Goal: Task Accomplishment & Management: Use online tool/utility

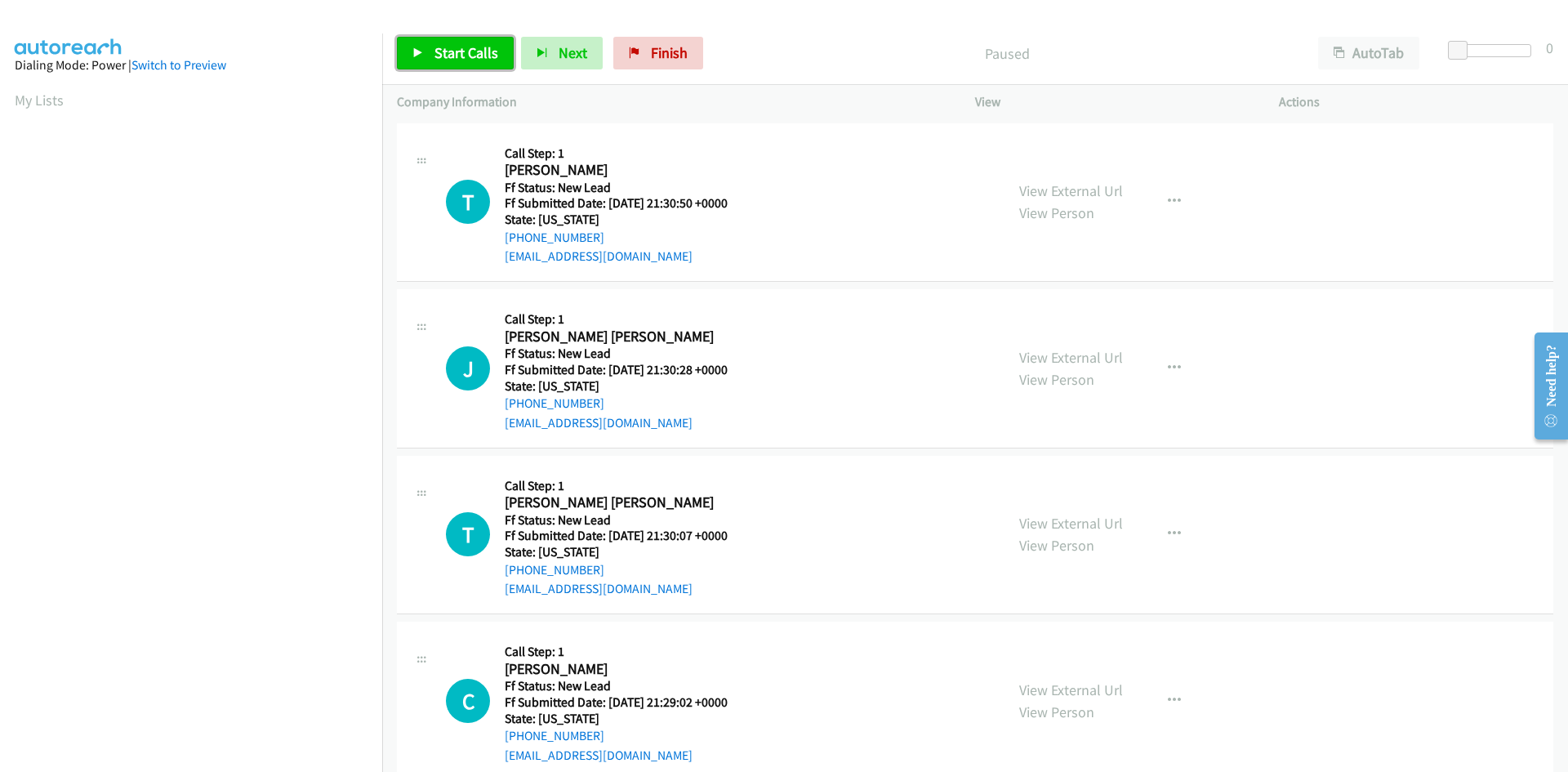
click at [457, 53] on span "Start Calls" at bounding box center [467, 53] width 64 height 18
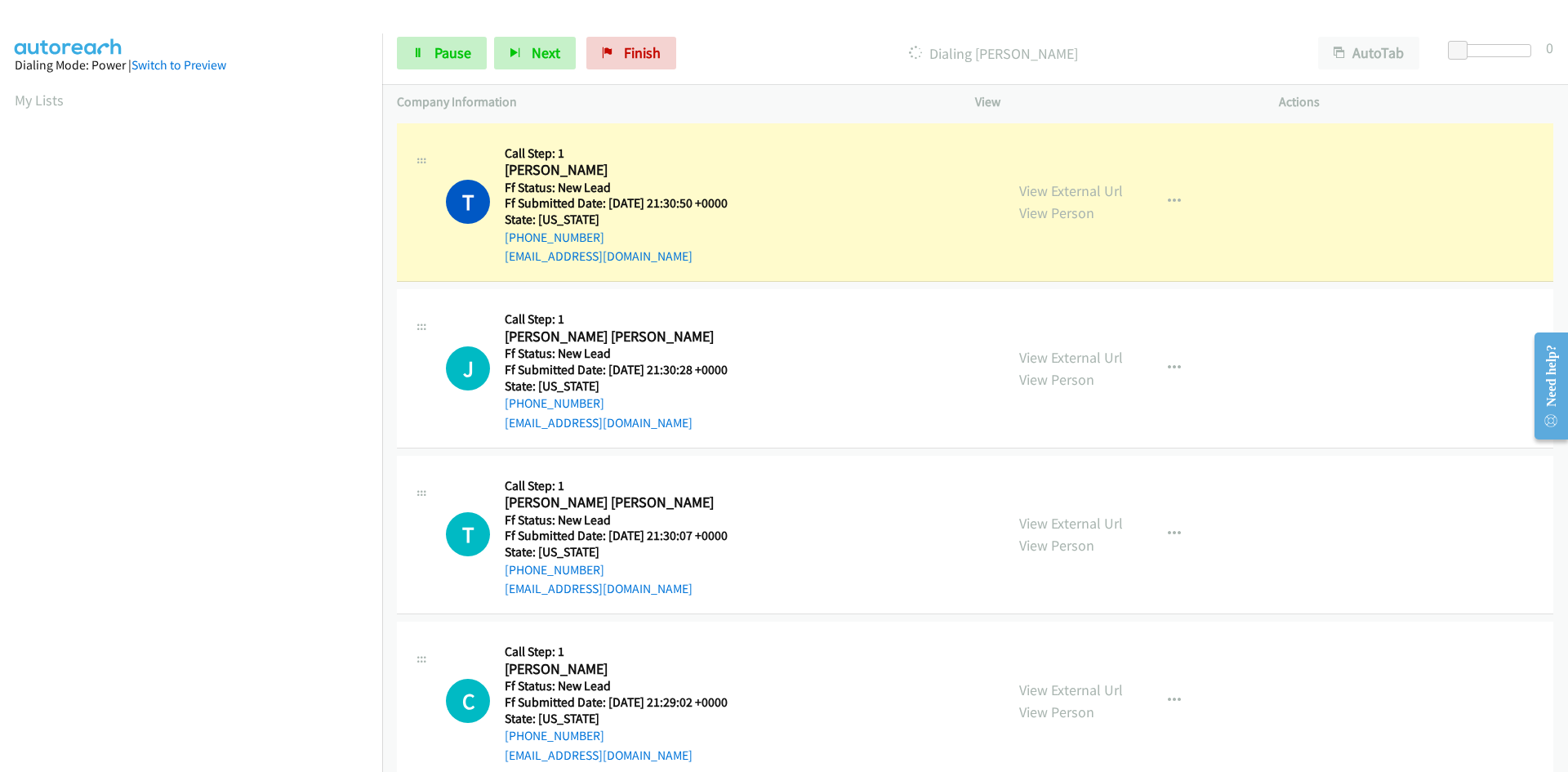
scroll to position [144, 0]
click at [1095, 193] on link "View External Url" at bounding box center [1071, 191] width 104 height 18
click at [424, 58] on link "Pause" at bounding box center [442, 53] width 89 height 33
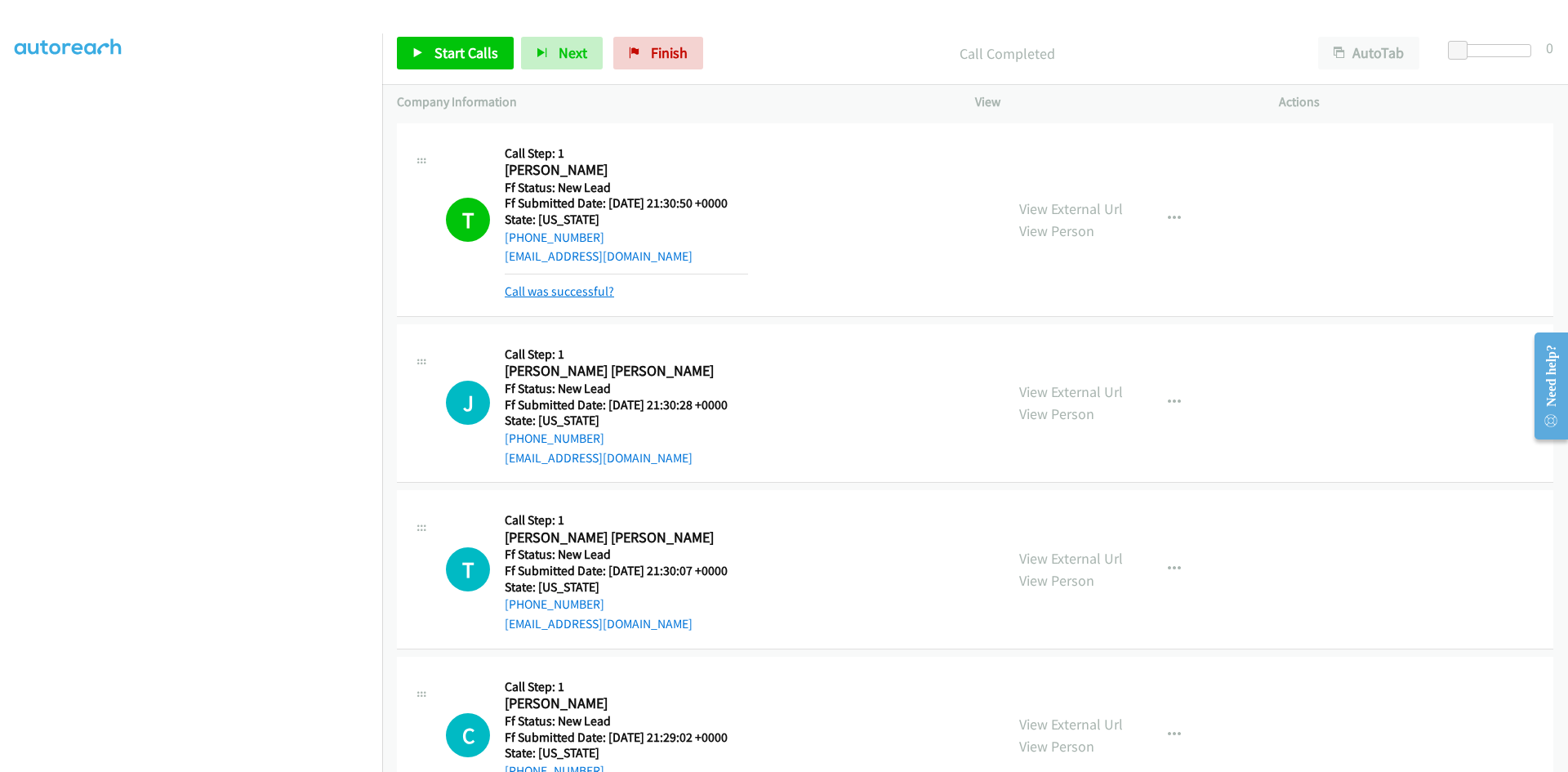
click at [596, 285] on link "Call was successful?" at bounding box center [559, 291] width 110 height 16
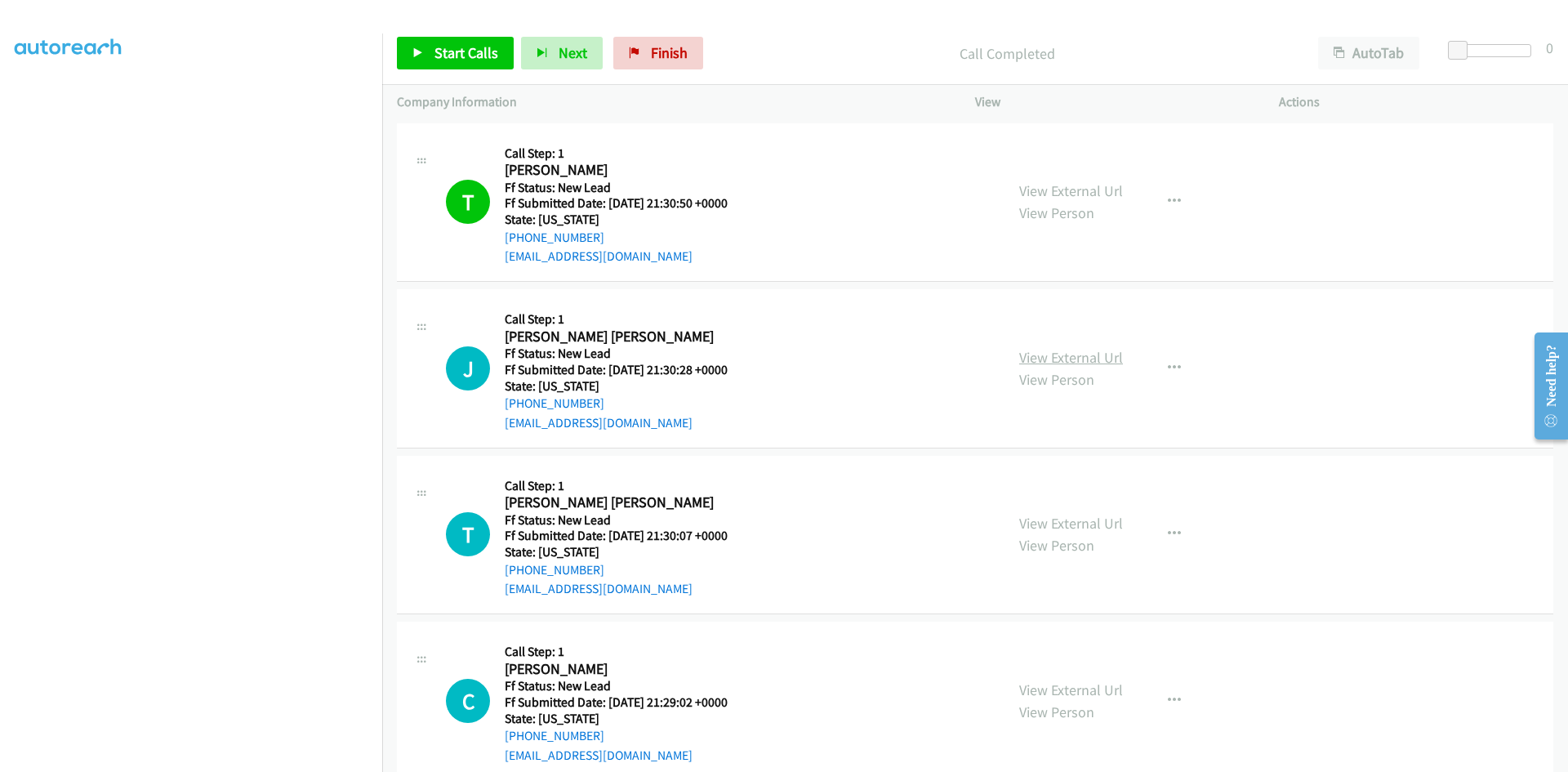
click at [1102, 360] on link "View External Url" at bounding box center [1071, 357] width 104 height 18
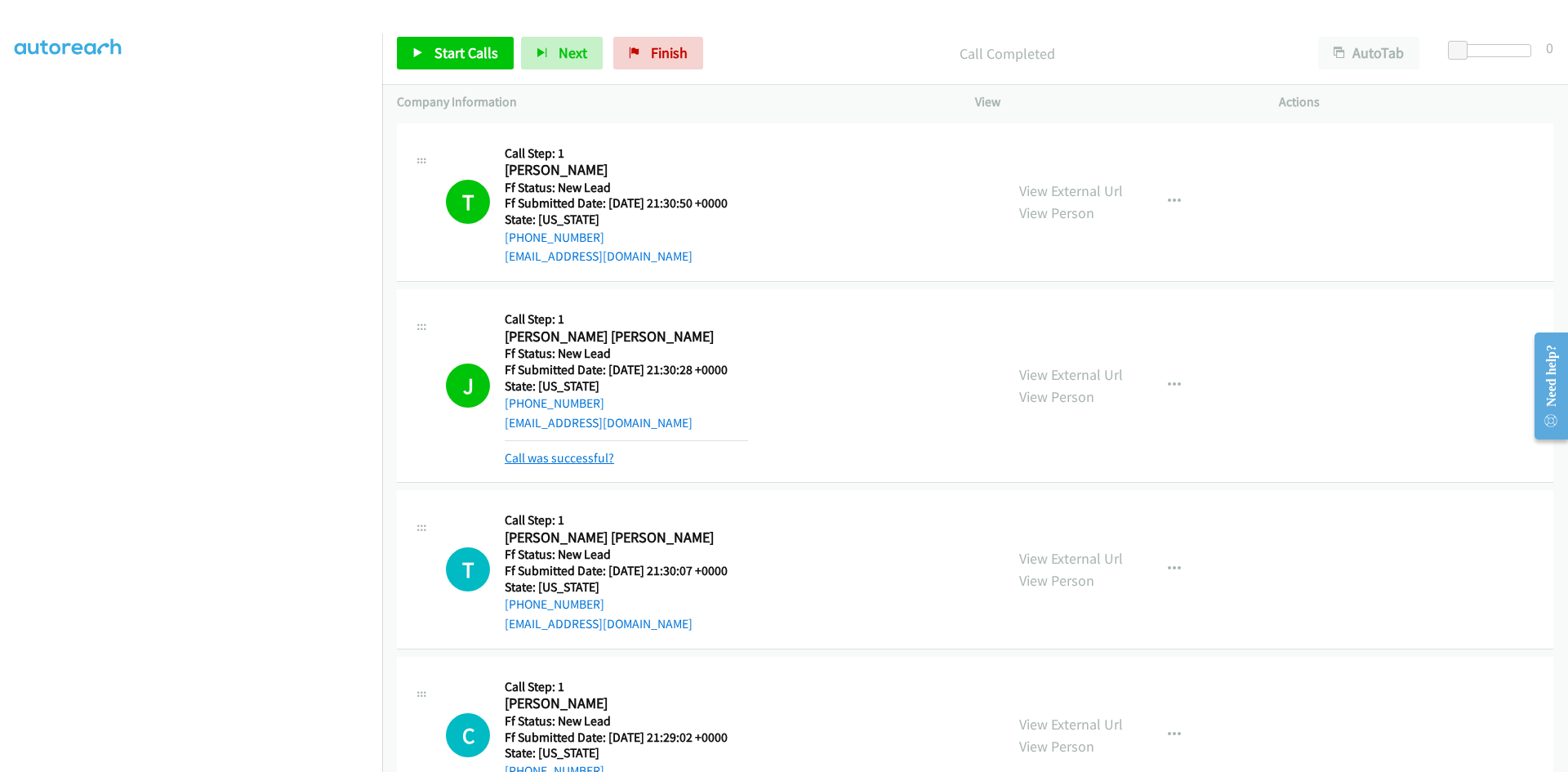
click at [533, 457] on link "Call was successful?" at bounding box center [559, 458] width 110 height 16
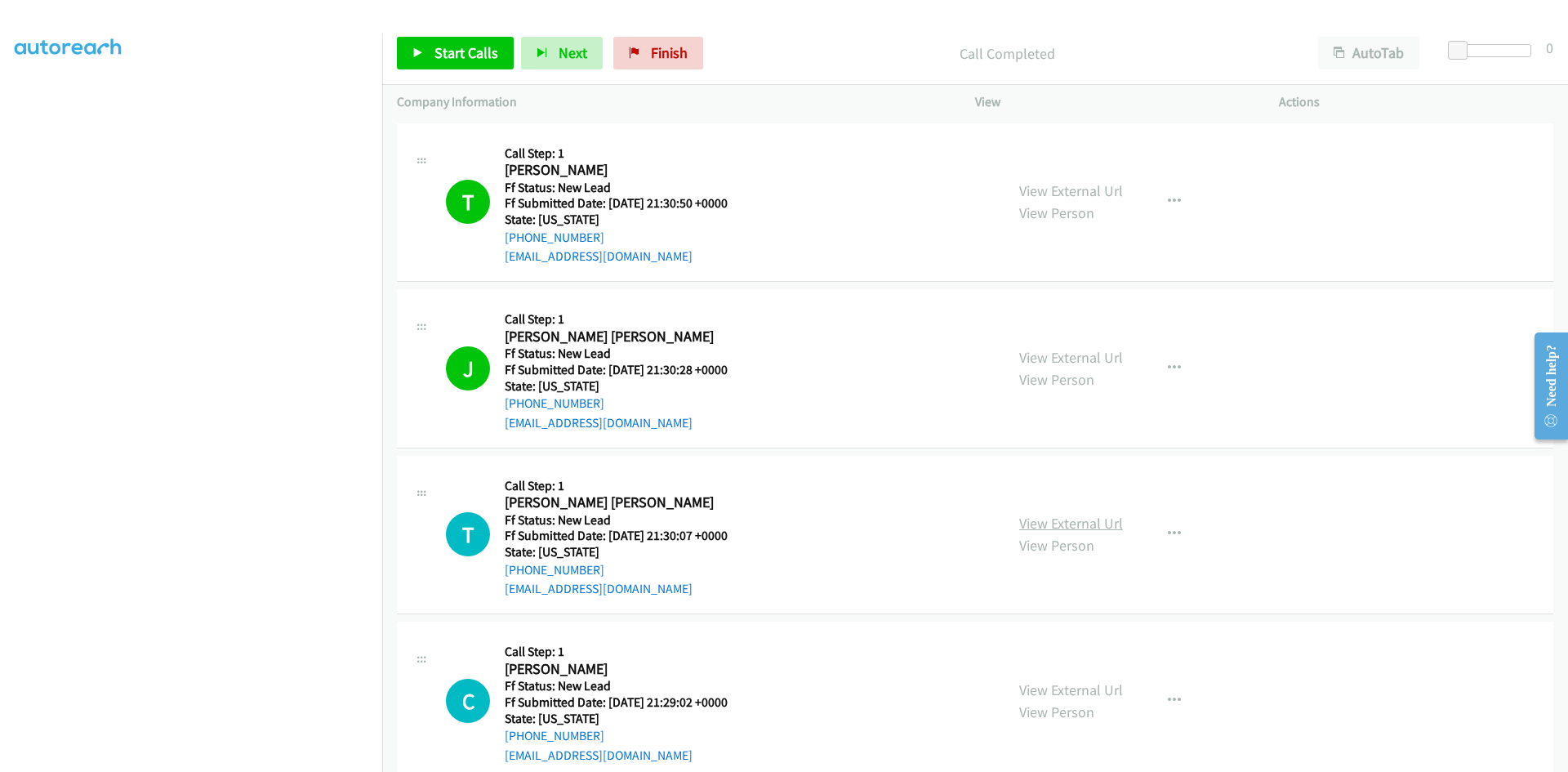
click at [1085, 527] on link "View External Url" at bounding box center [1071, 523] width 104 height 18
click at [1168, 532] on icon "button" at bounding box center [1175, 534] width 13 height 13
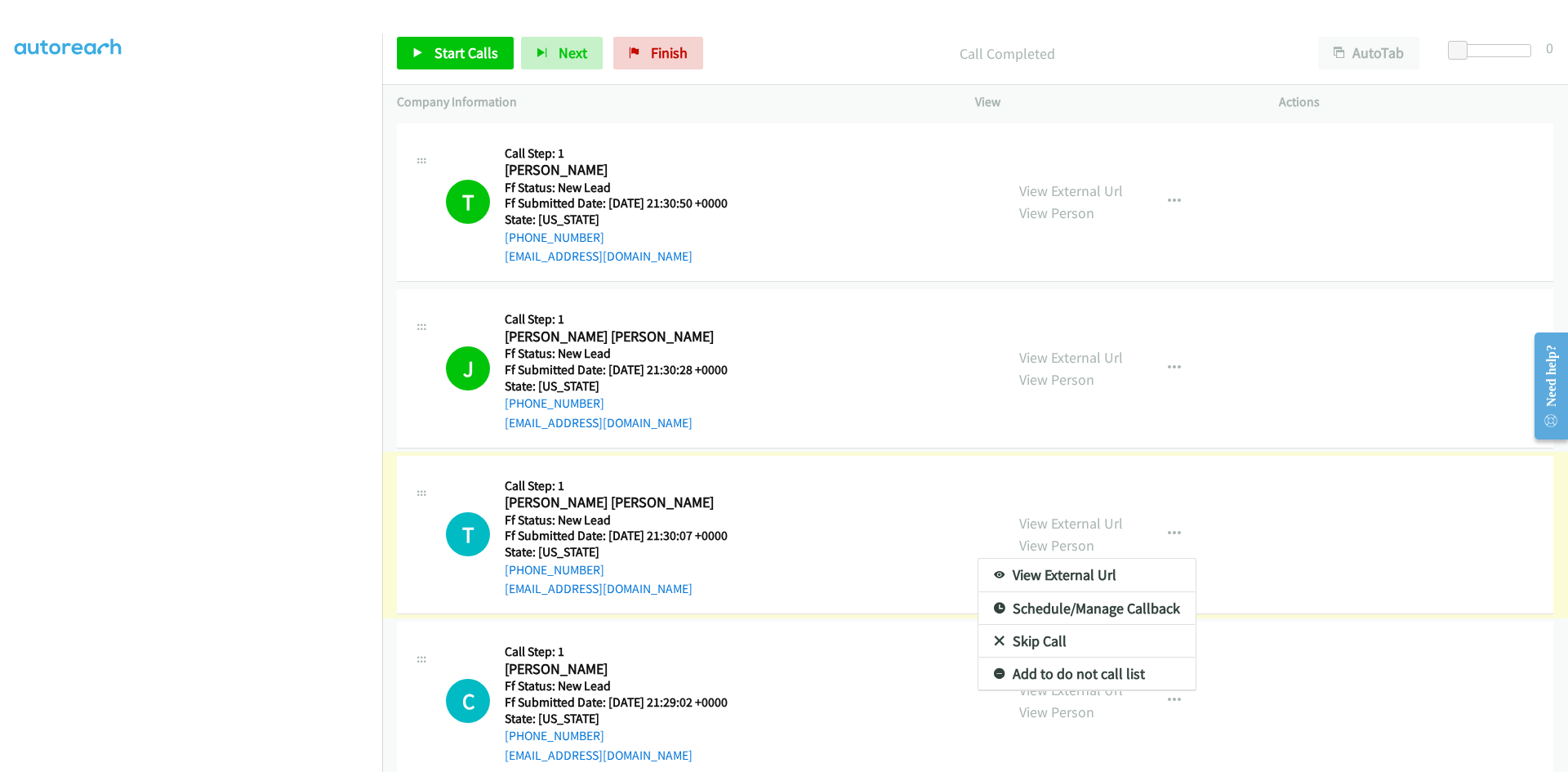
click at [1024, 645] on link "Skip Call" at bounding box center [1087, 641] width 217 height 33
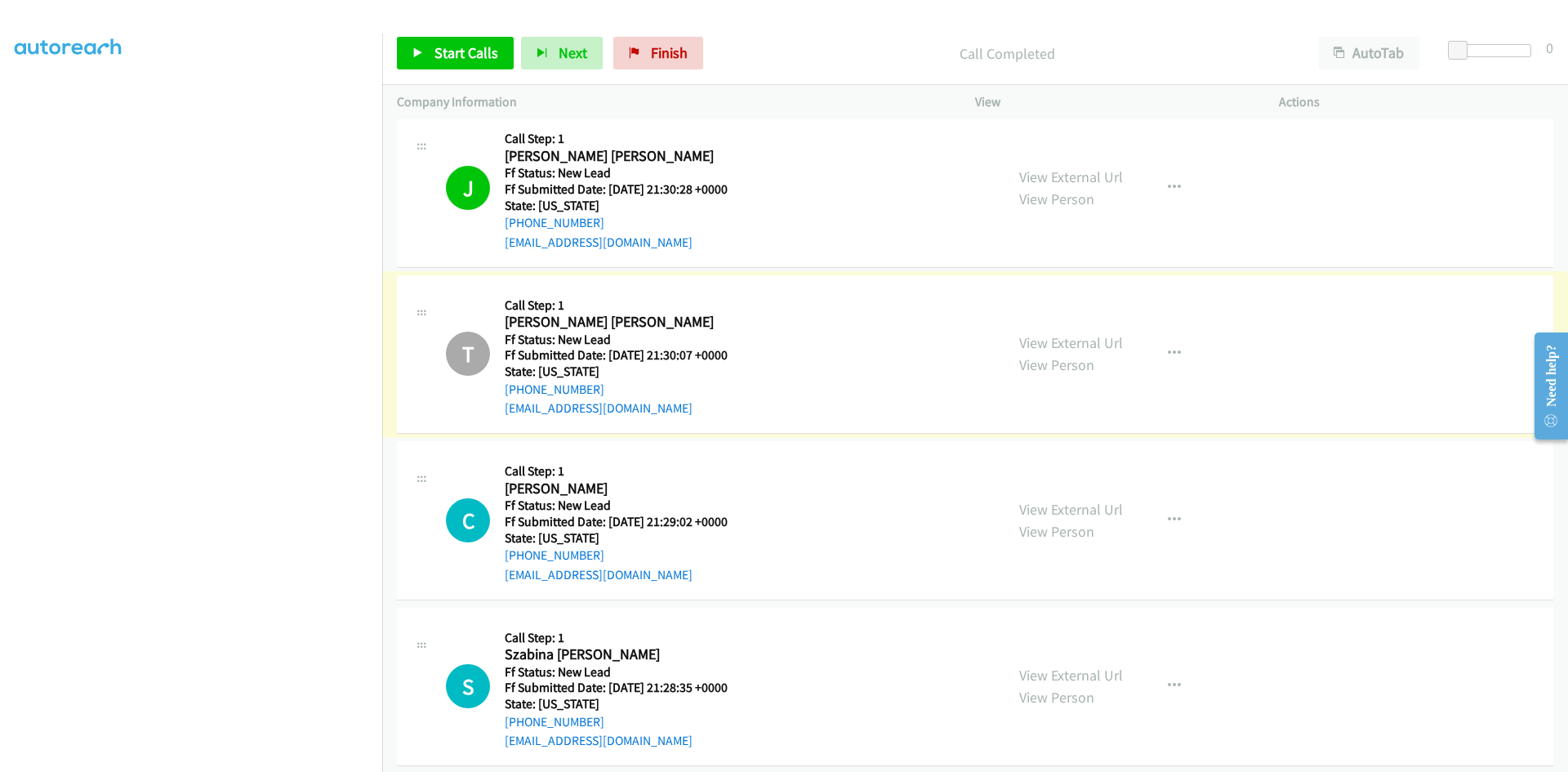
scroll to position [199, 0]
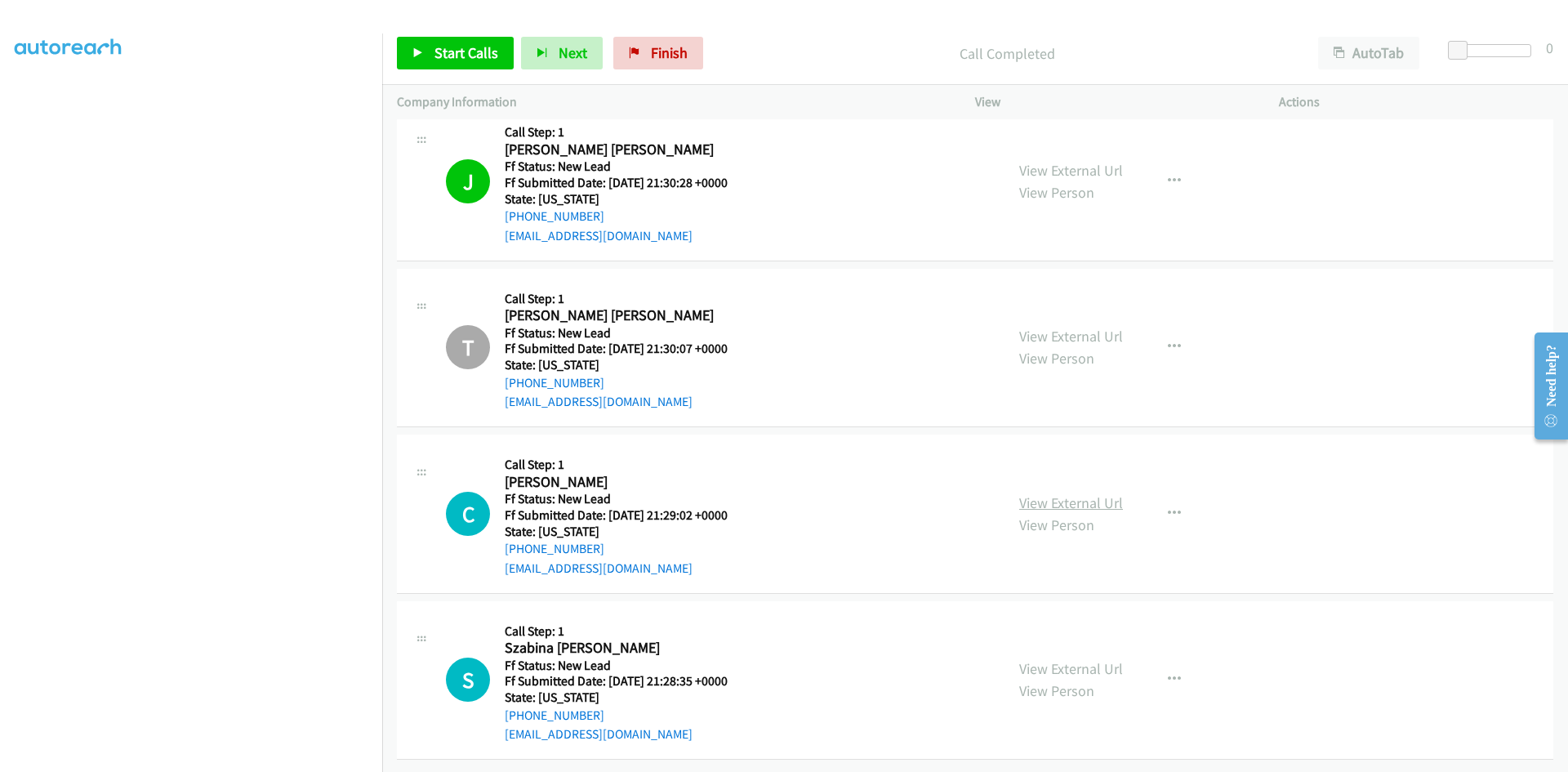
click at [1096, 497] on link "View External Url" at bounding box center [1071, 503] width 104 height 18
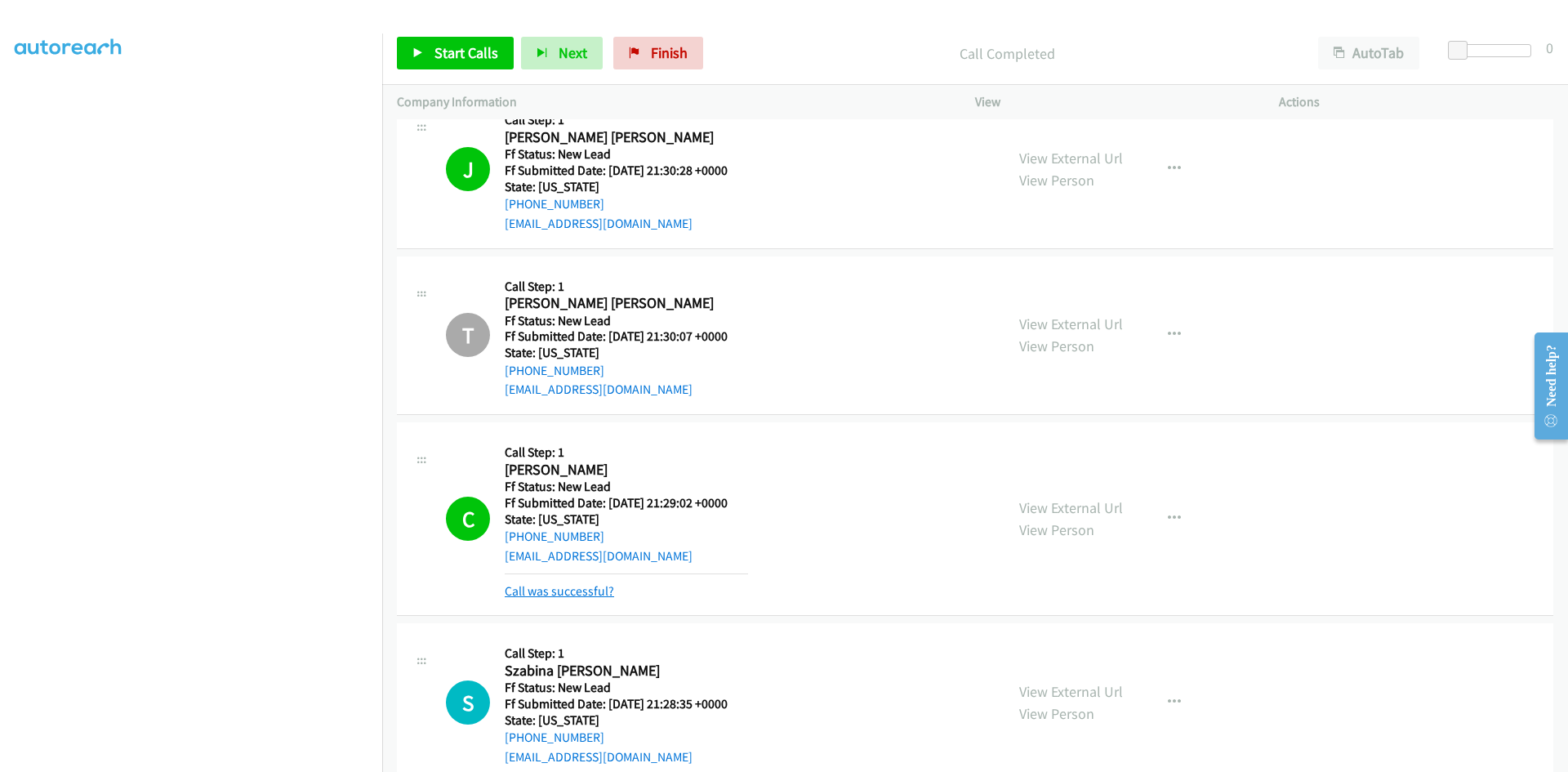
click at [575, 598] on link "Call was successful?" at bounding box center [559, 591] width 110 height 16
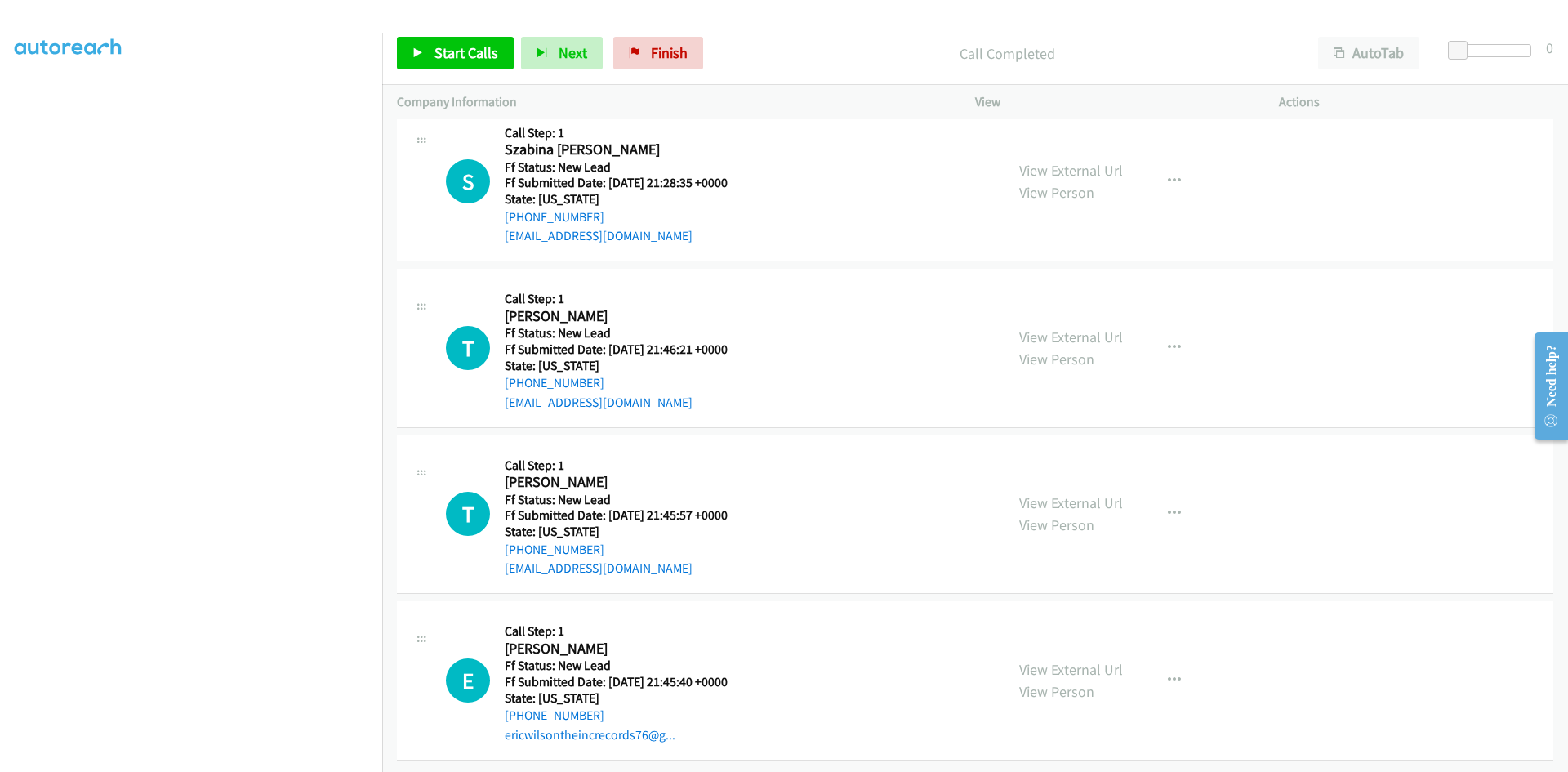
scroll to position [698, 0]
click at [1090, 161] on link "View External Url" at bounding box center [1071, 170] width 104 height 18
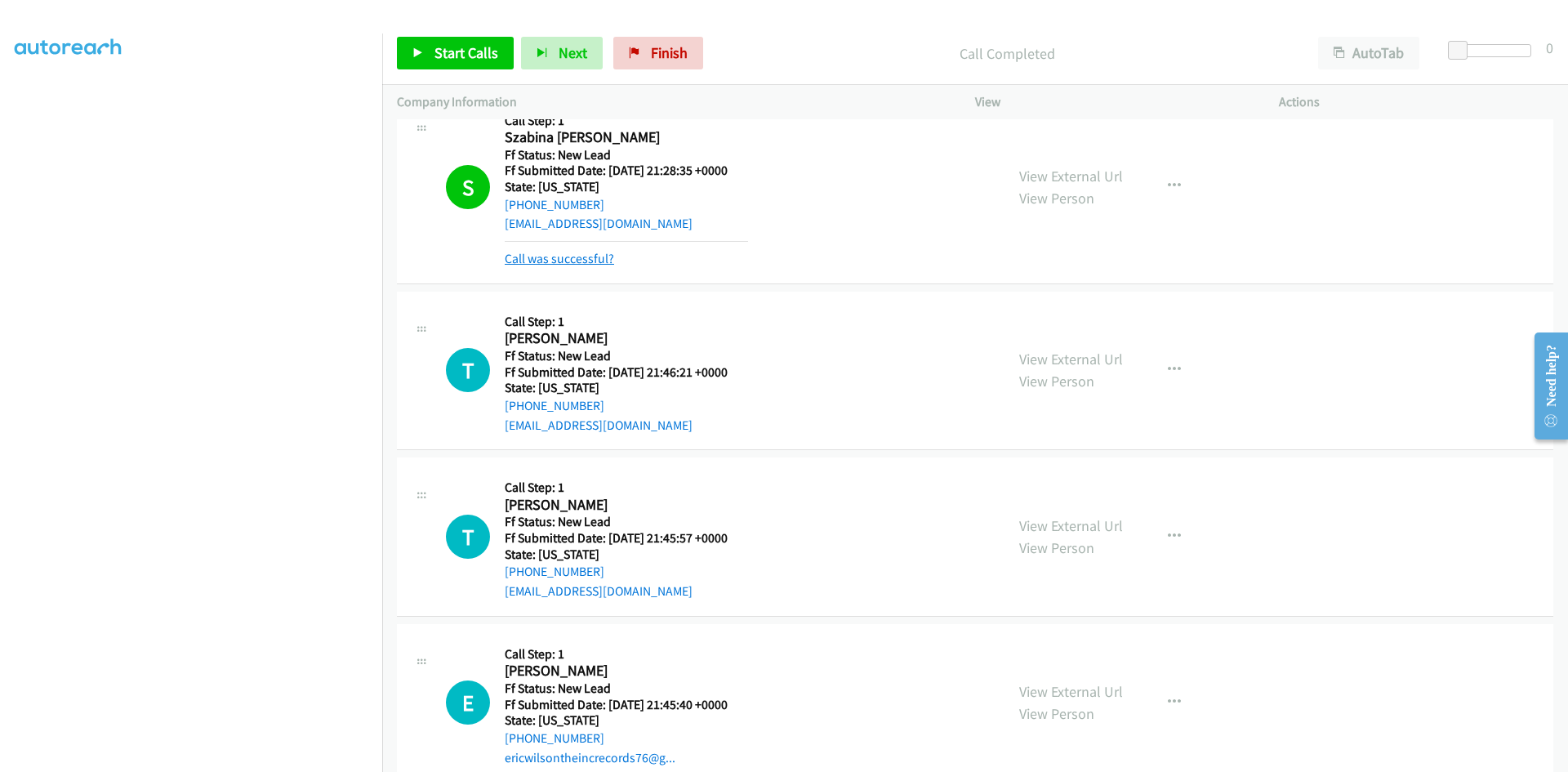
click at [592, 255] on link "Call was successful?" at bounding box center [559, 258] width 110 height 16
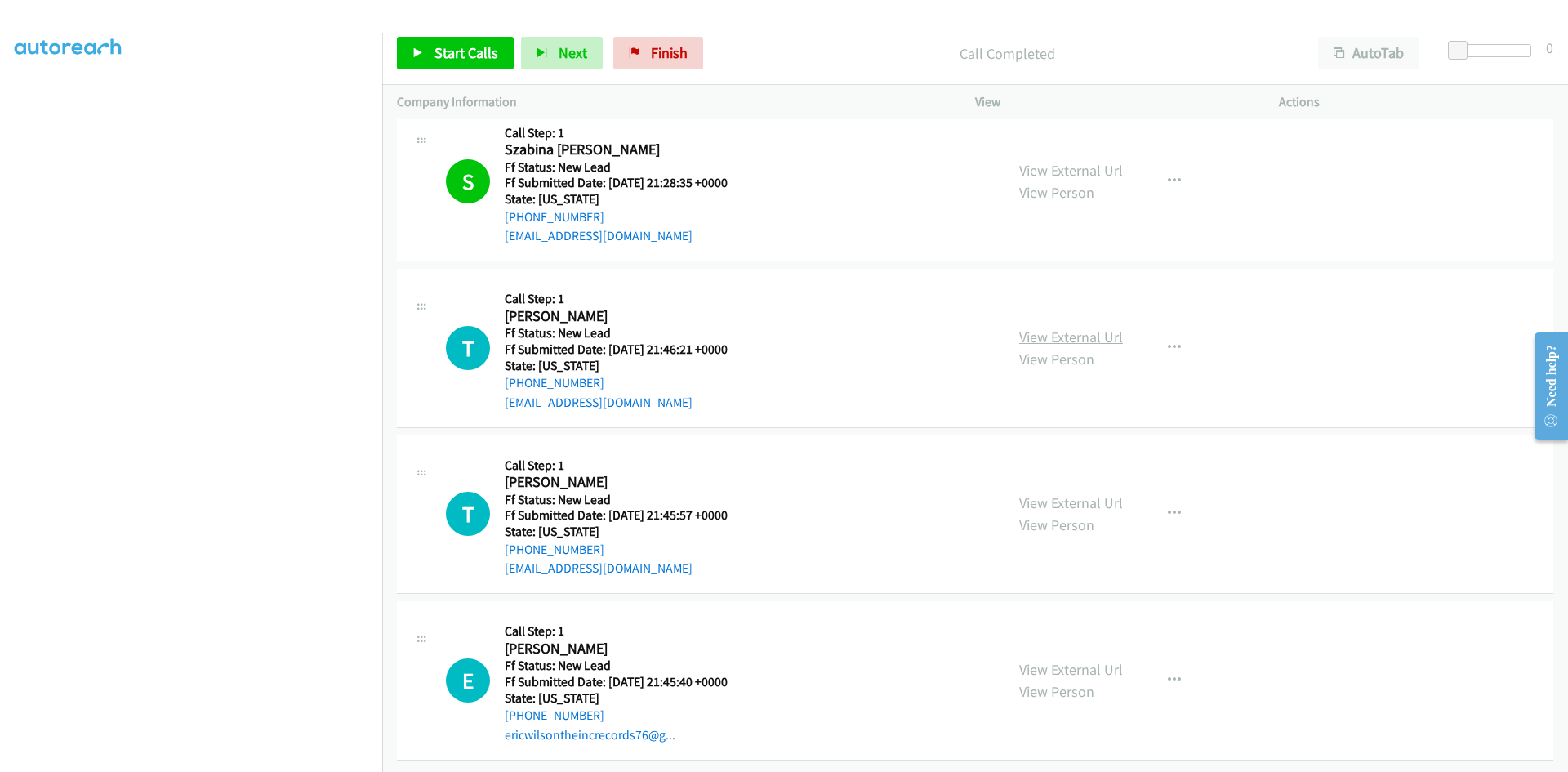
click at [1091, 328] on link "View External Url" at bounding box center [1071, 337] width 104 height 18
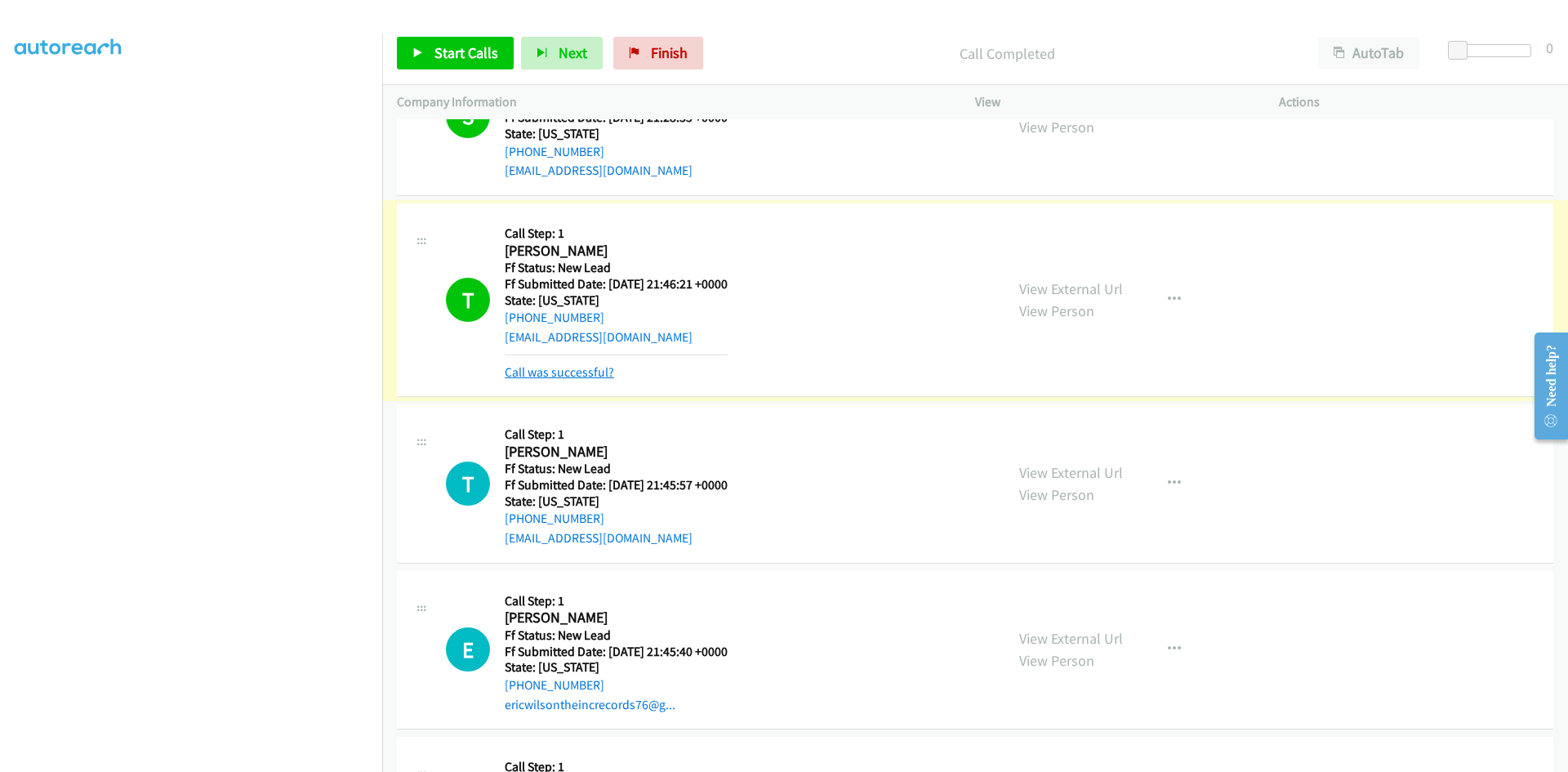
scroll to position [780, 0]
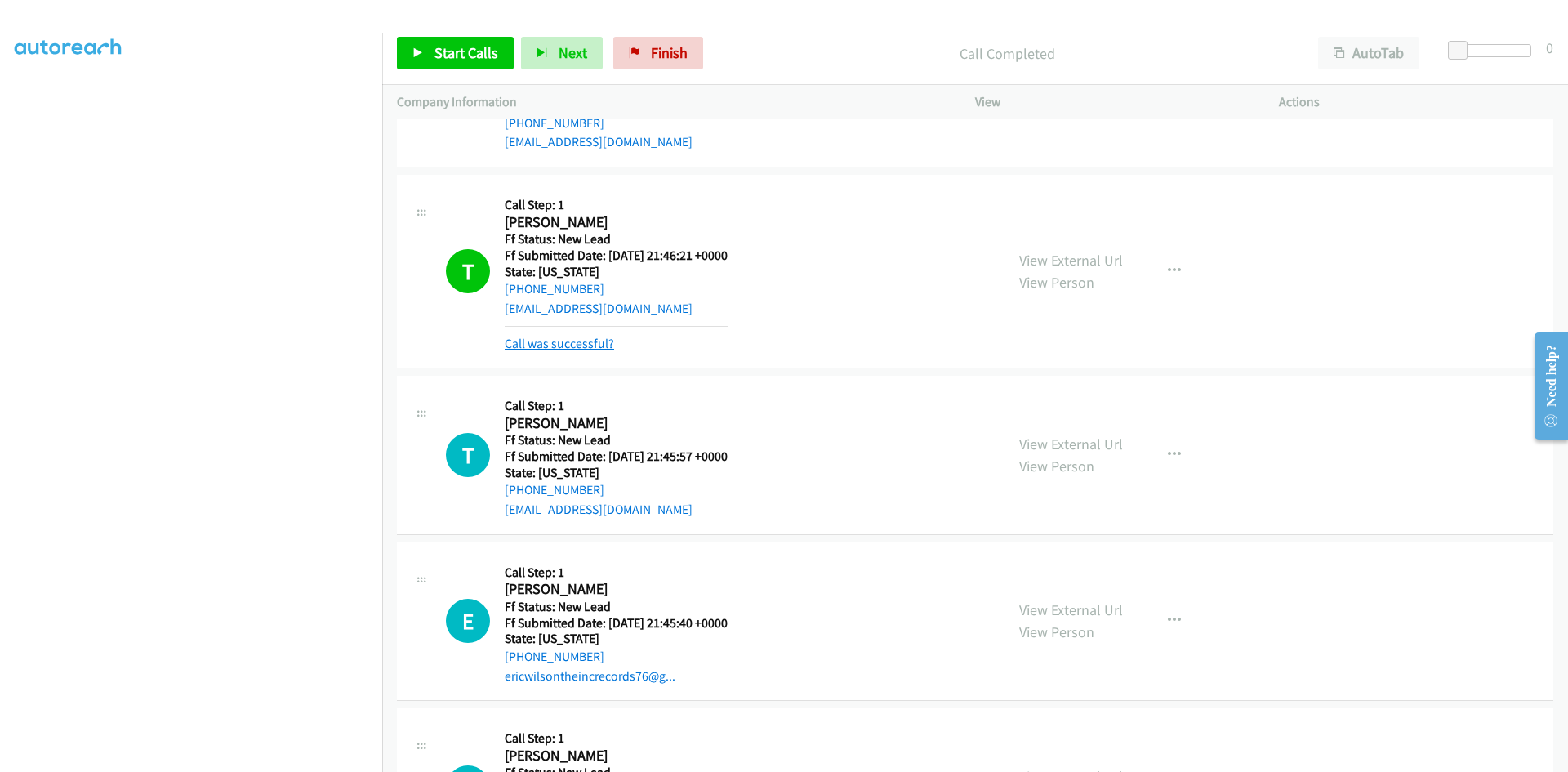
click at [584, 345] on link "Call was successful?" at bounding box center [559, 343] width 110 height 16
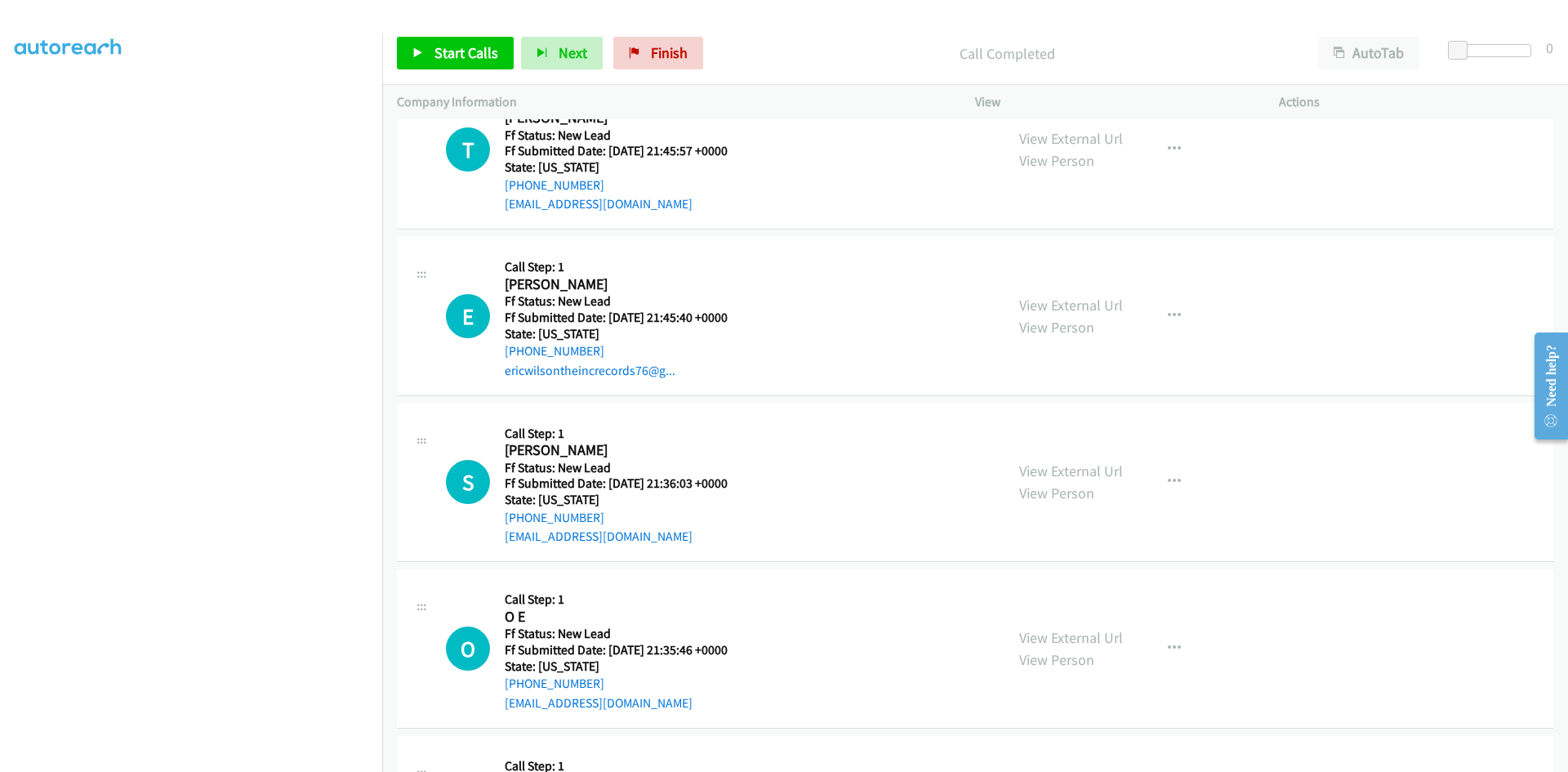
scroll to position [1025, 0]
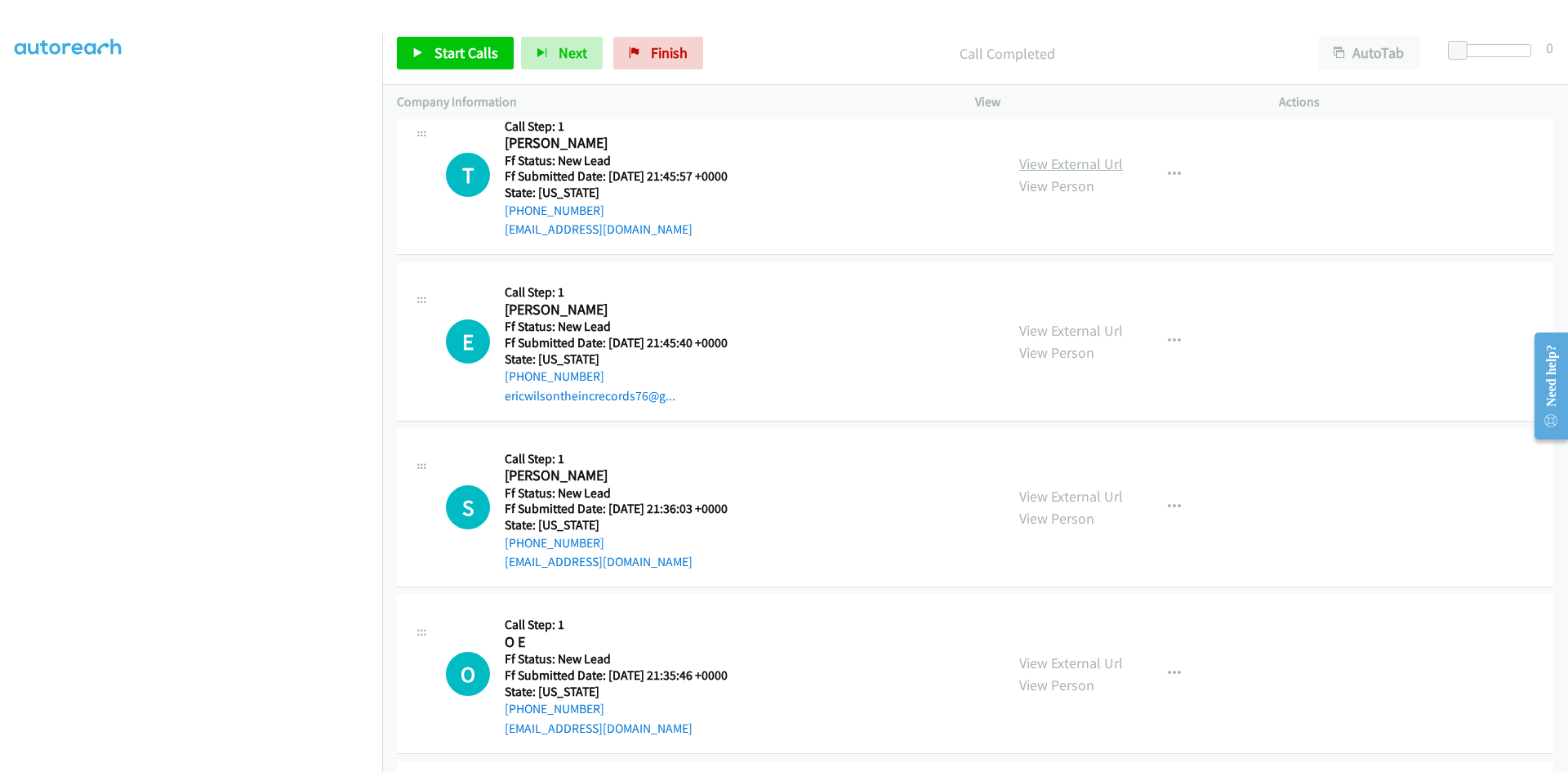
click at [1093, 161] on link "View External Url" at bounding box center [1071, 164] width 104 height 18
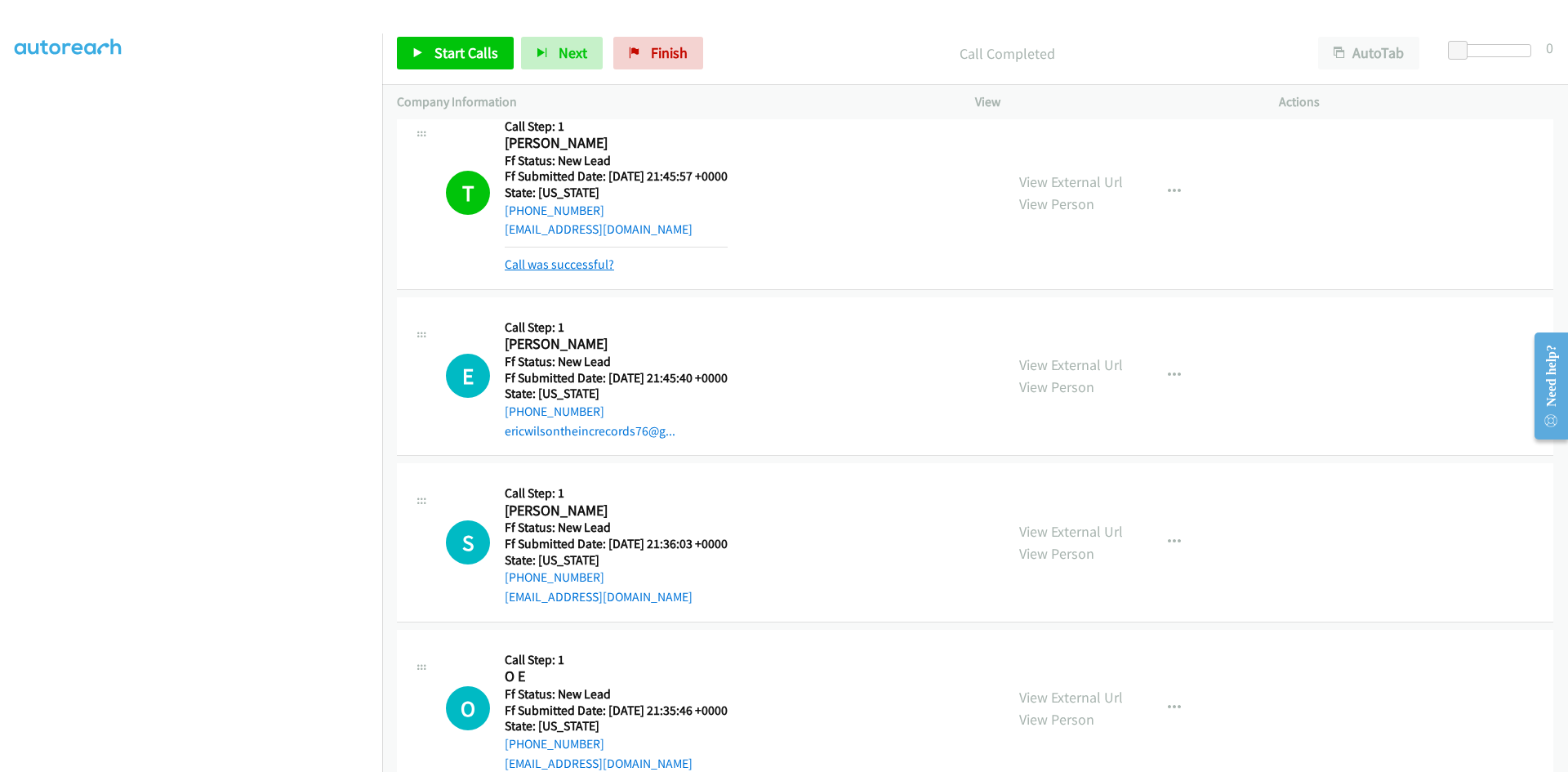
click at [579, 263] on link "Call was successful?" at bounding box center [559, 264] width 110 height 16
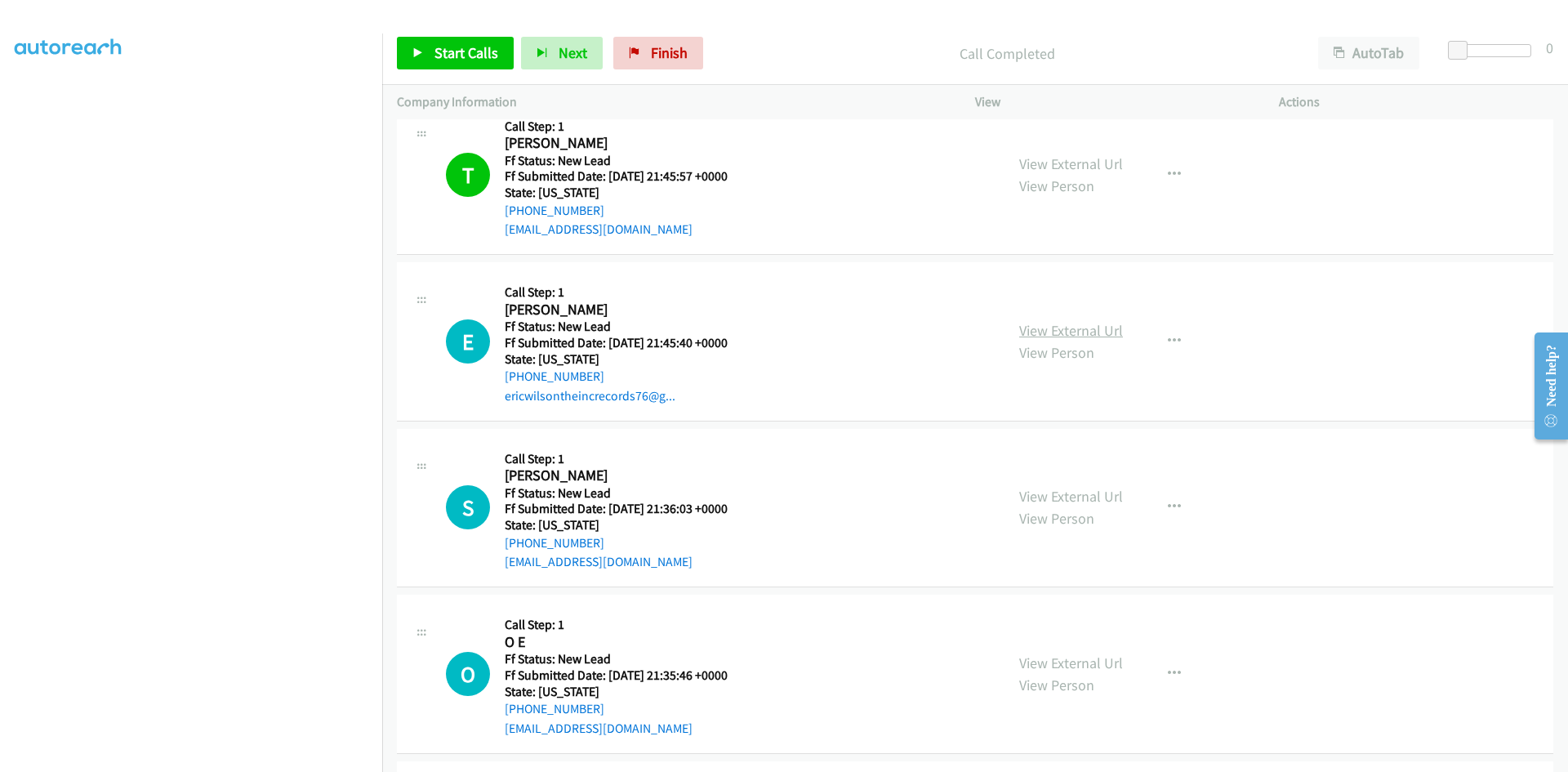
click at [1067, 332] on link "View External Url" at bounding box center [1071, 330] width 104 height 18
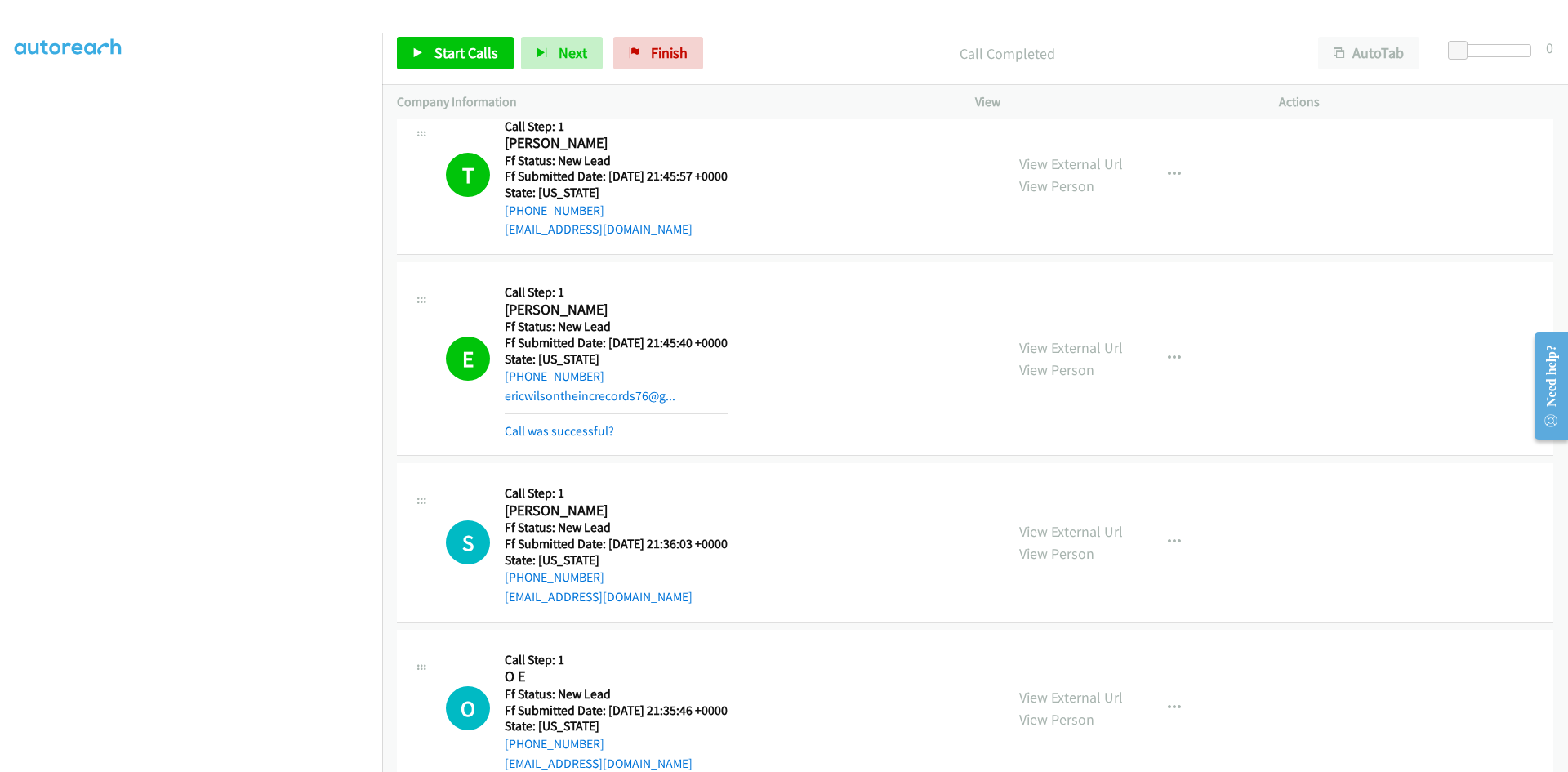
click at [531, 433] on link "Call was successful?" at bounding box center [559, 431] width 110 height 16
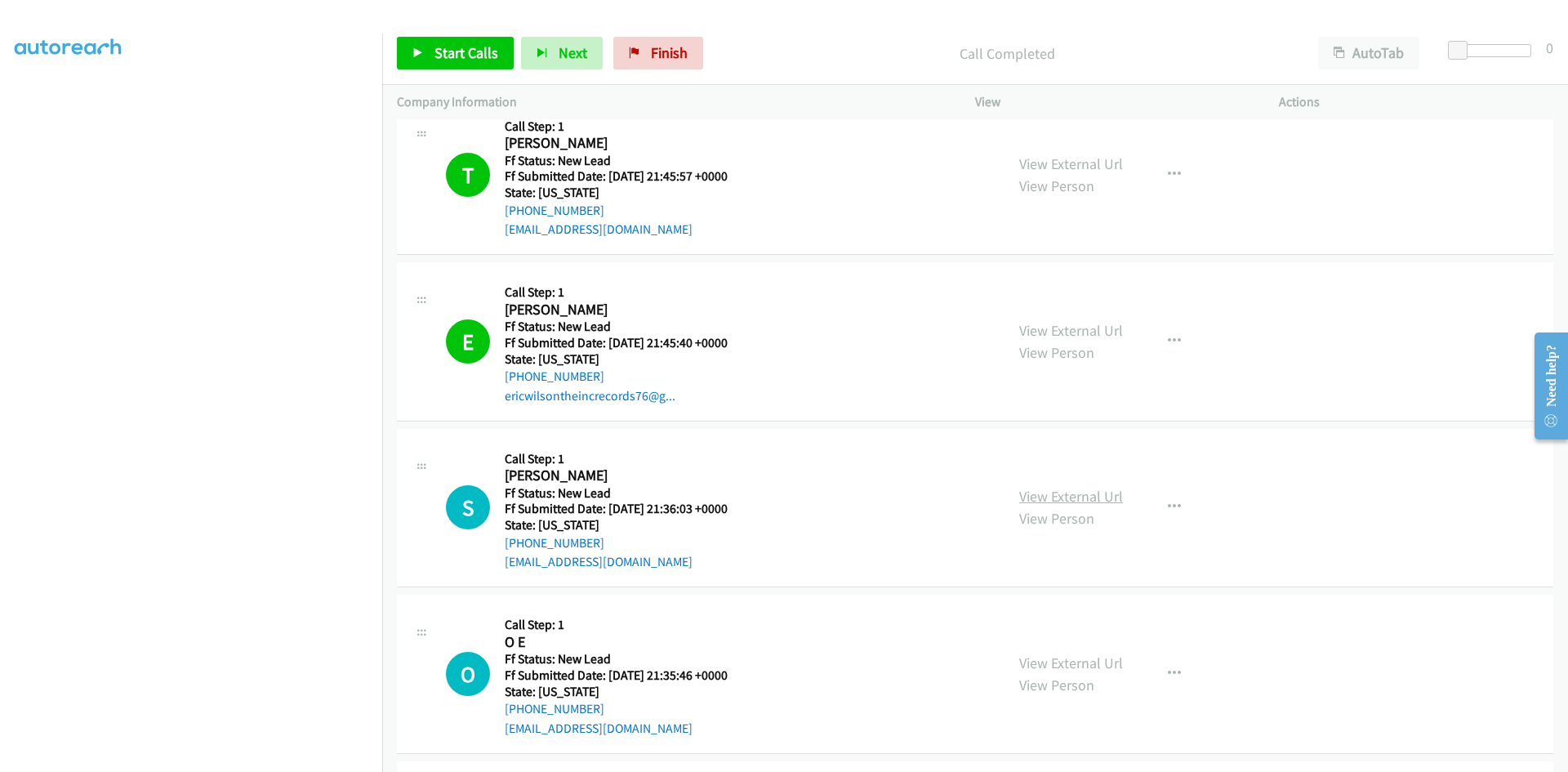
click at [1090, 501] on link "View External Url" at bounding box center [1071, 496] width 104 height 18
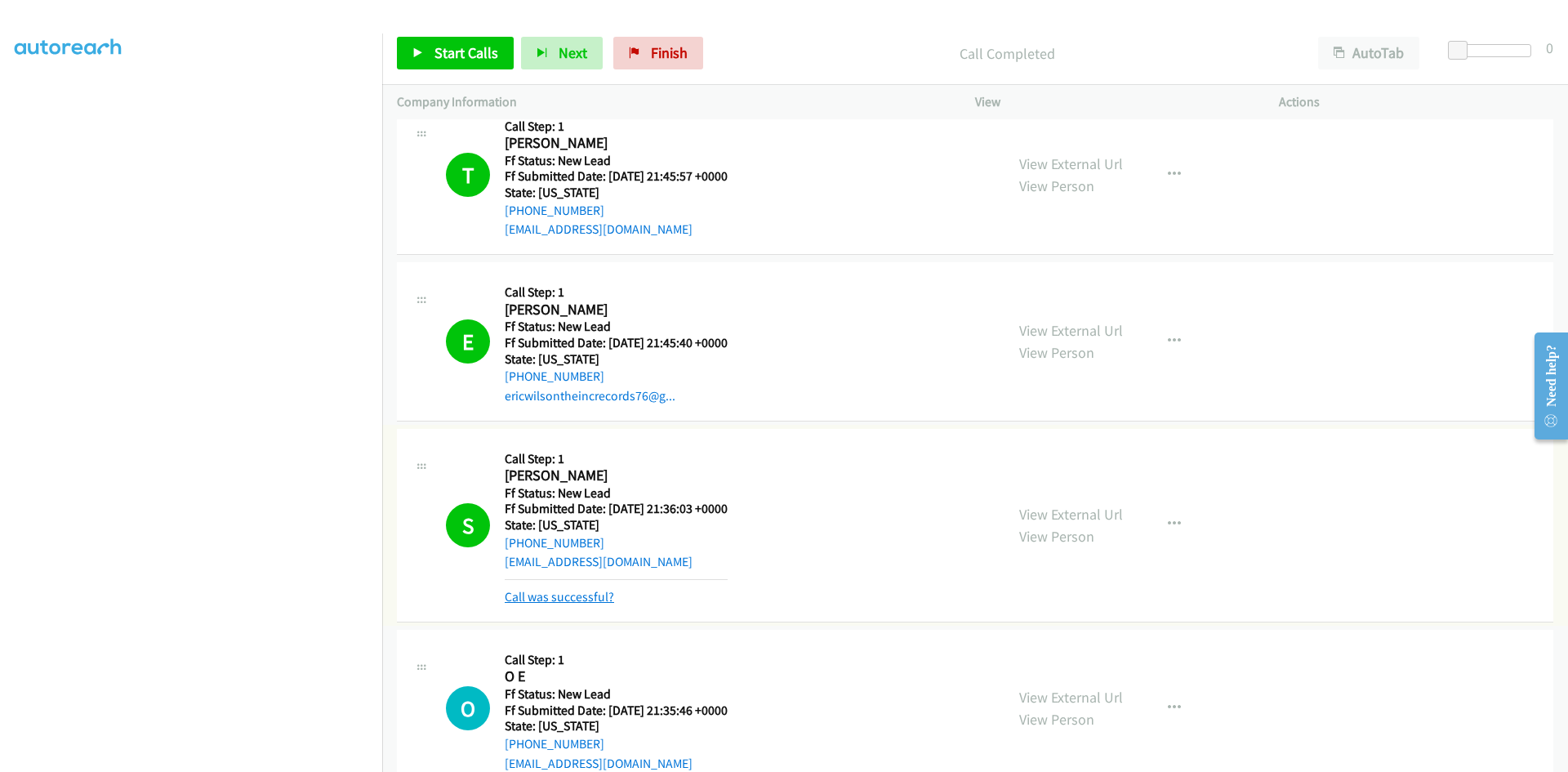
click at [570, 600] on link "Call was successful?" at bounding box center [559, 596] width 110 height 16
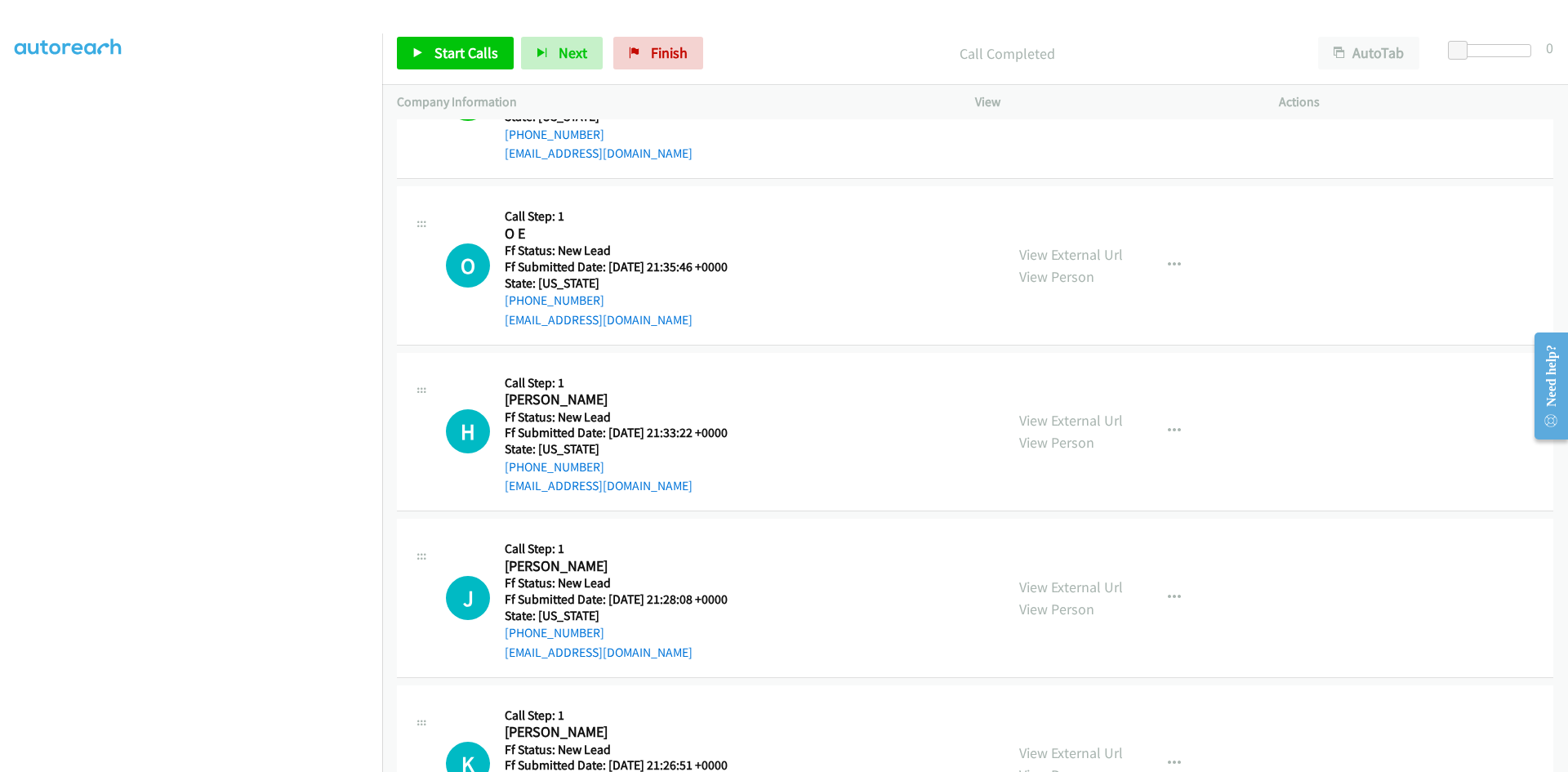
scroll to position [1515, 0]
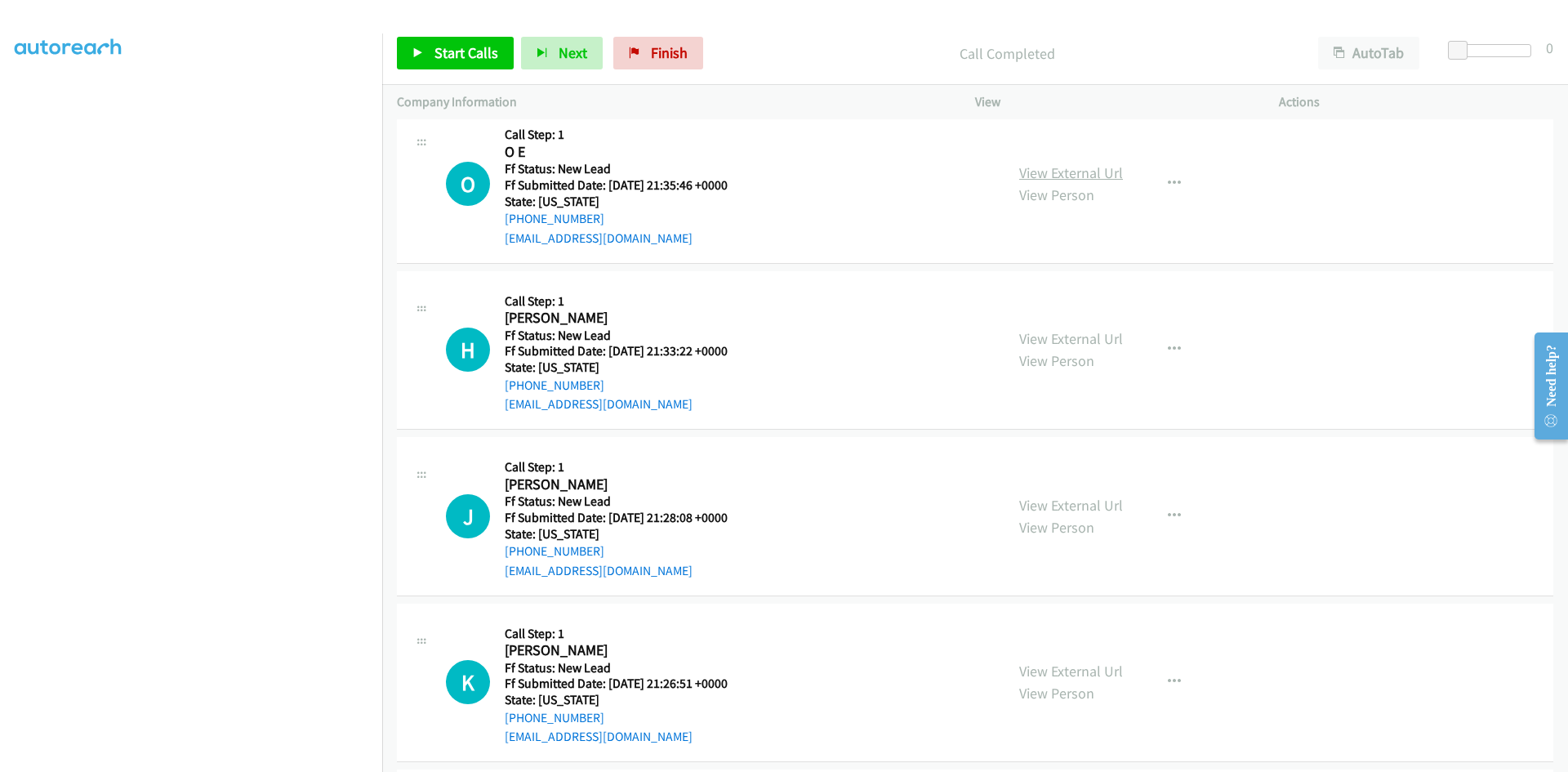
click at [1091, 176] on link "View External Url" at bounding box center [1071, 172] width 104 height 18
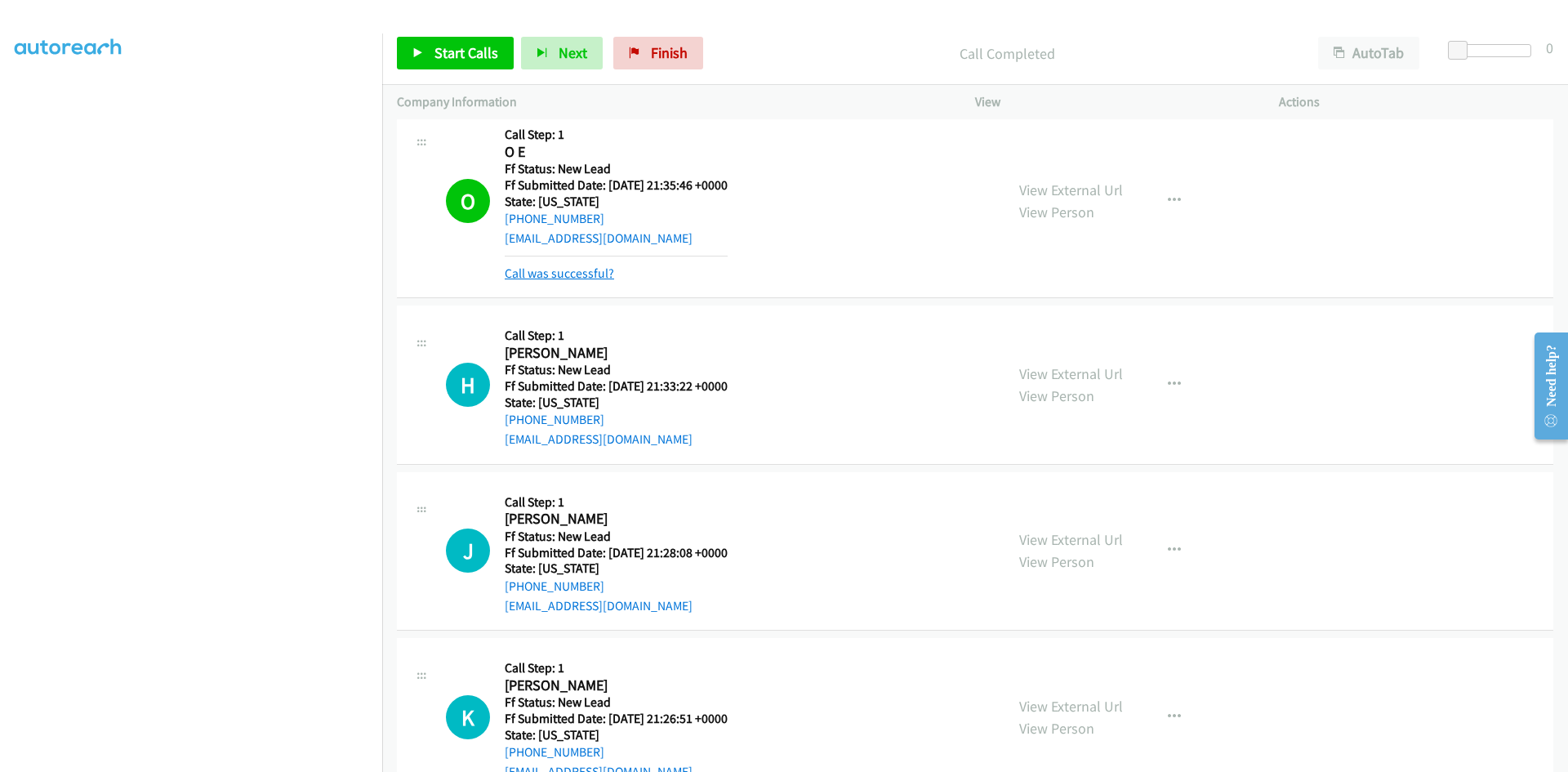
click at [575, 266] on link "Call was successful?" at bounding box center [559, 273] width 110 height 16
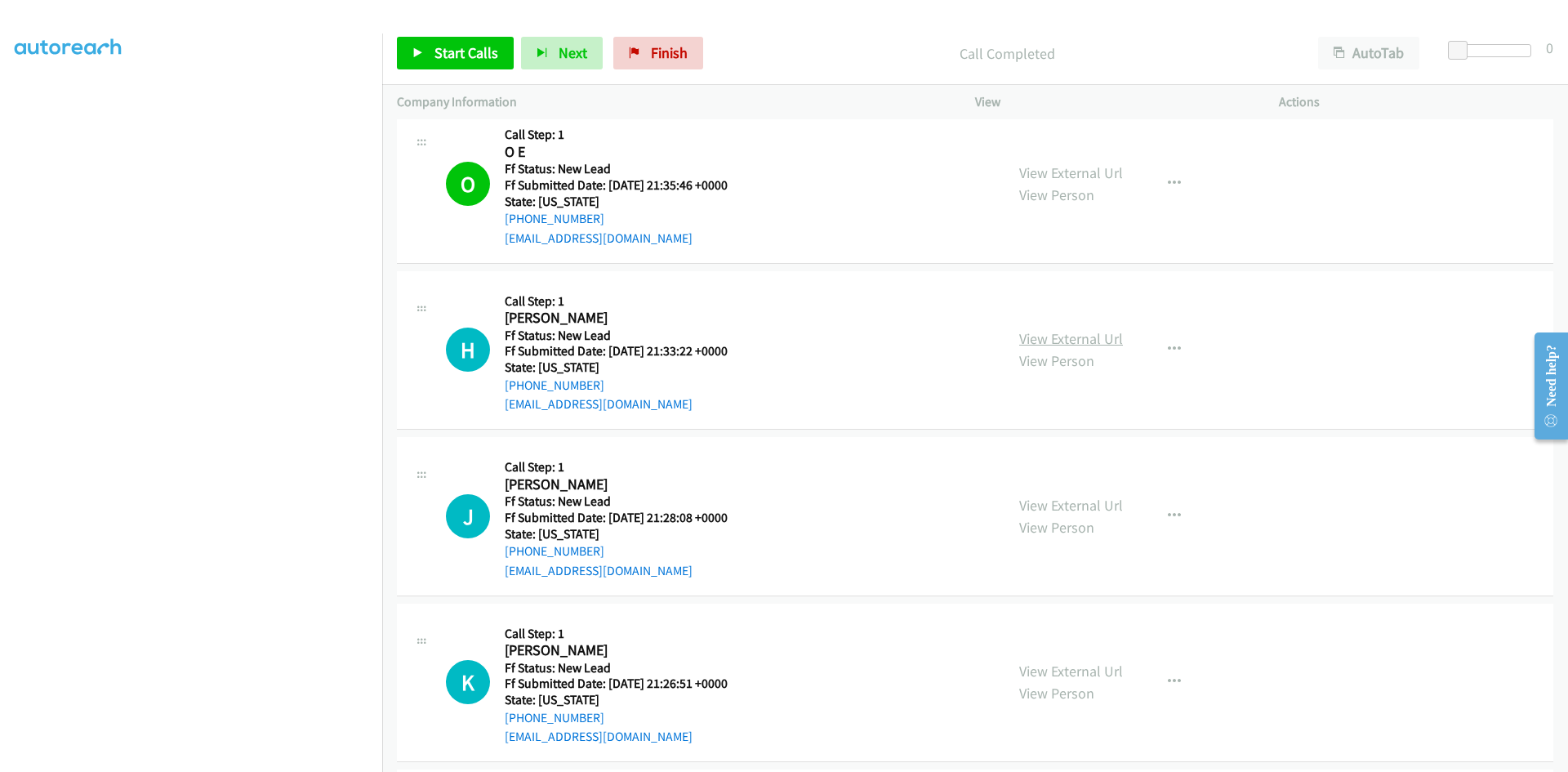
click at [1095, 344] on link "View External Url" at bounding box center [1071, 339] width 104 height 18
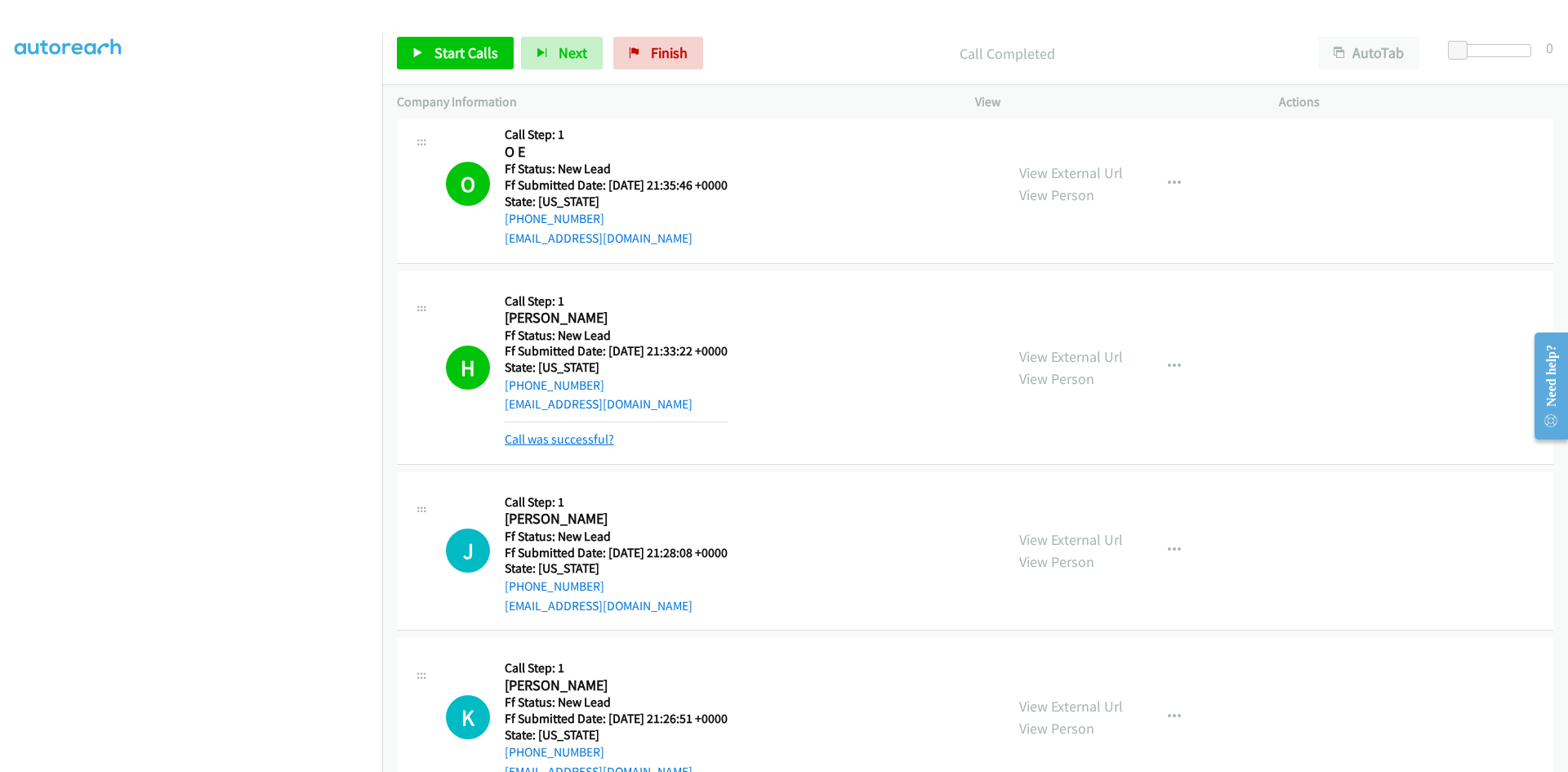
click at [599, 442] on link "Call was successful?" at bounding box center [559, 439] width 110 height 16
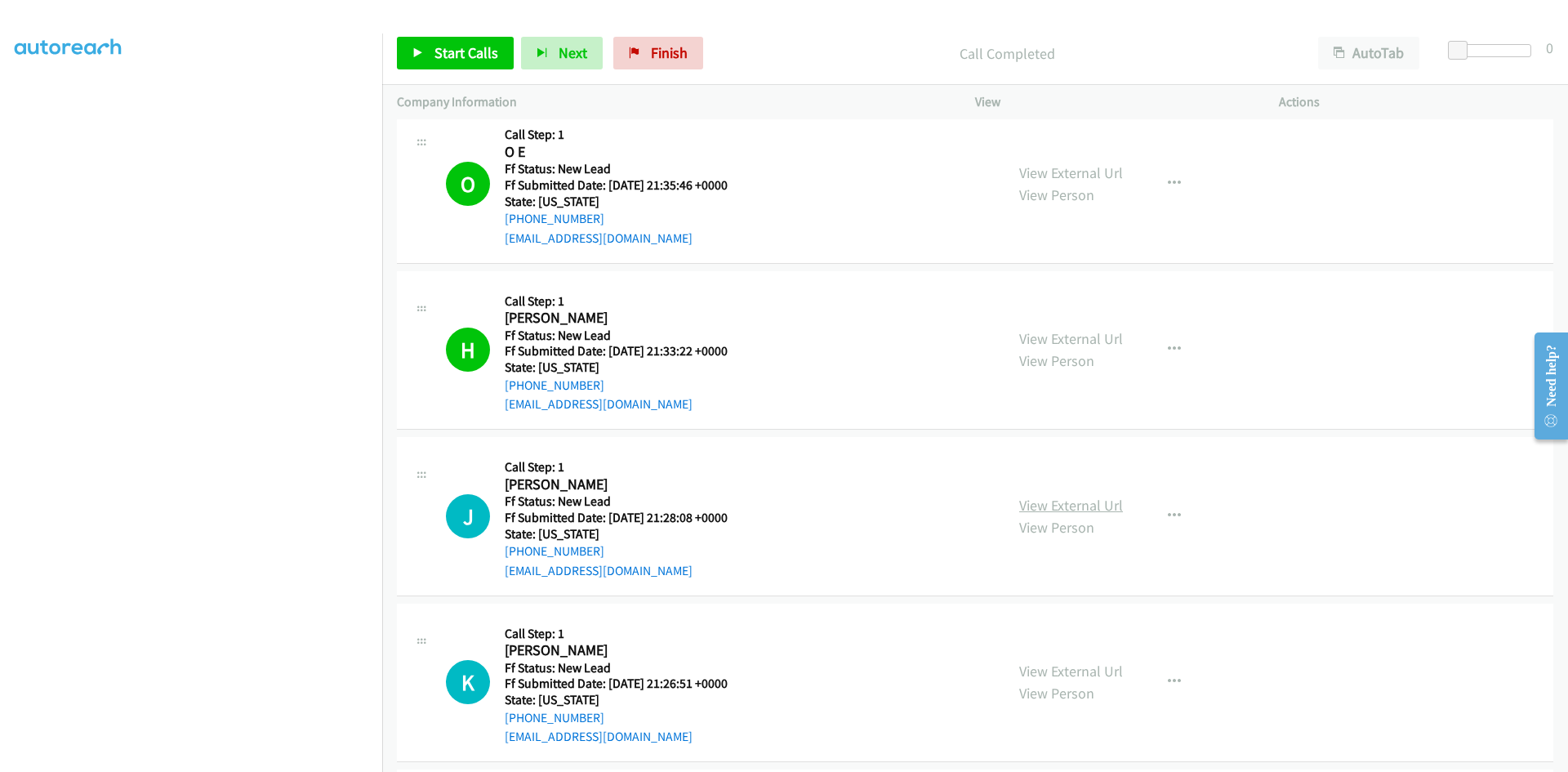
click at [1097, 505] on link "View External Url" at bounding box center [1071, 505] width 104 height 18
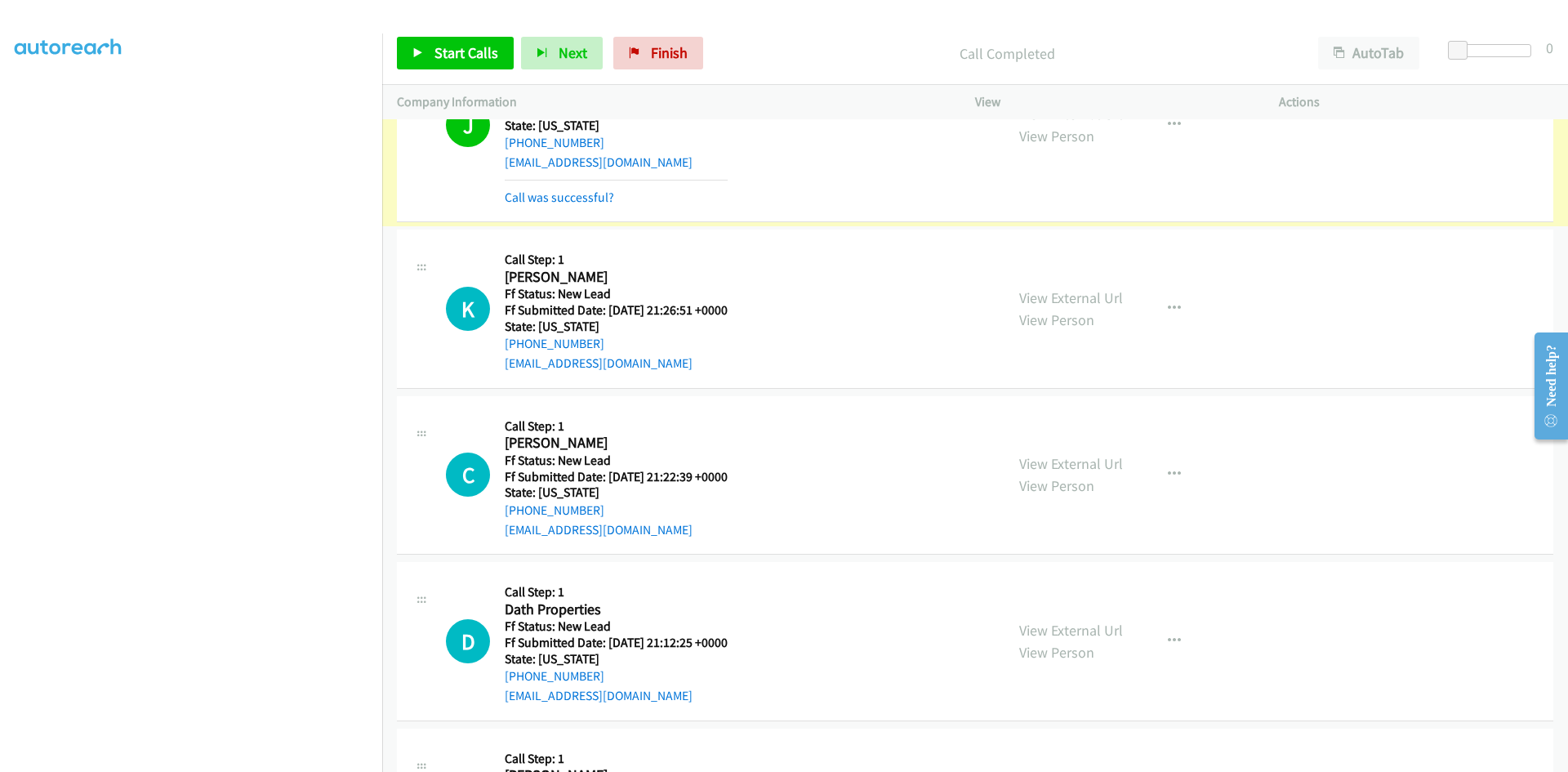
click at [581, 197] on link "Call was successful?" at bounding box center [559, 197] width 110 height 16
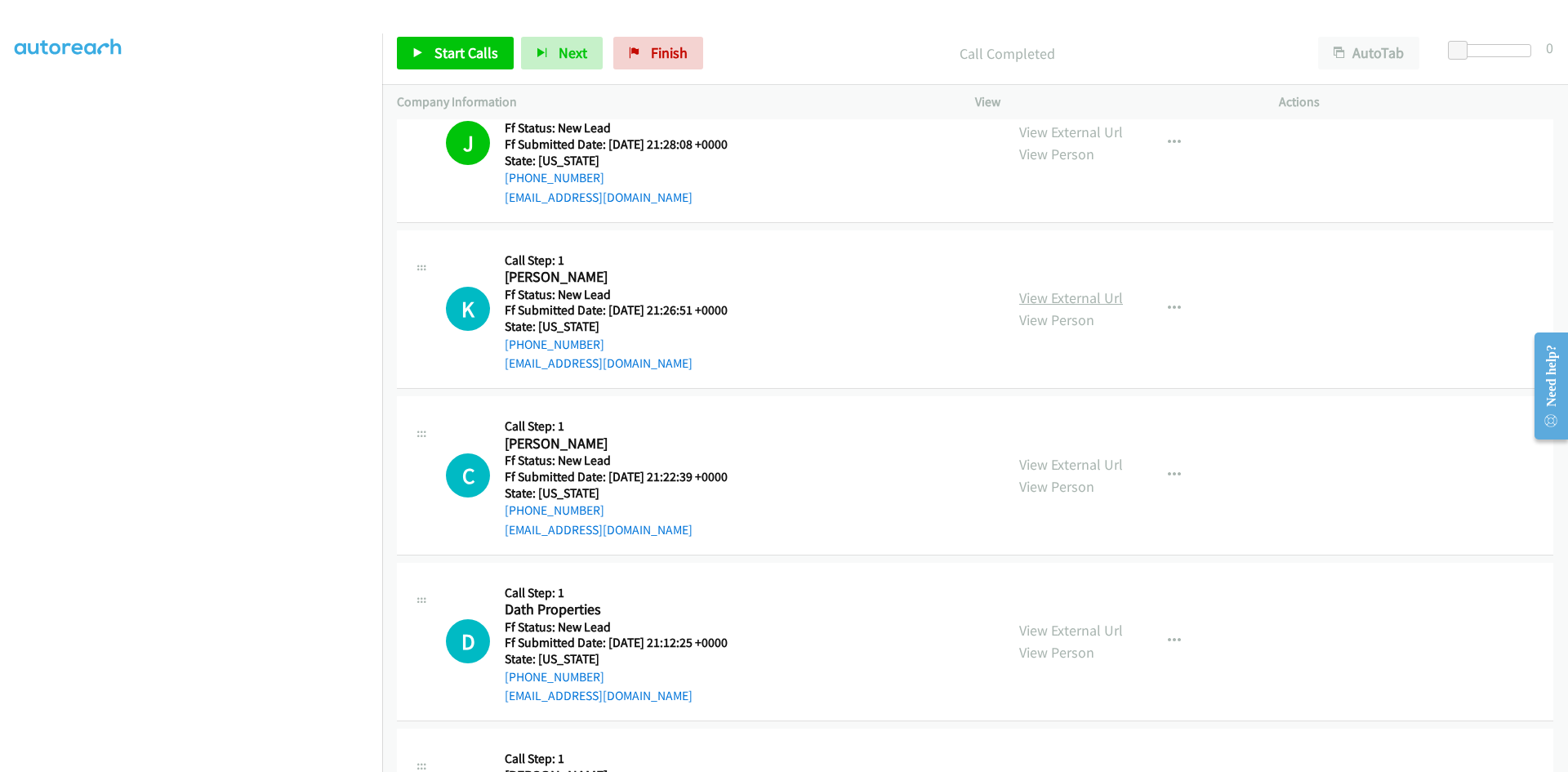
click at [1096, 292] on link "View External Url" at bounding box center [1071, 298] width 104 height 18
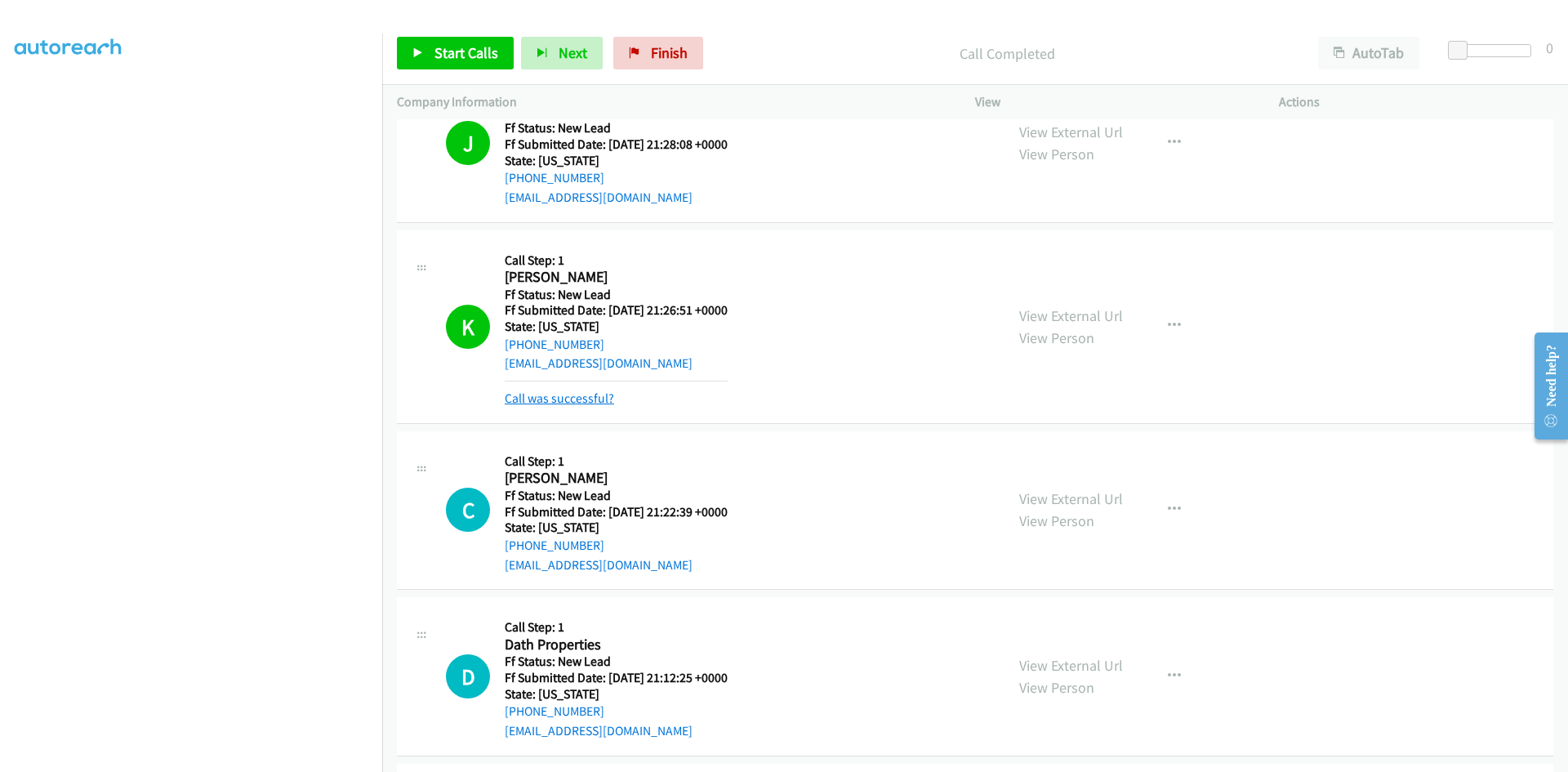
click at [590, 405] on link "Call was successful?" at bounding box center [559, 398] width 110 height 16
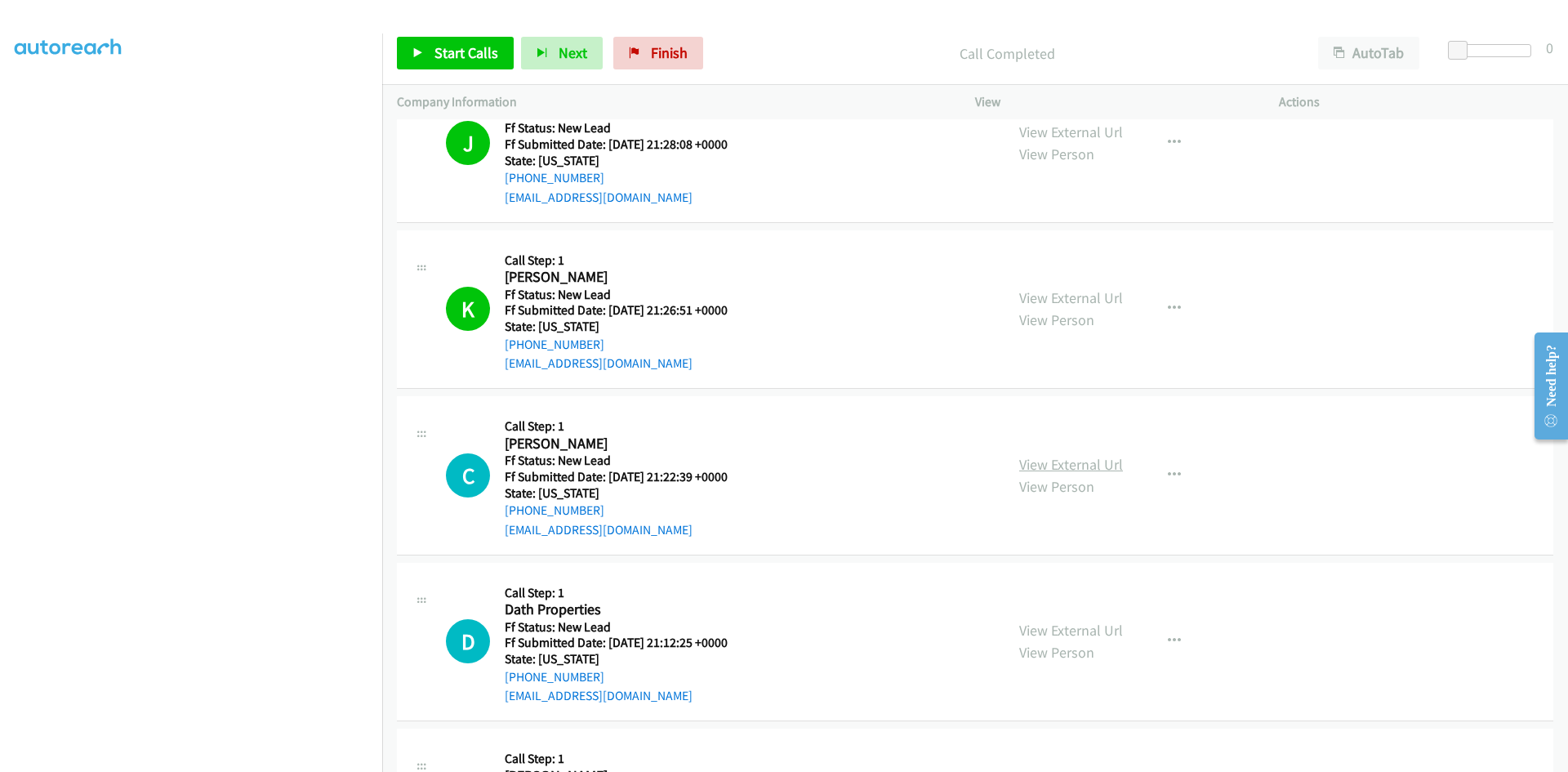
click at [1068, 468] on link "View External Url" at bounding box center [1071, 464] width 104 height 18
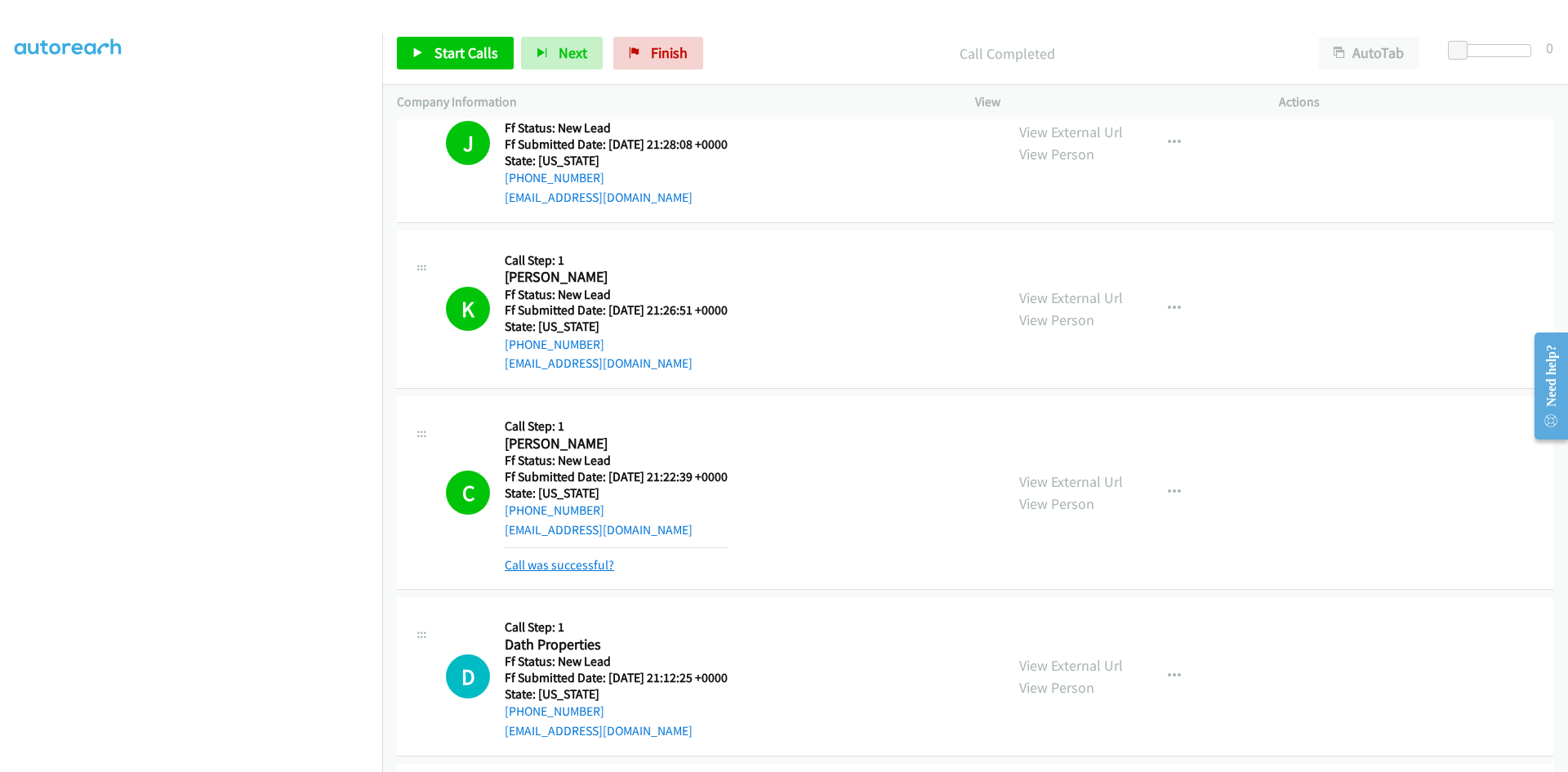
click at [592, 559] on link "Call was successful?" at bounding box center [559, 565] width 110 height 16
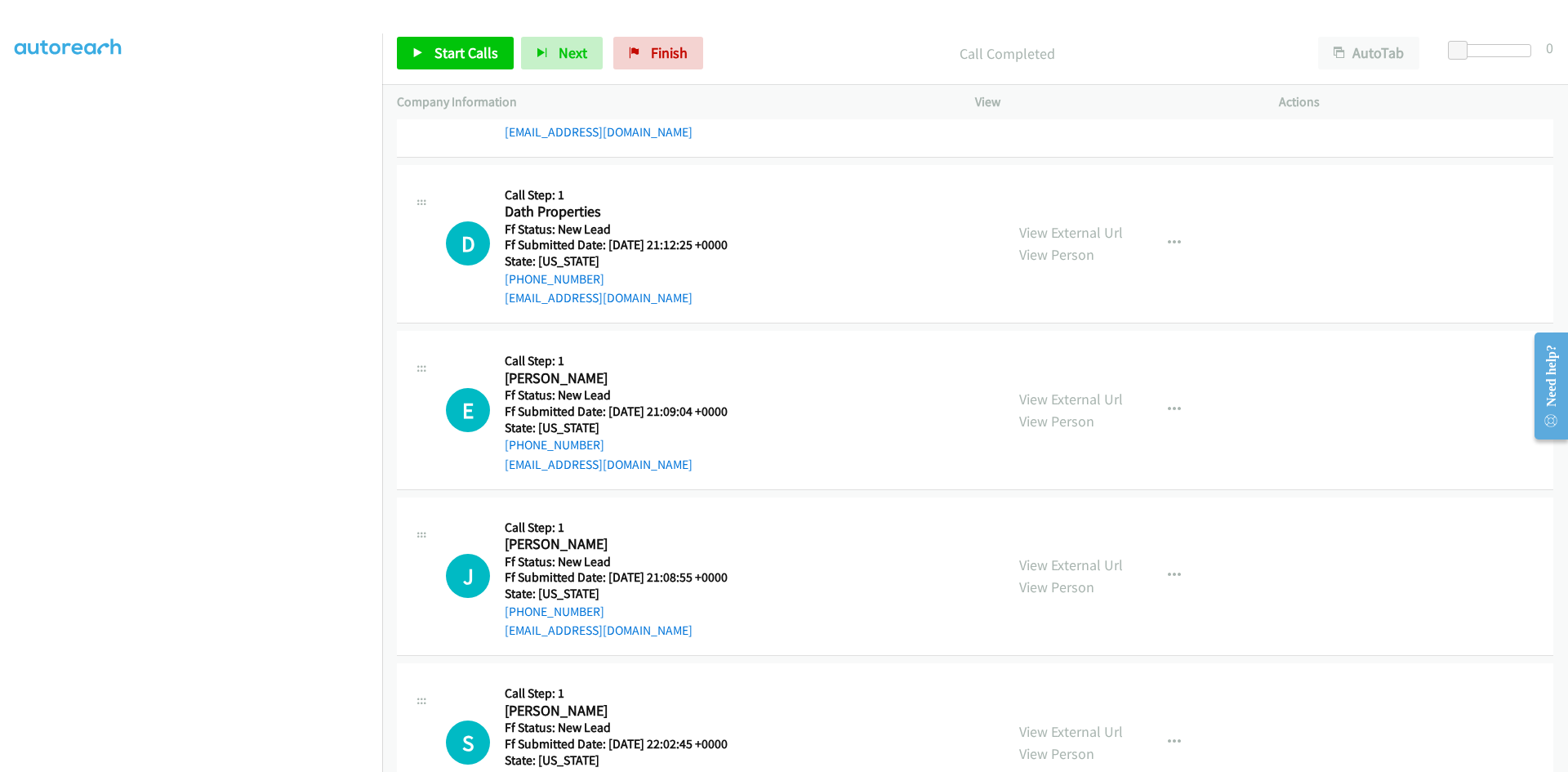
scroll to position [2296, 0]
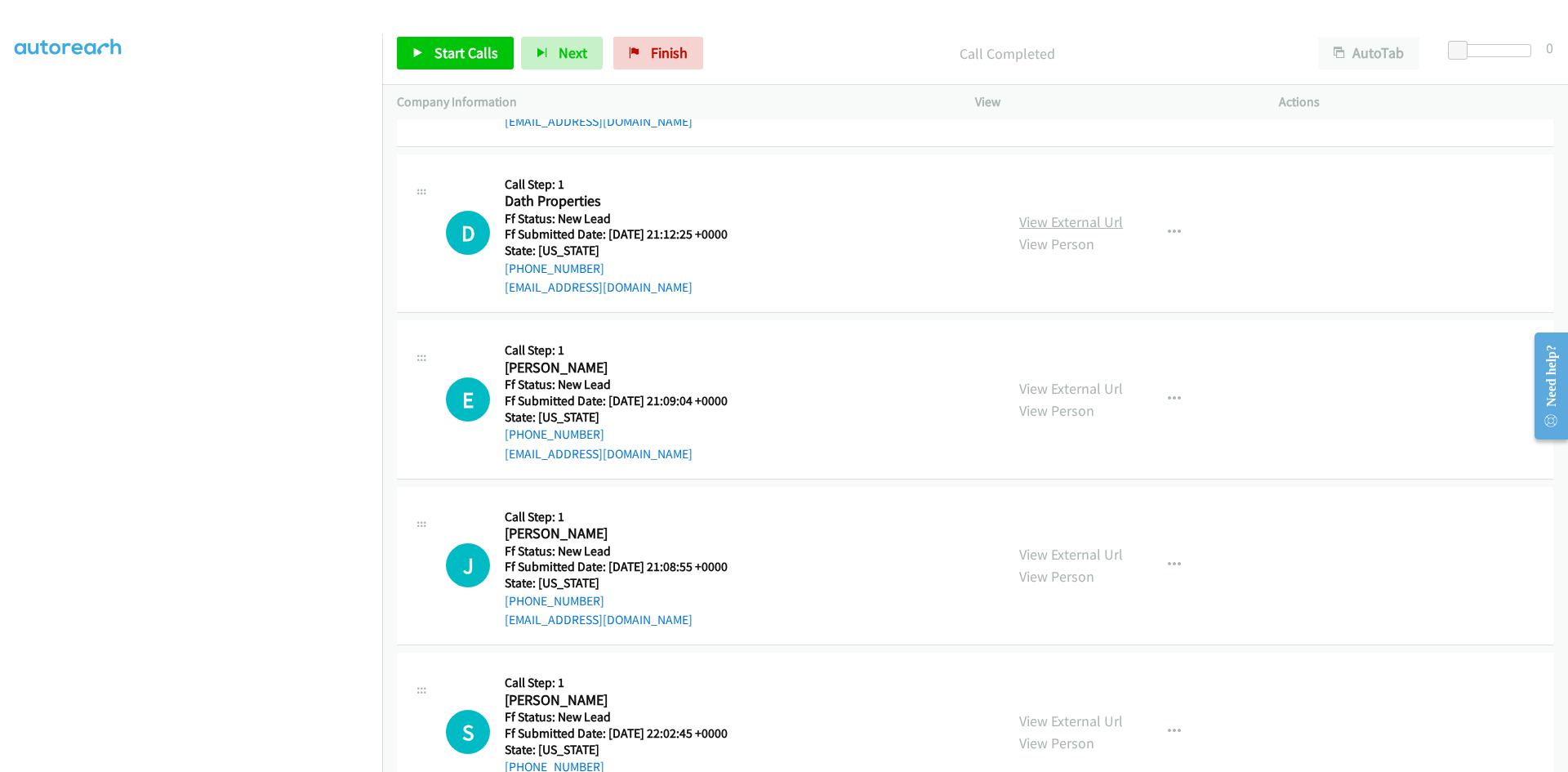
click at [1104, 216] on link "View External Url" at bounding box center [1071, 222] width 104 height 18
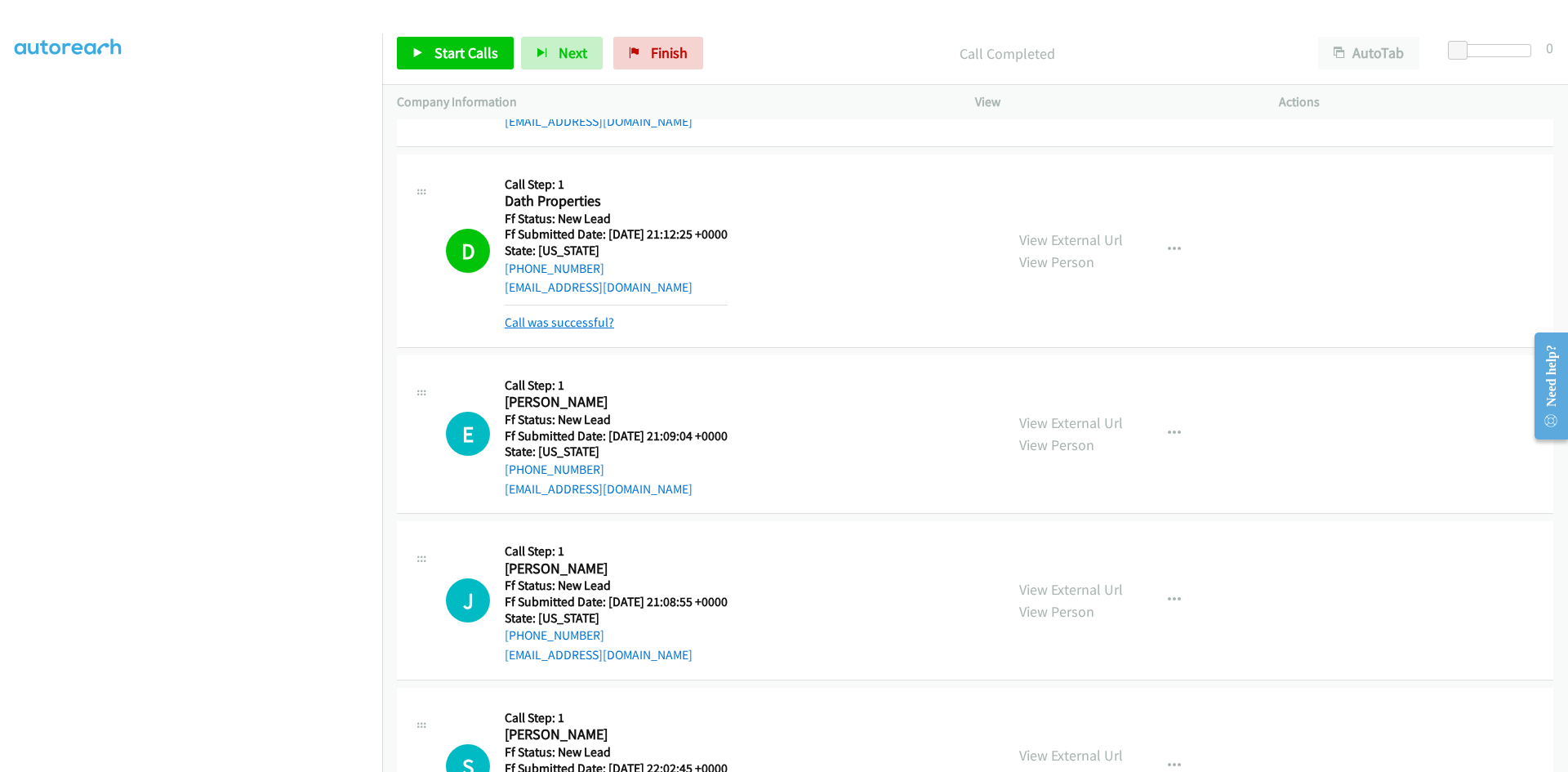
click at [591, 327] on link "Call was successful?" at bounding box center [559, 322] width 110 height 16
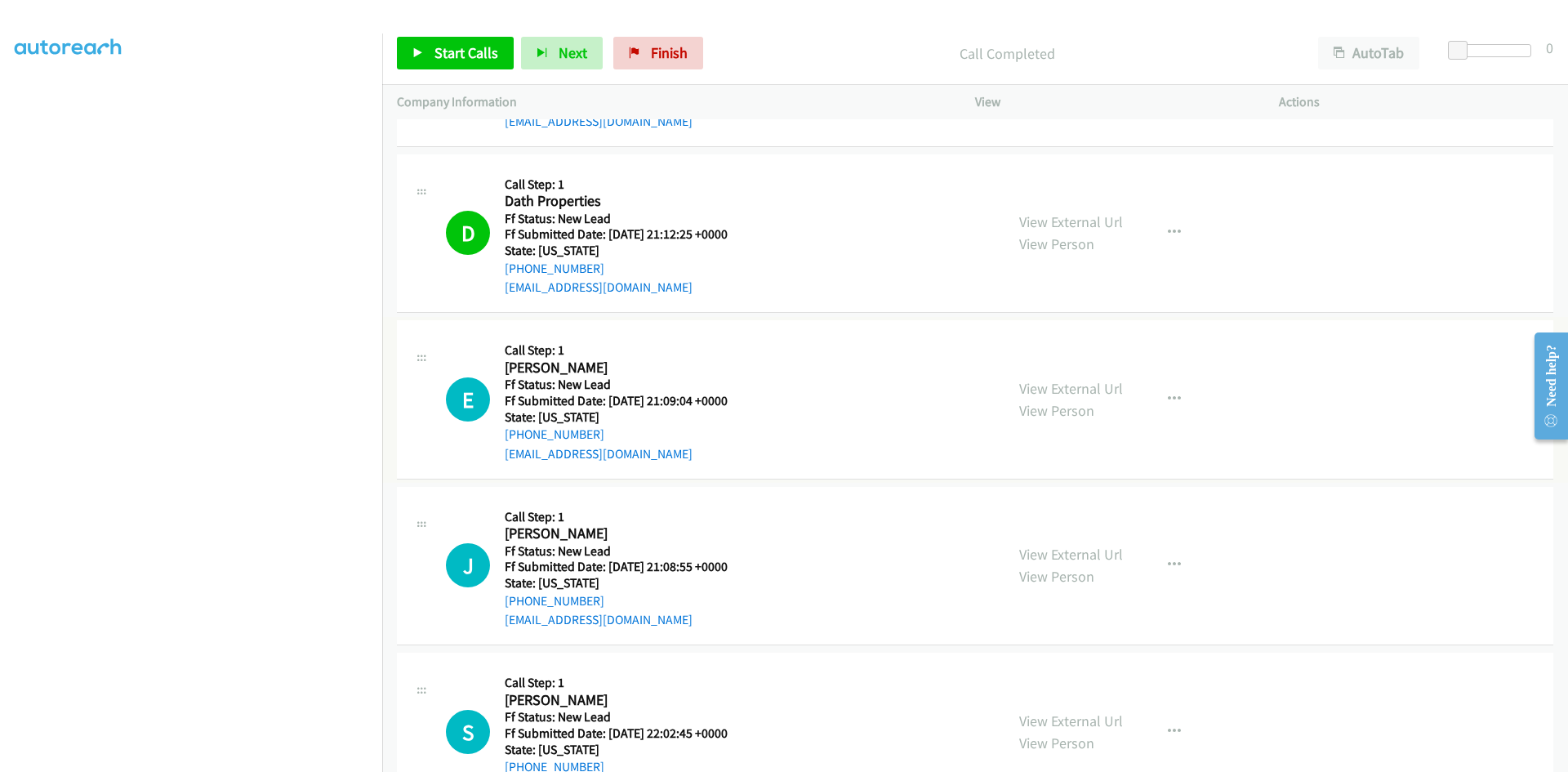
click at [1112, 391] on link "View External Url" at bounding box center [1071, 388] width 104 height 18
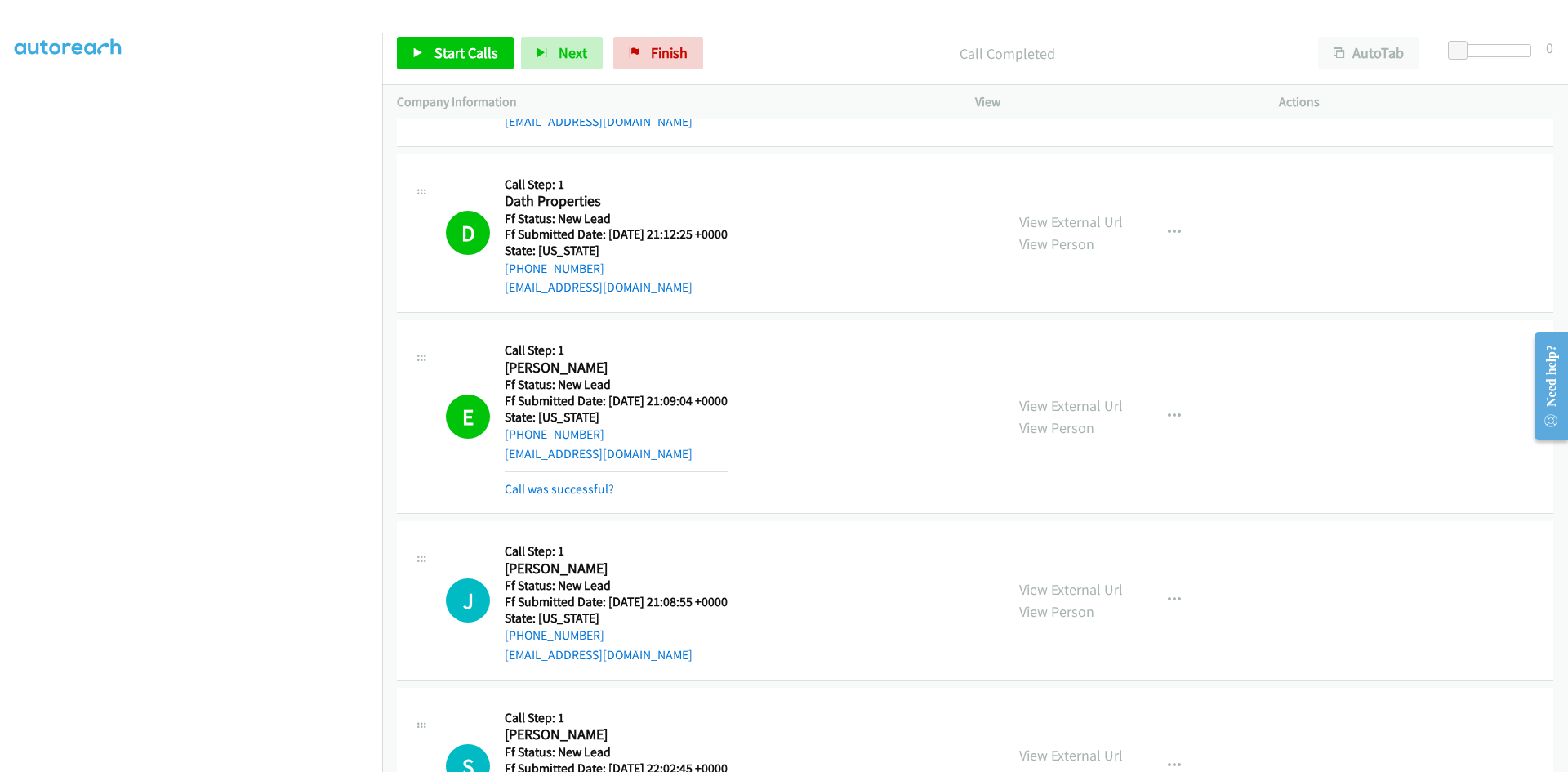
click at [597, 504] on div "E Callback Scheduled Call Step: 1 Eileen Liu America/Denver Ff Status: New Lead…" at bounding box center [975, 417] width 1157 height 193
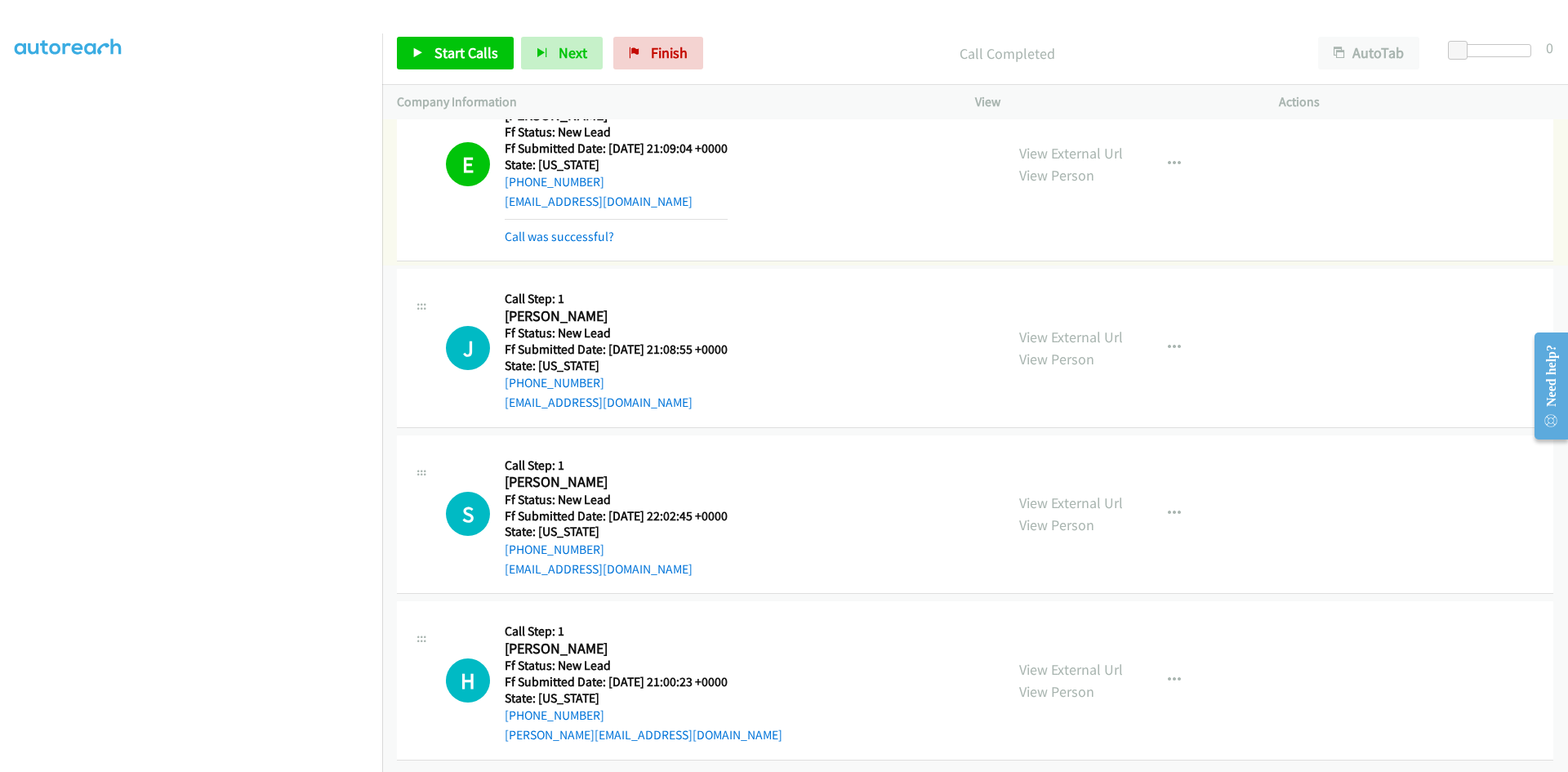
scroll to position [2561, 0]
click at [1088, 328] on link "View External Url" at bounding box center [1071, 337] width 104 height 18
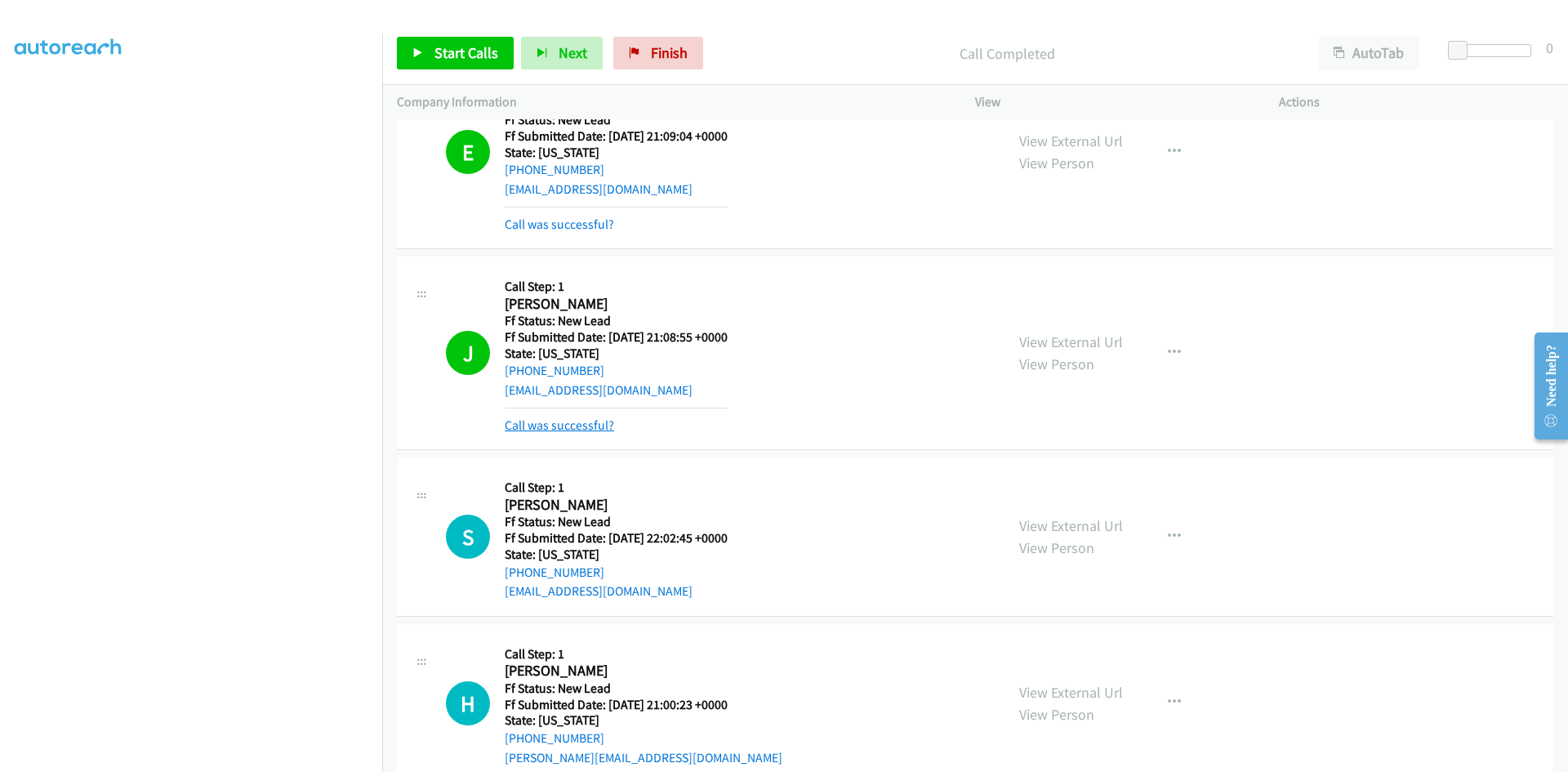
click at [595, 430] on link "Call was successful?" at bounding box center [559, 425] width 110 height 16
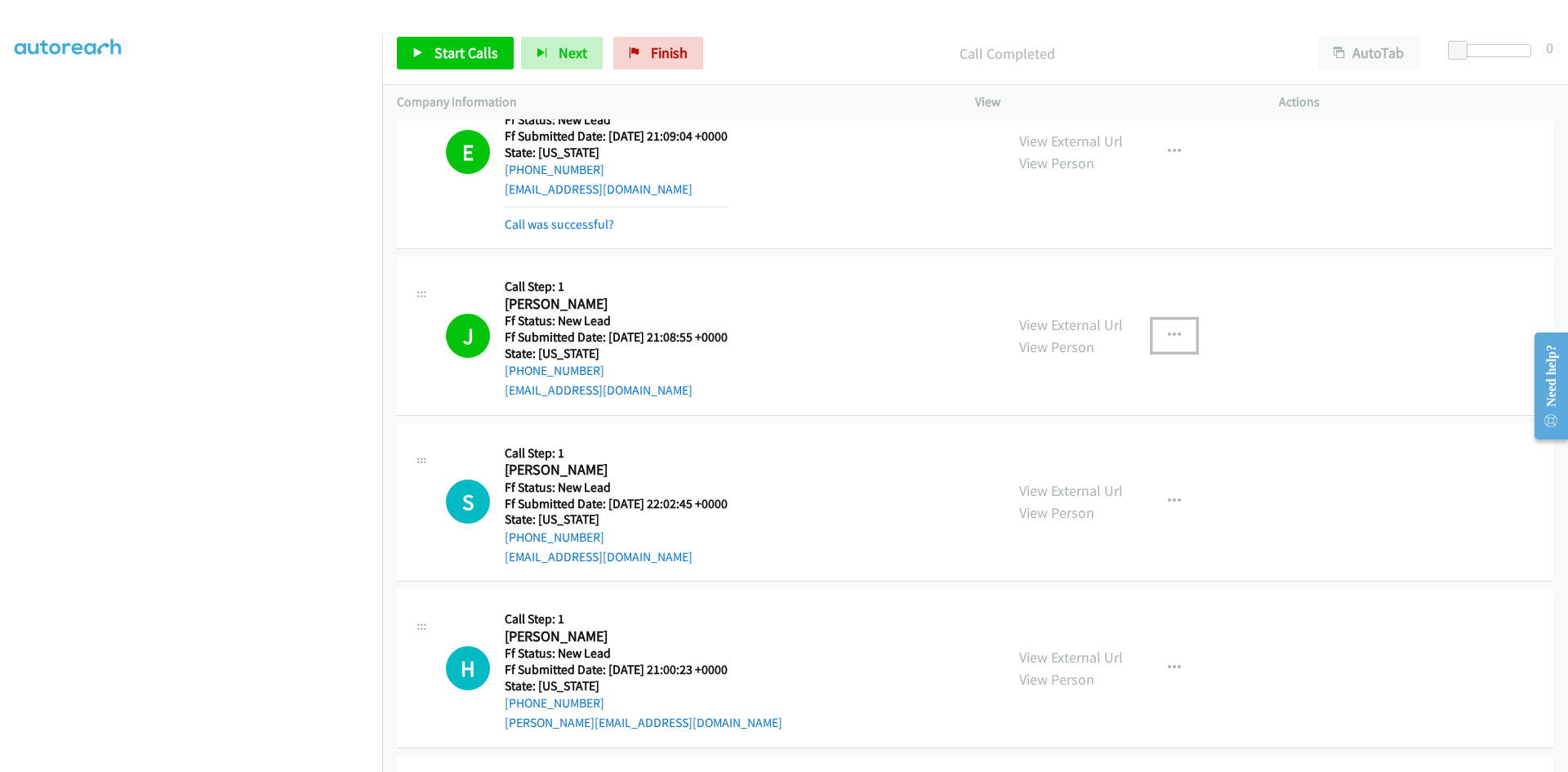
click at [1168, 333] on icon "button" at bounding box center [1175, 336] width 13 height 13
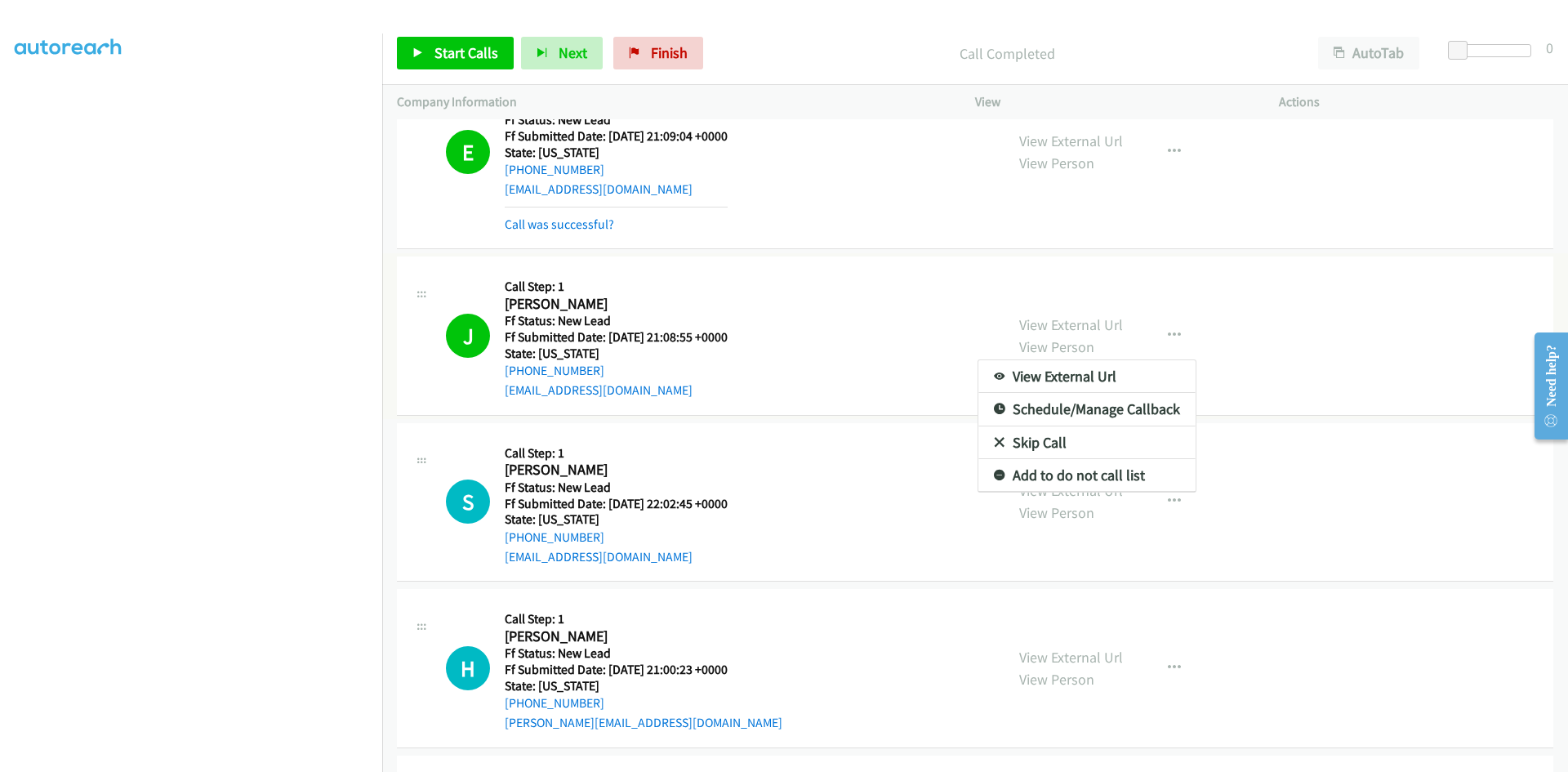
click at [1024, 472] on link "Add to do not call list" at bounding box center [1087, 475] width 217 height 33
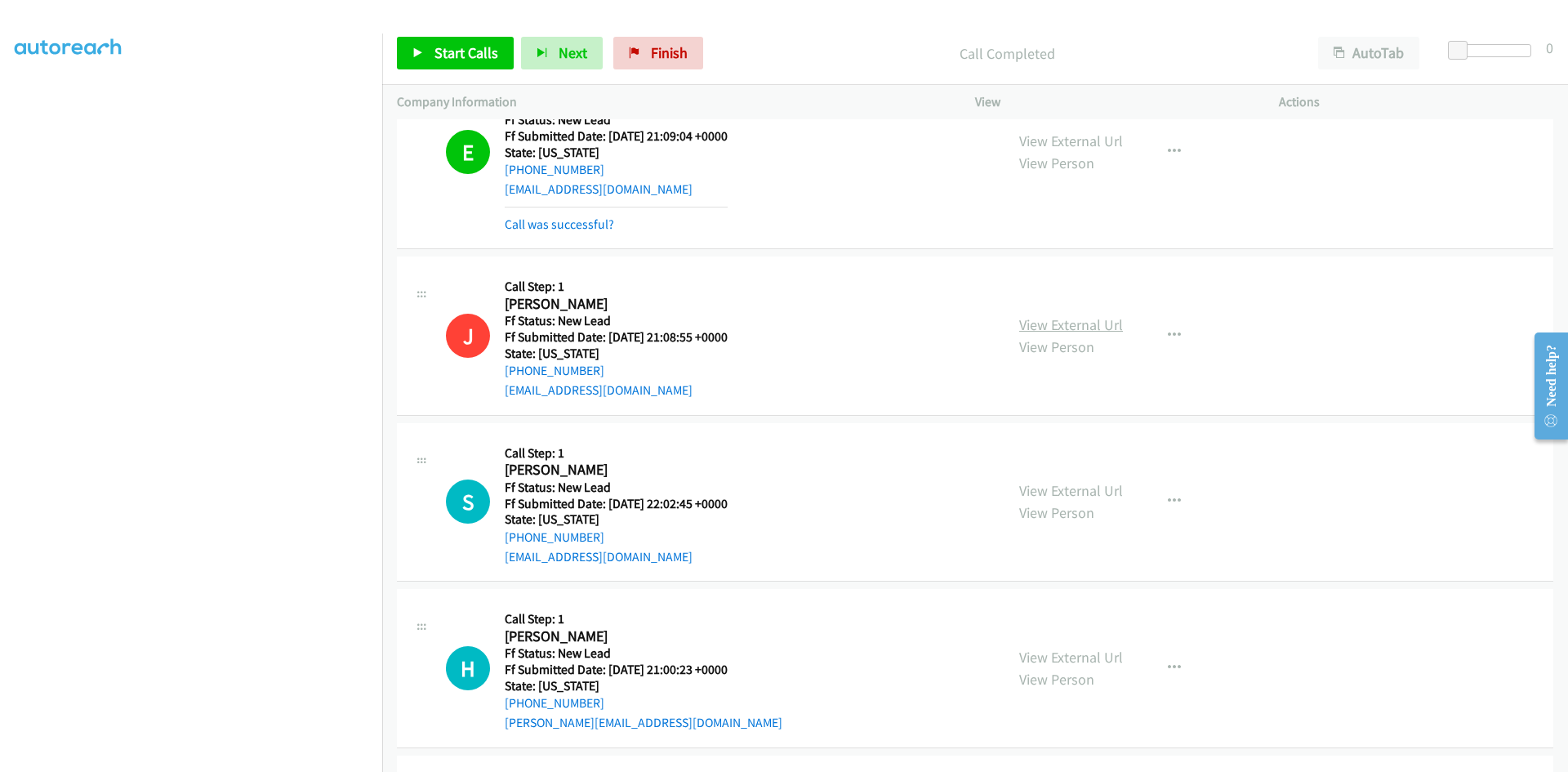
click at [1058, 321] on link "View External Url" at bounding box center [1071, 325] width 104 height 18
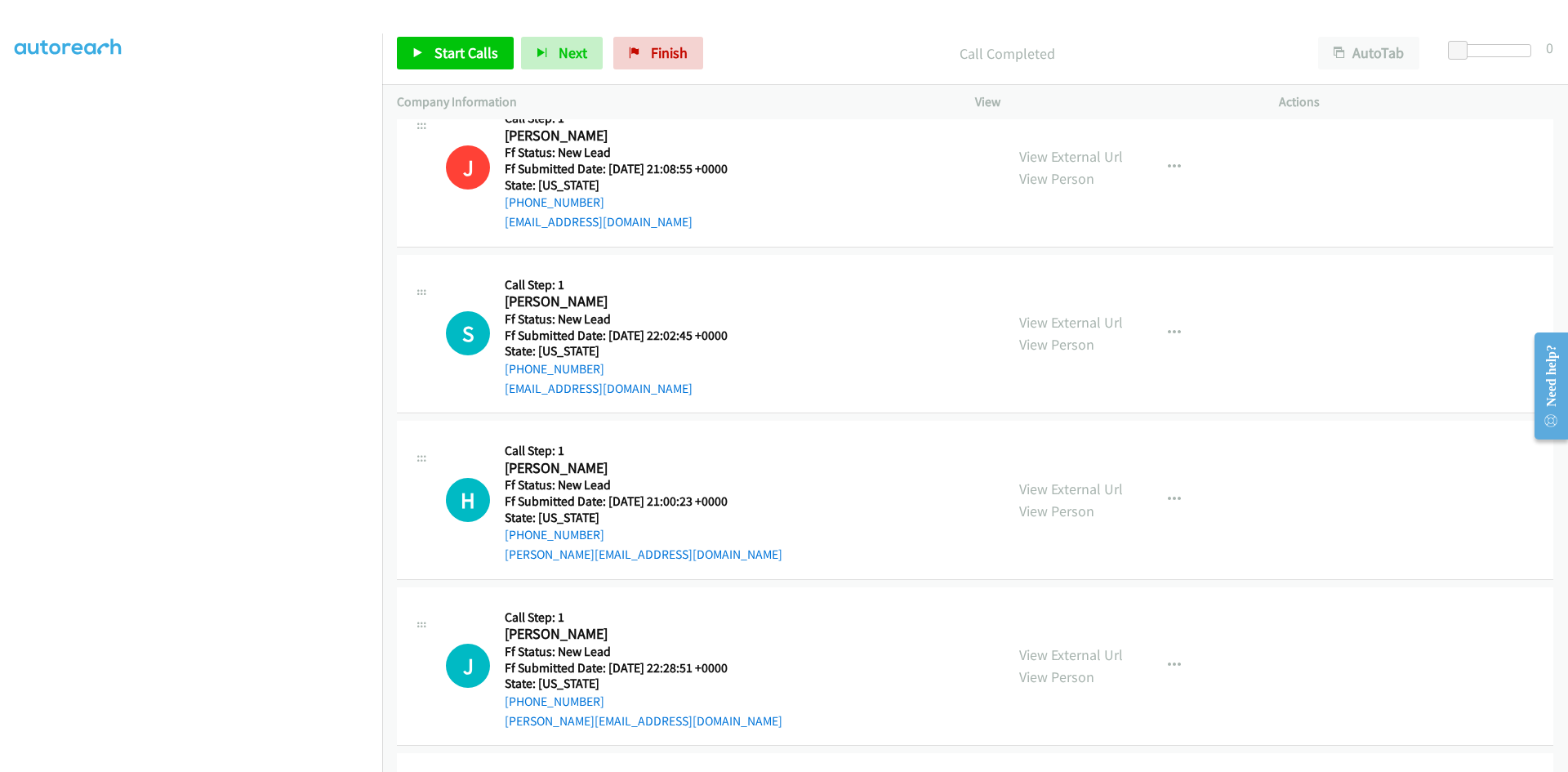
scroll to position [2806, 0]
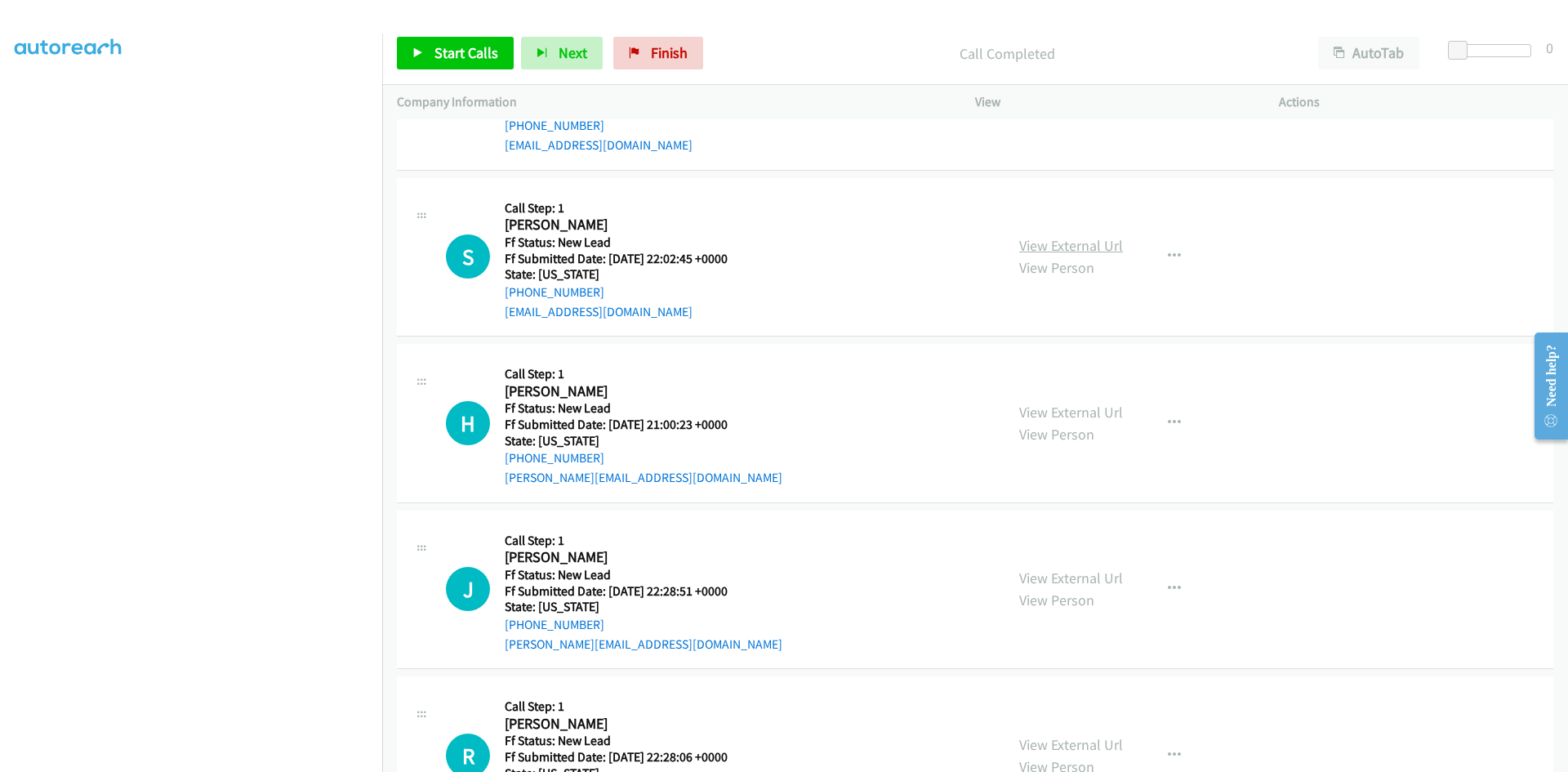
click at [1044, 245] on link "View External Url" at bounding box center [1071, 245] width 104 height 18
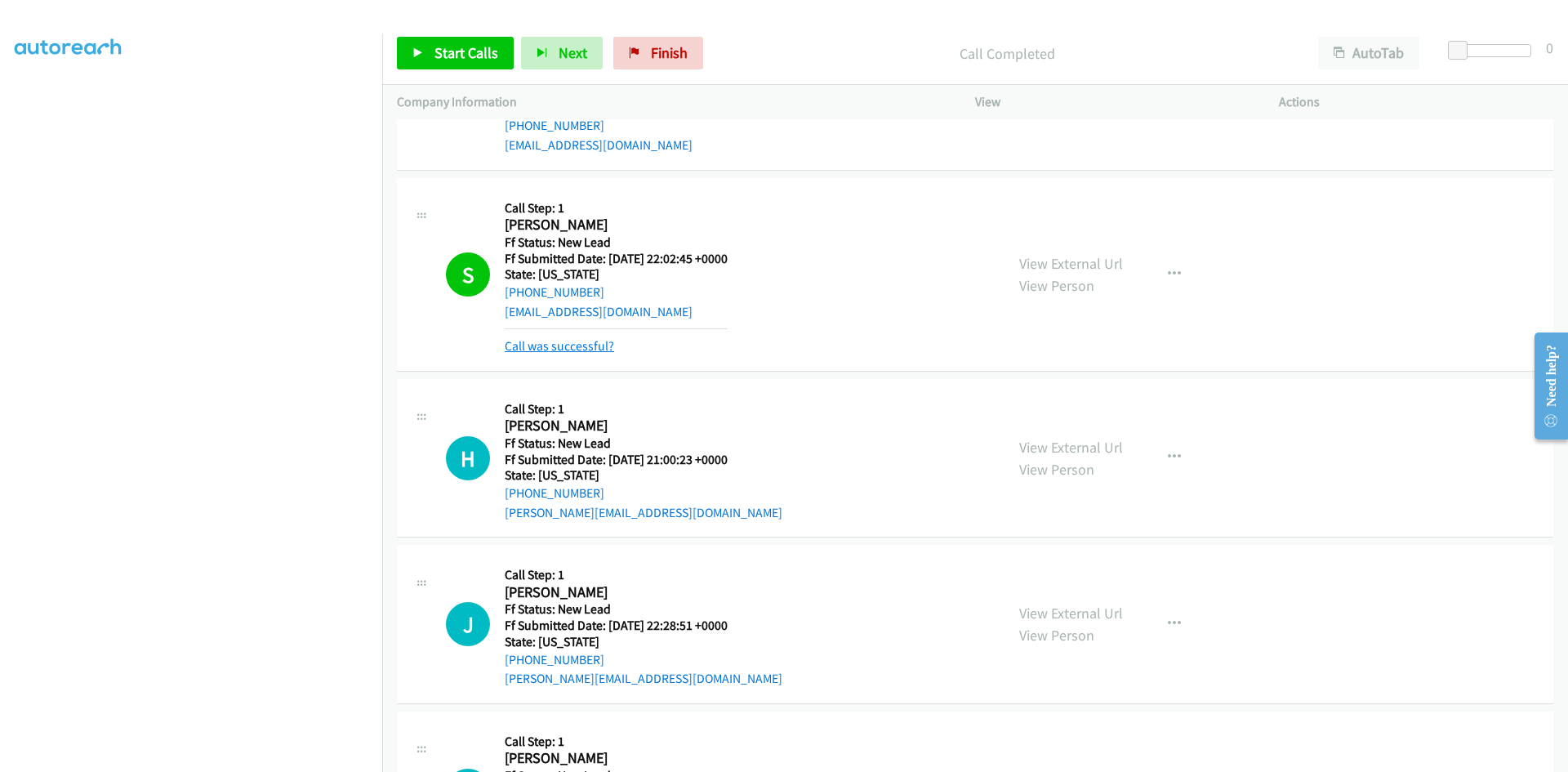
click at [609, 346] on link "Call was successful?" at bounding box center [559, 345] width 110 height 16
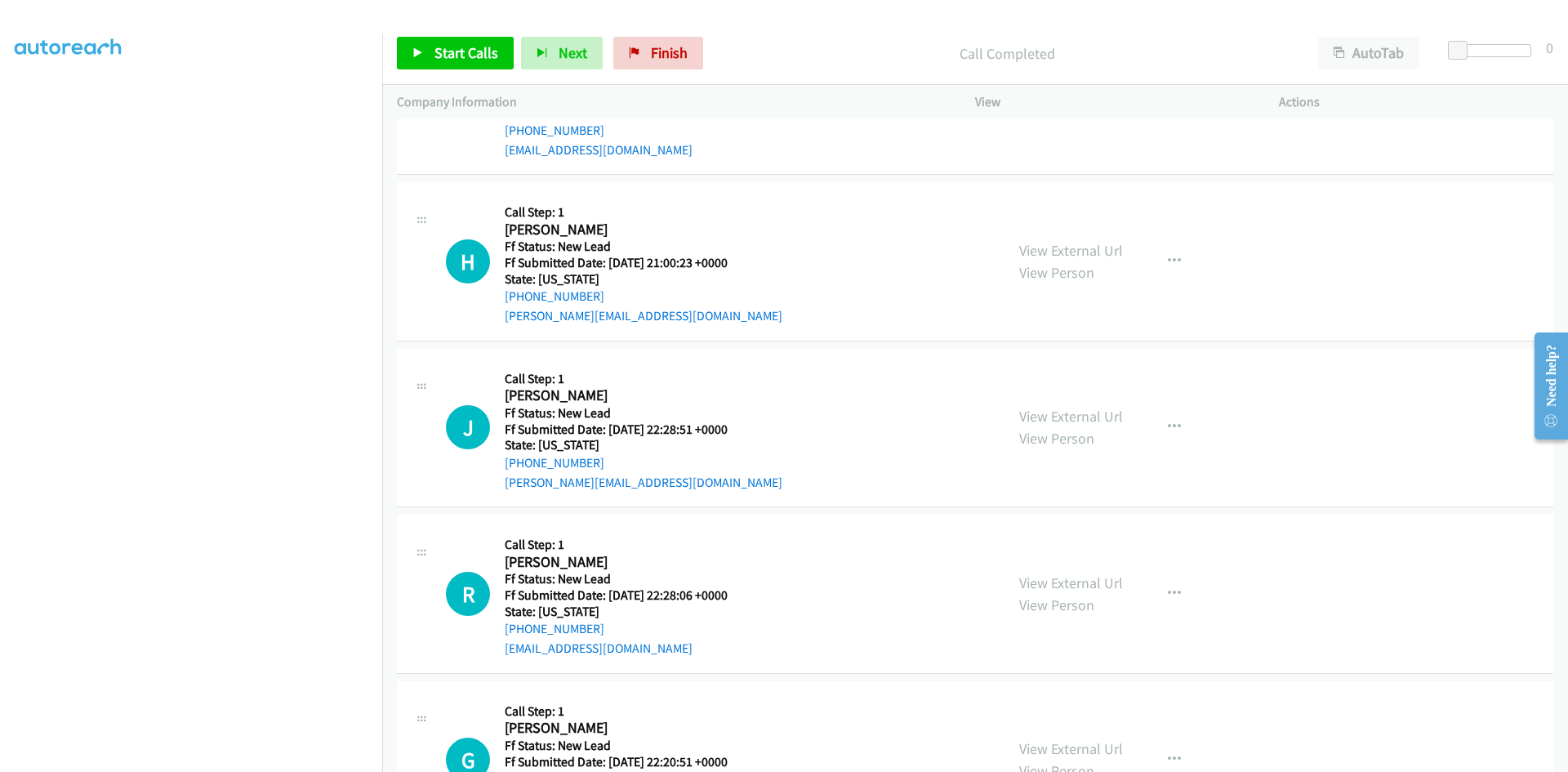
scroll to position [2969, 0]
click at [1088, 253] on link "View External Url" at bounding box center [1071, 248] width 104 height 18
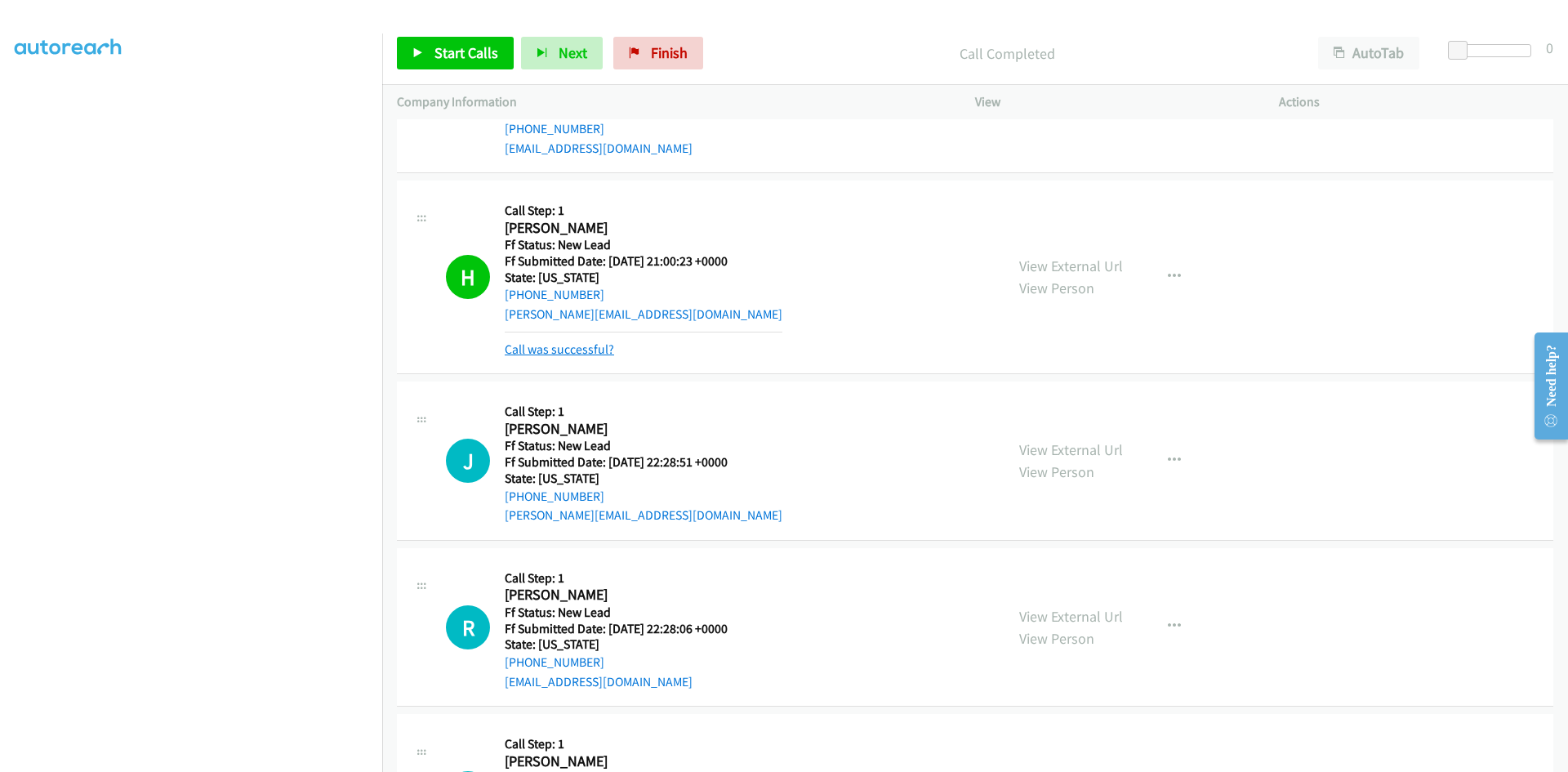
click at [561, 346] on link "Call was successful?" at bounding box center [559, 349] width 110 height 16
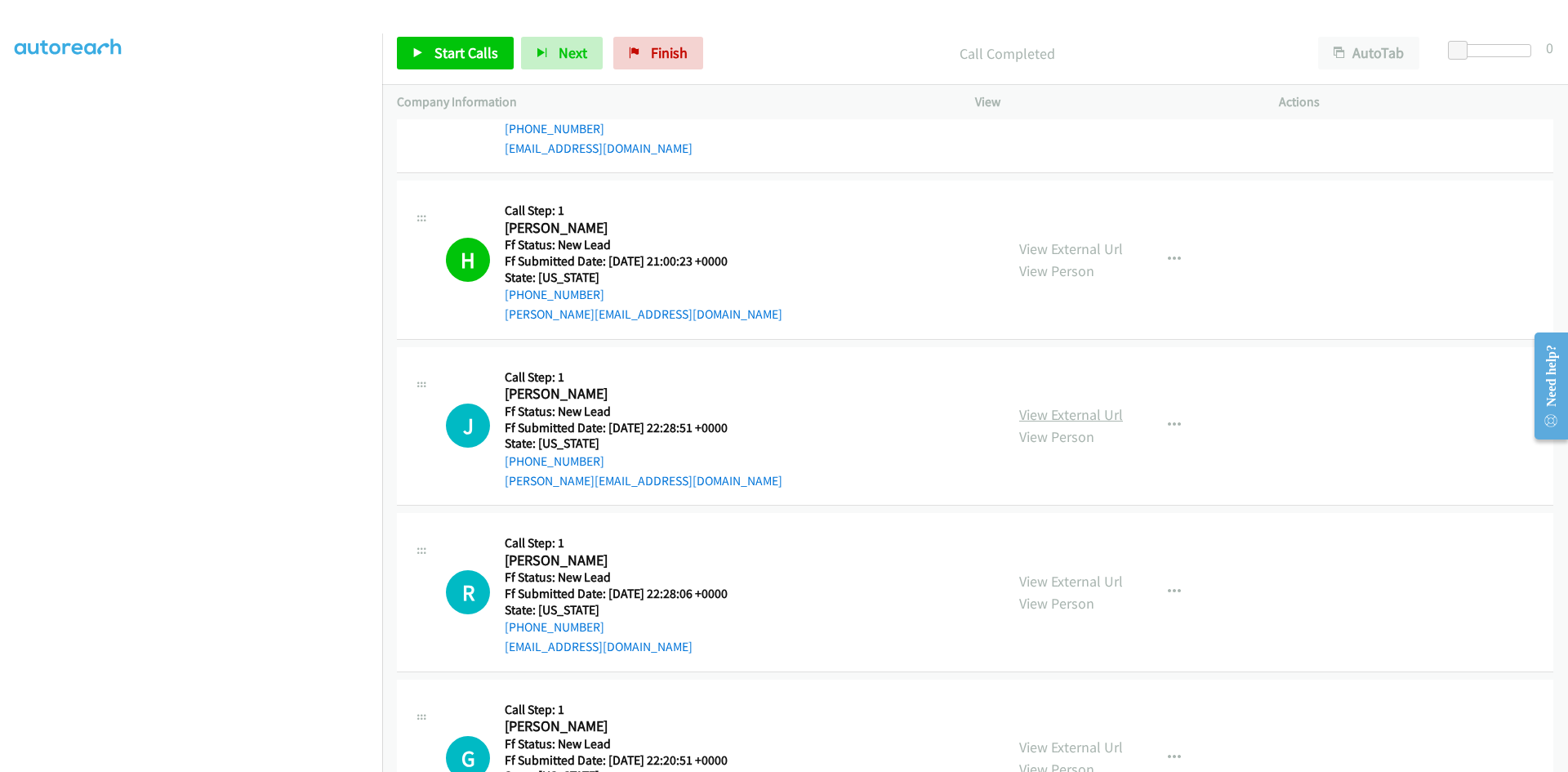
click at [1040, 412] on link "View External Url" at bounding box center [1071, 414] width 104 height 18
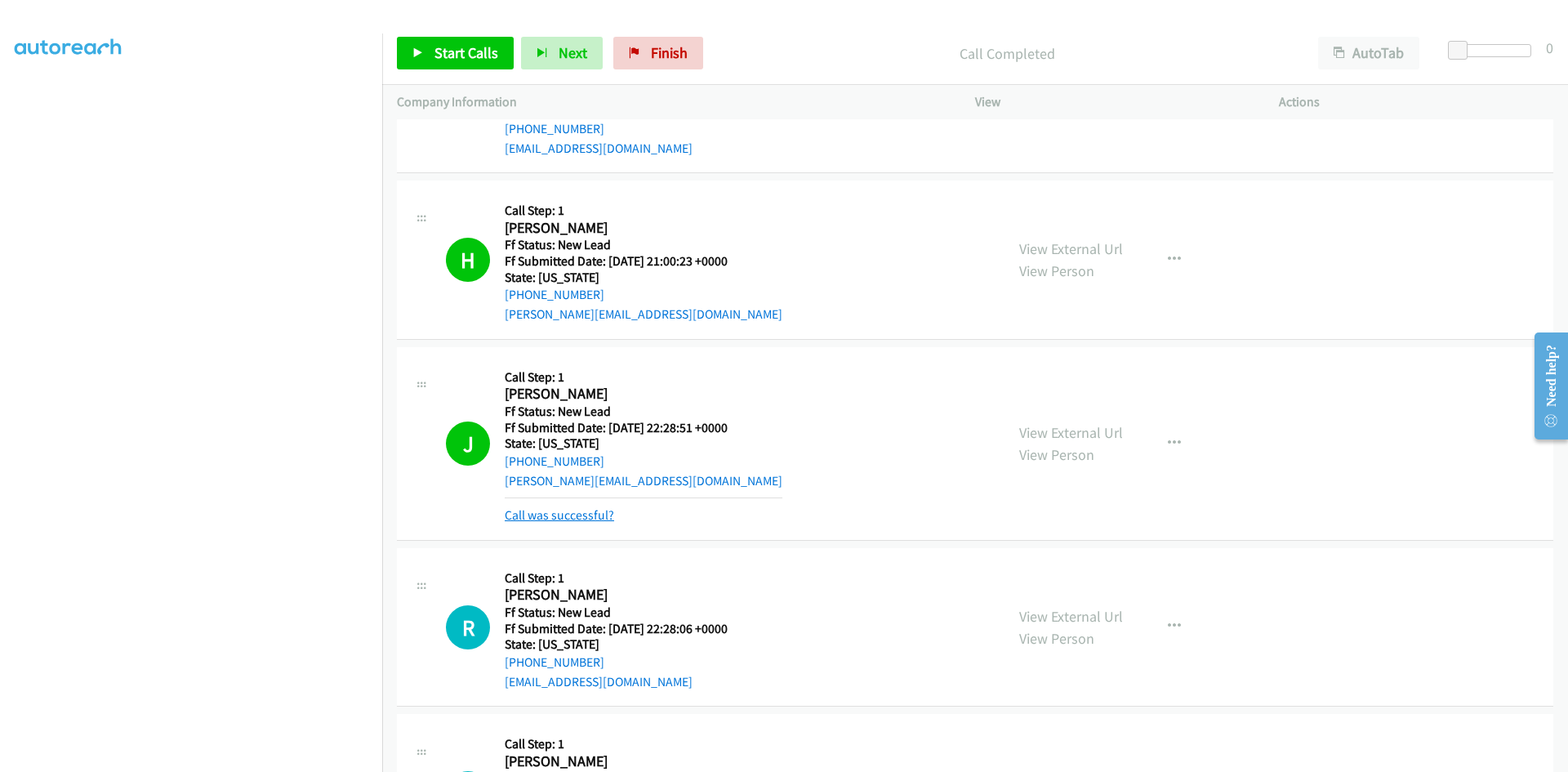
click at [579, 509] on link "Call was successful?" at bounding box center [559, 515] width 110 height 16
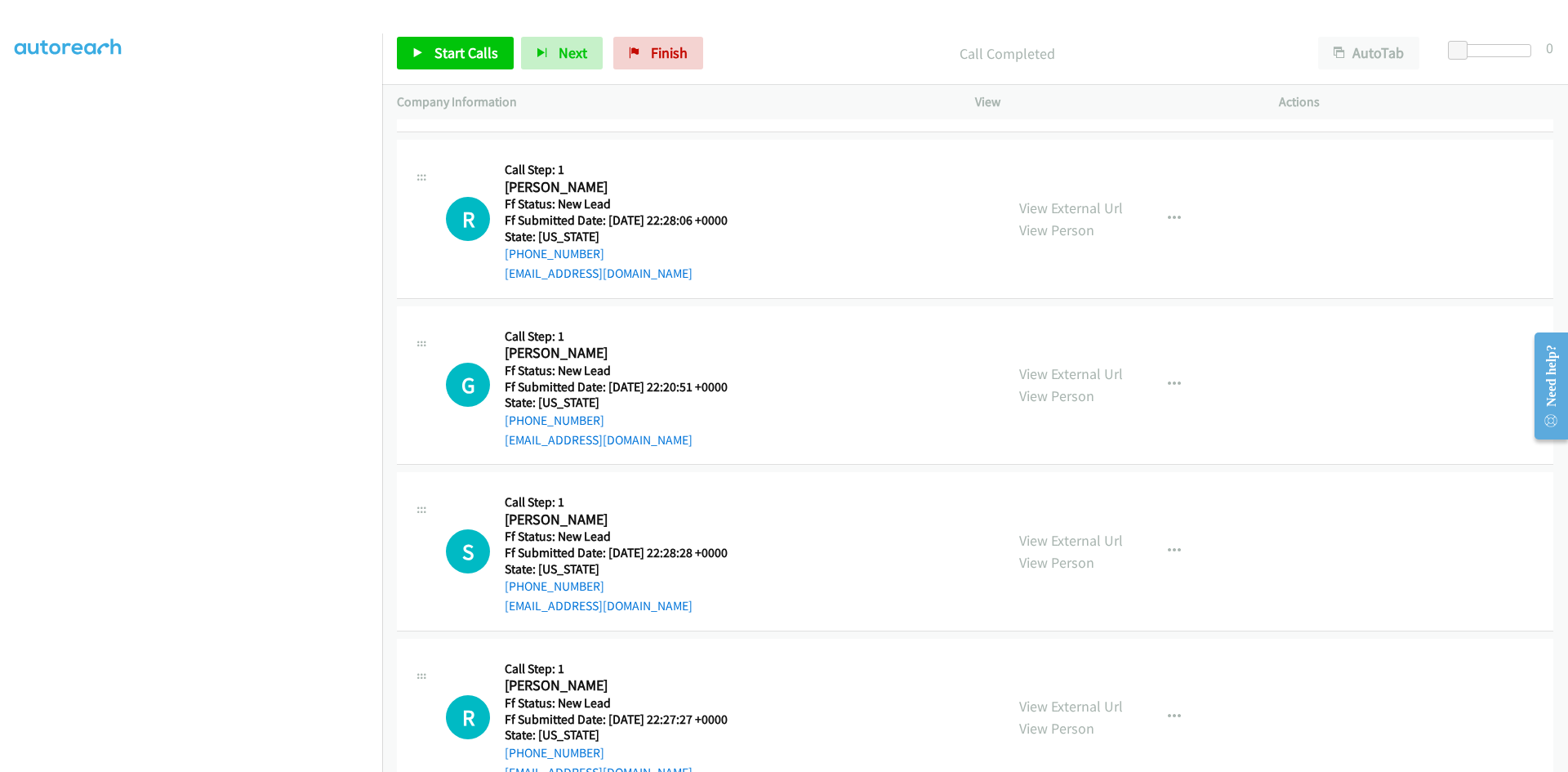
scroll to position [3378, 0]
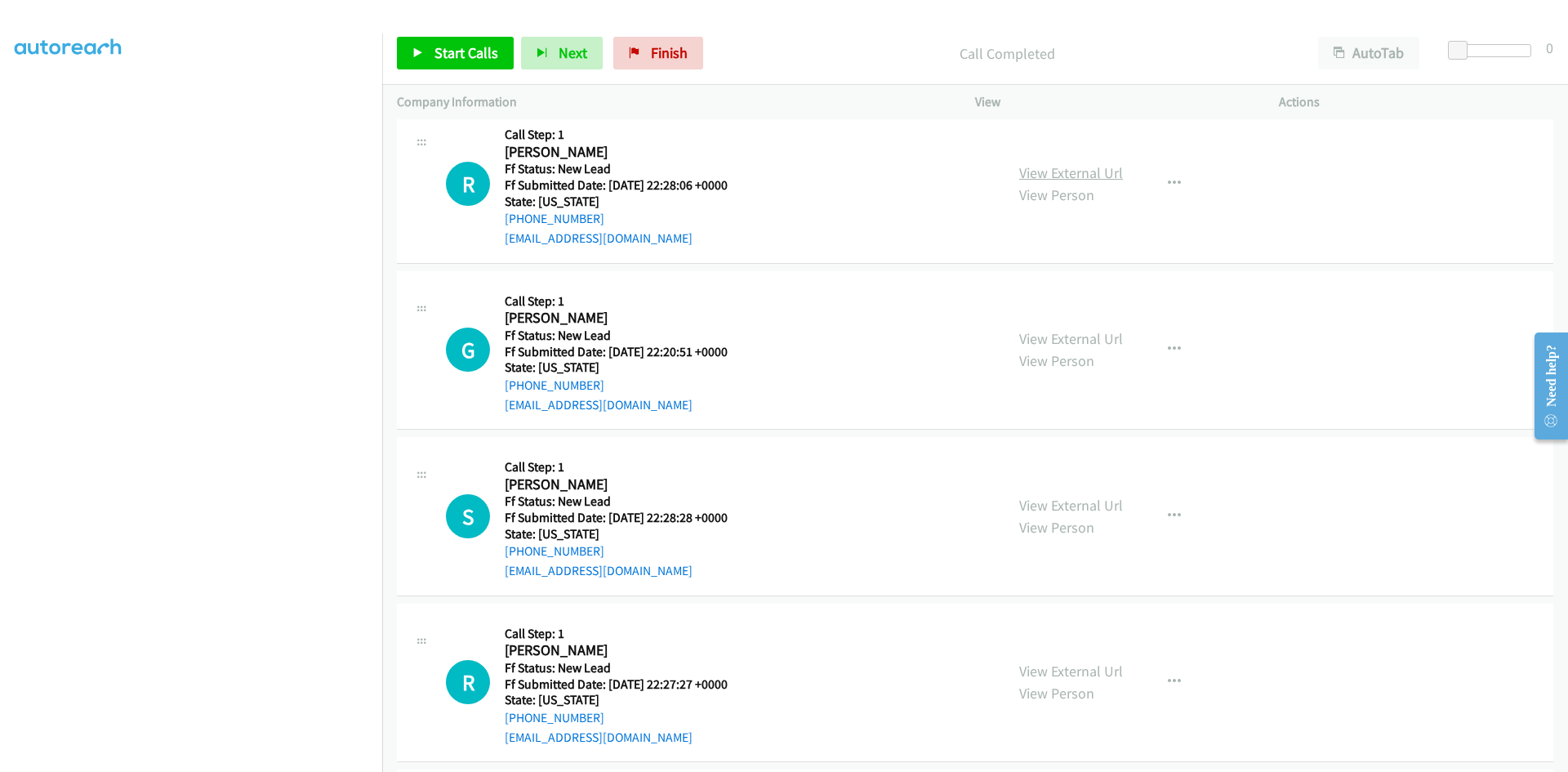
click at [1075, 166] on link "View External Url" at bounding box center [1071, 172] width 104 height 18
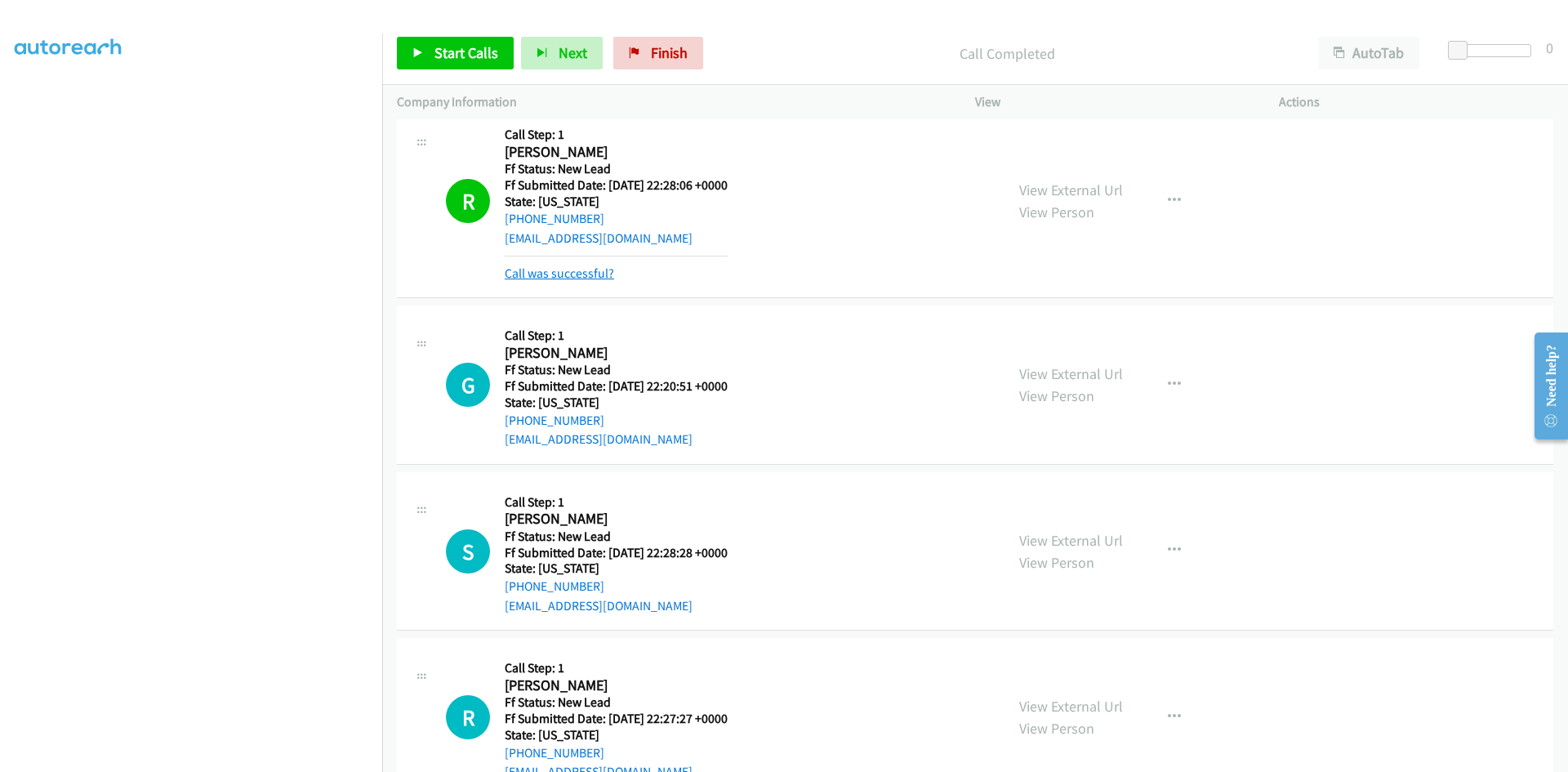
click at [544, 276] on link "Call was successful?" at bounding box center [559, 273] width 110 height 16
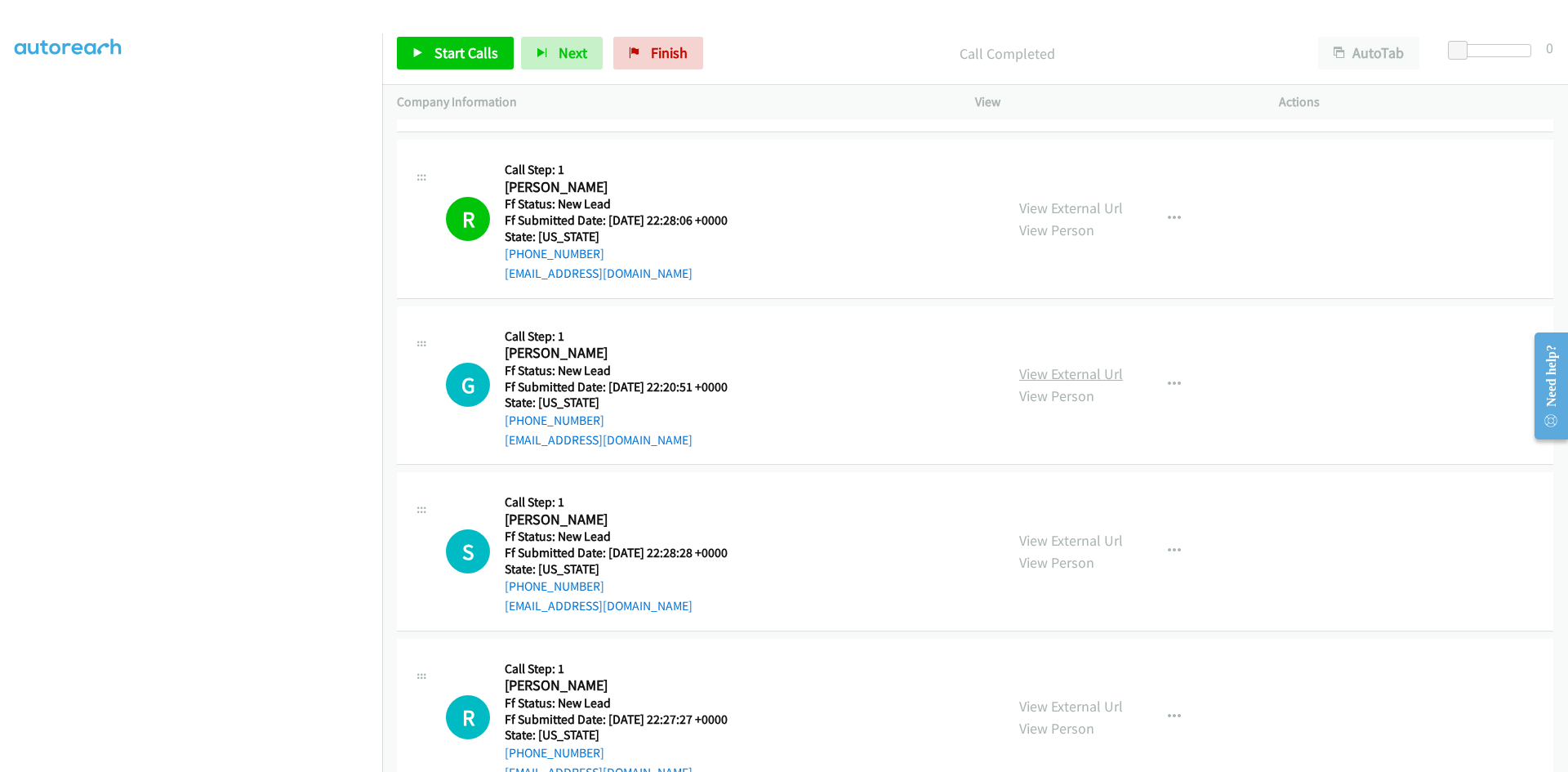
click at [1050, 372] on link "View External Url" at bounding box center [1071, 374] width 104 height 18
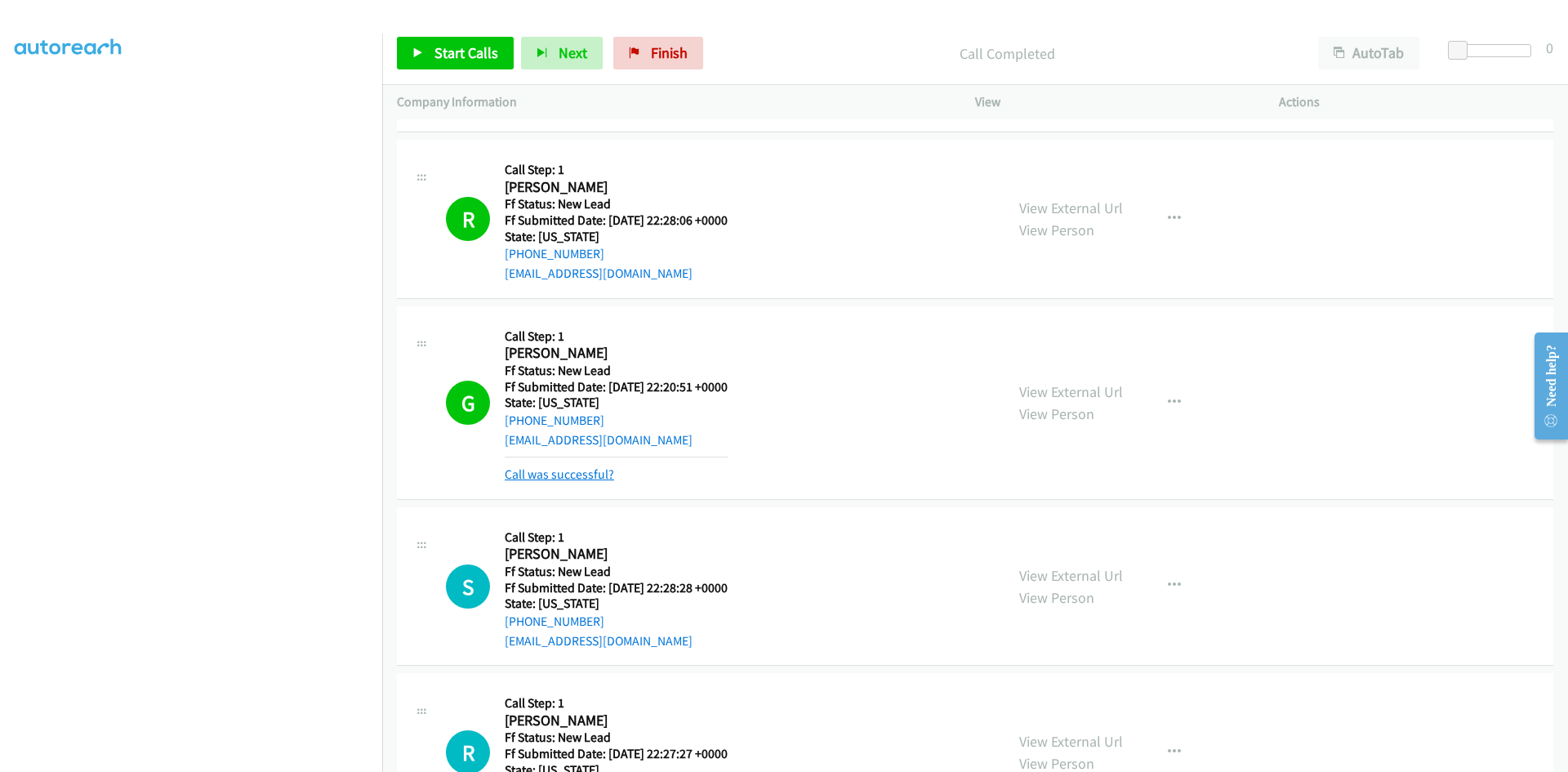
click at [608, 467] on link "Call was successful?" at bounding box center [559, 474] width 110 height 16
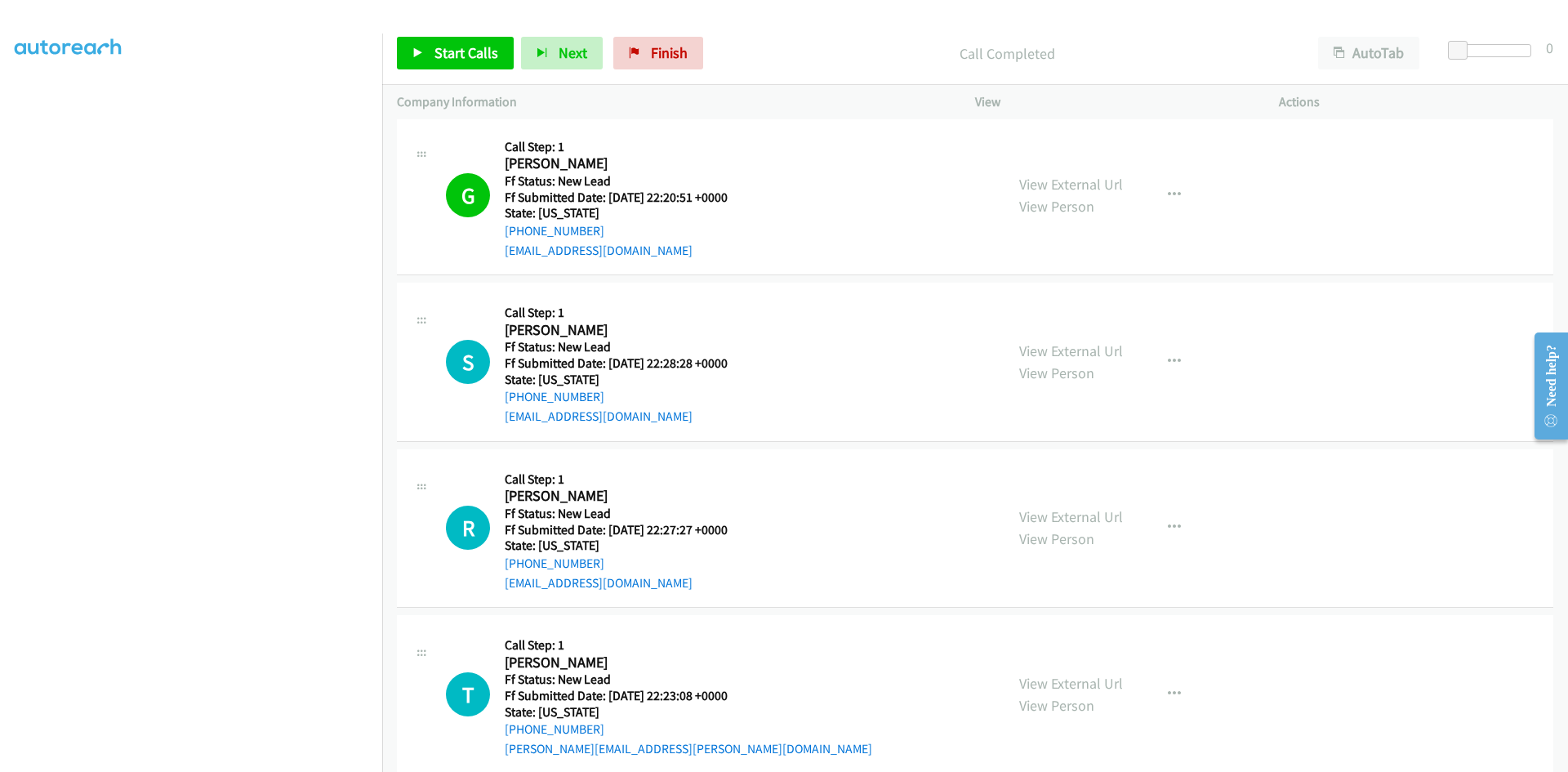
scroll to position [3558, 0]
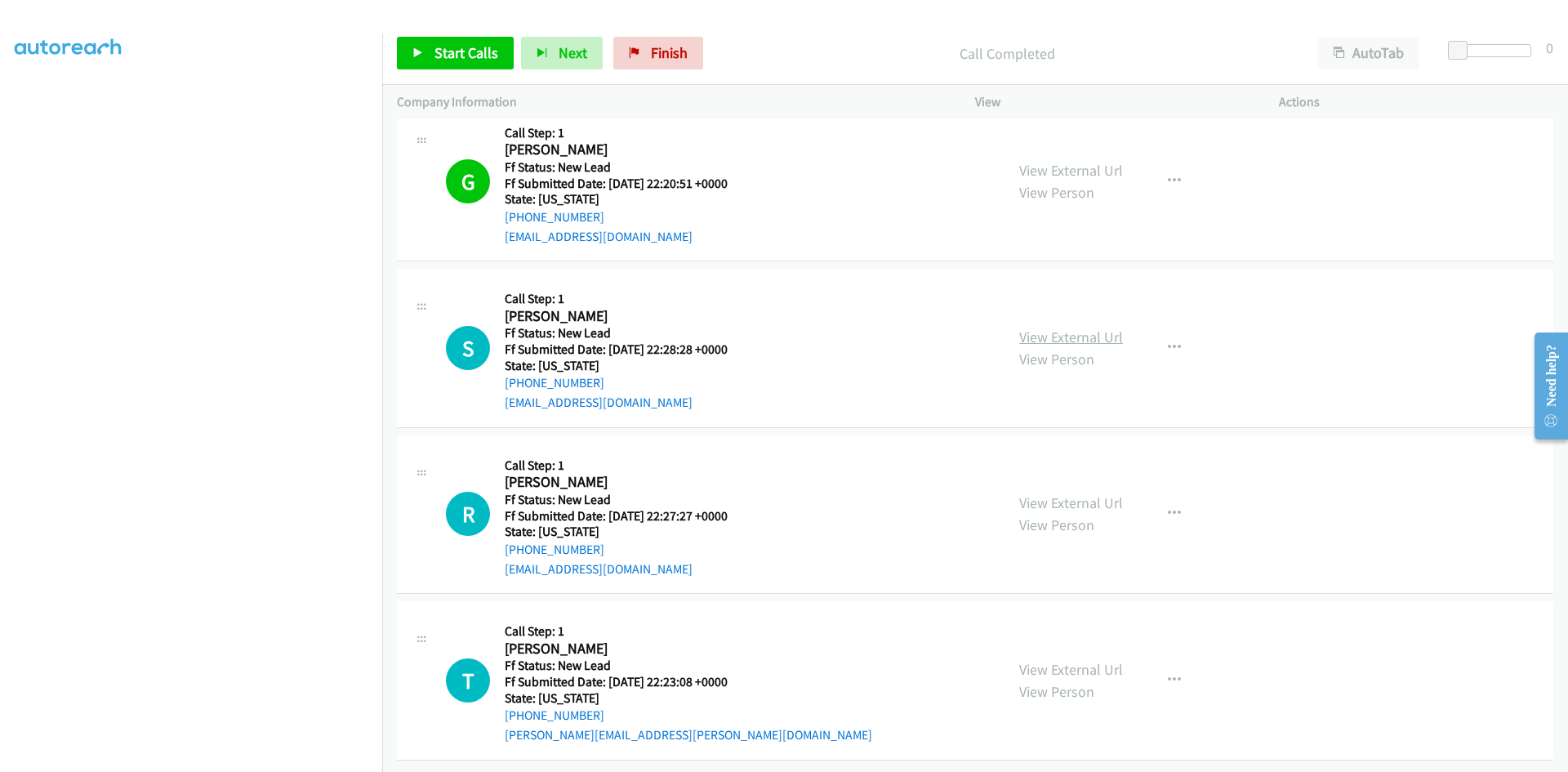
click at [1070, 328] on link "View External Url" at bounding box center [1071, 337] width 104 height 18
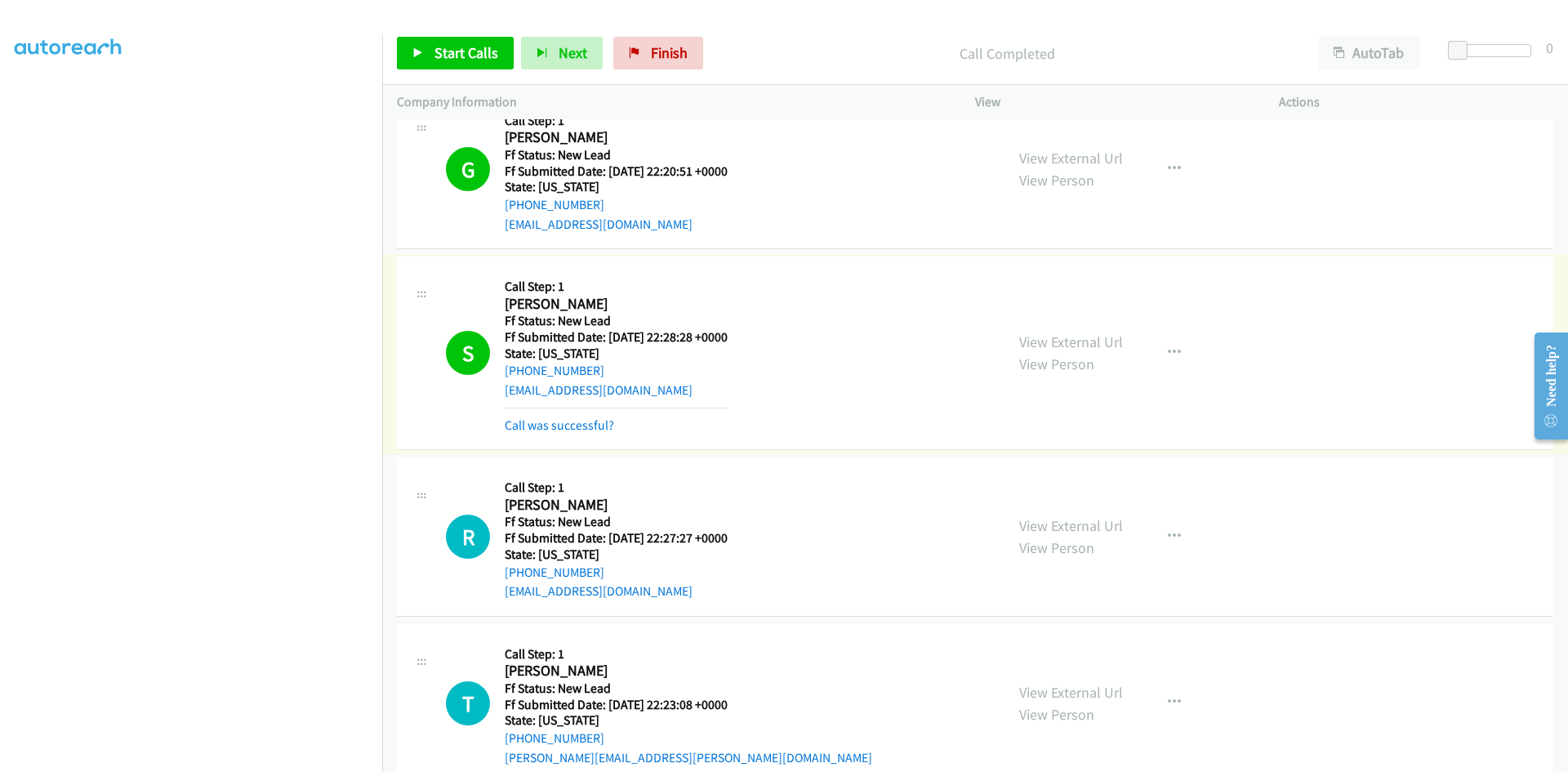
click at [603, 427] on link "Call was successful?" at bounding box center [559, 425] width 110 height 16
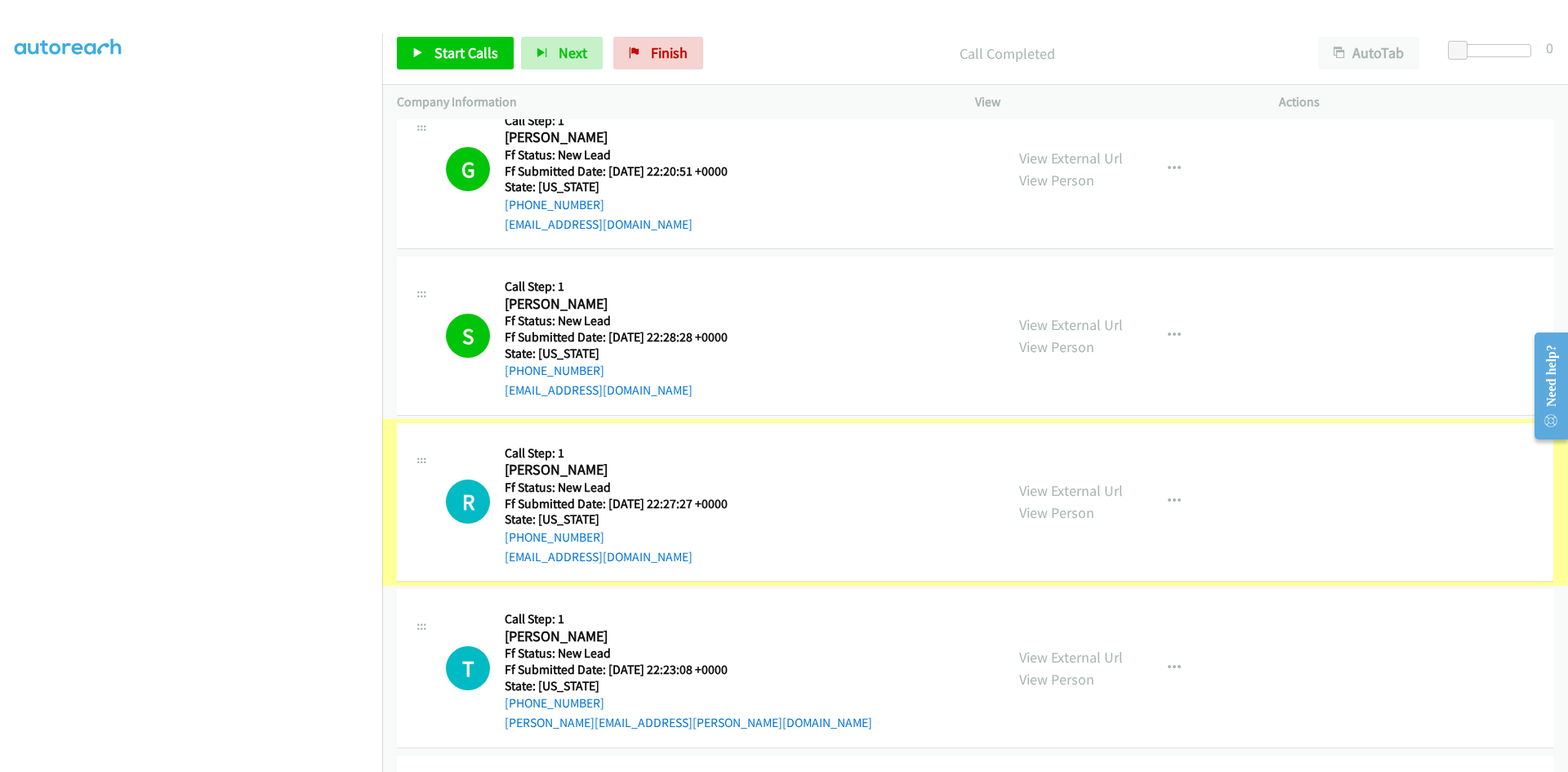
click at [1108, 492] on link "View External Url" at bounding box center [1071, 490] width 104 height 18
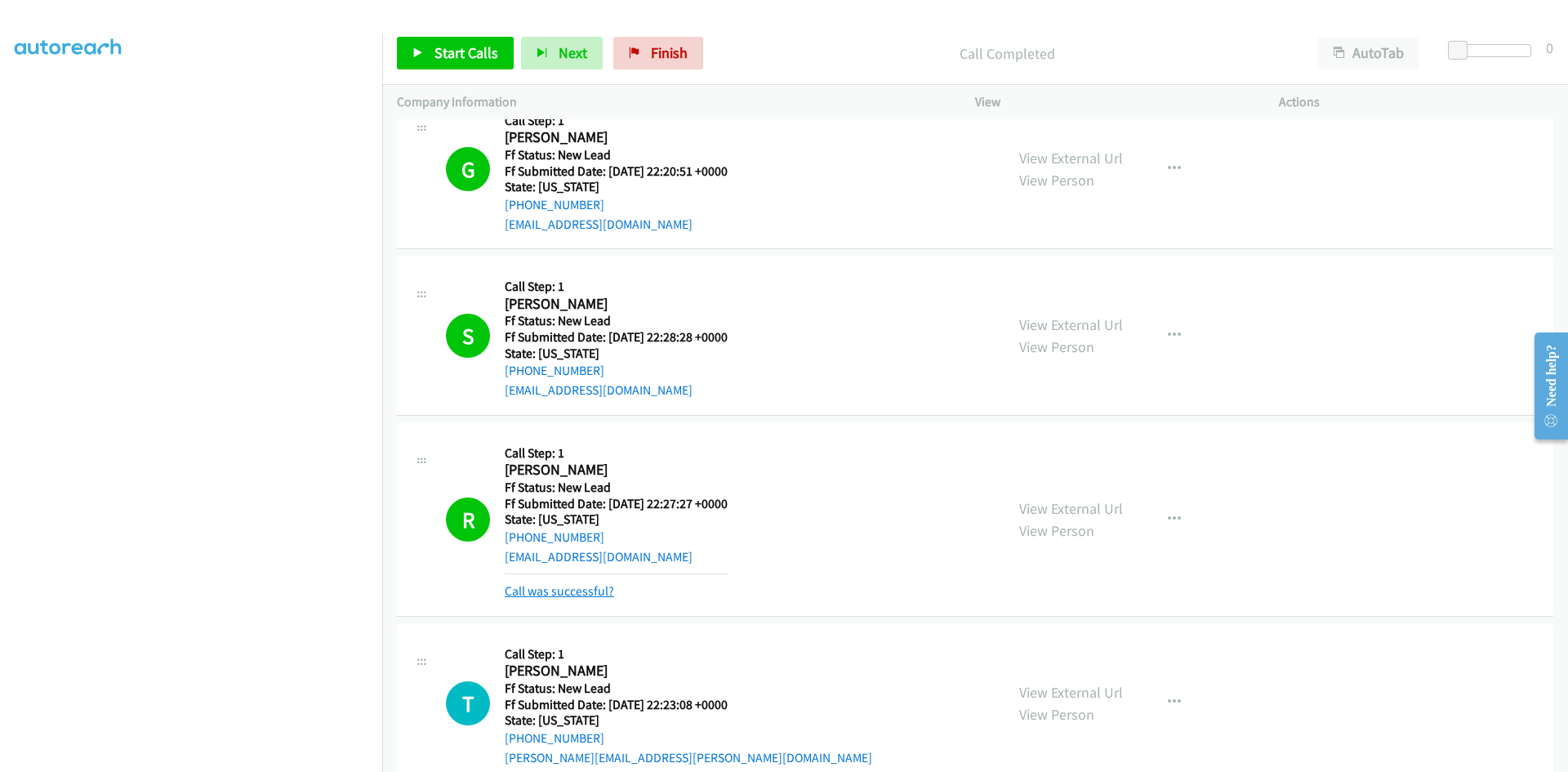
click at [544, 593] on link "Call was successful?" at bounding box center [559, 591] width 110 height 16
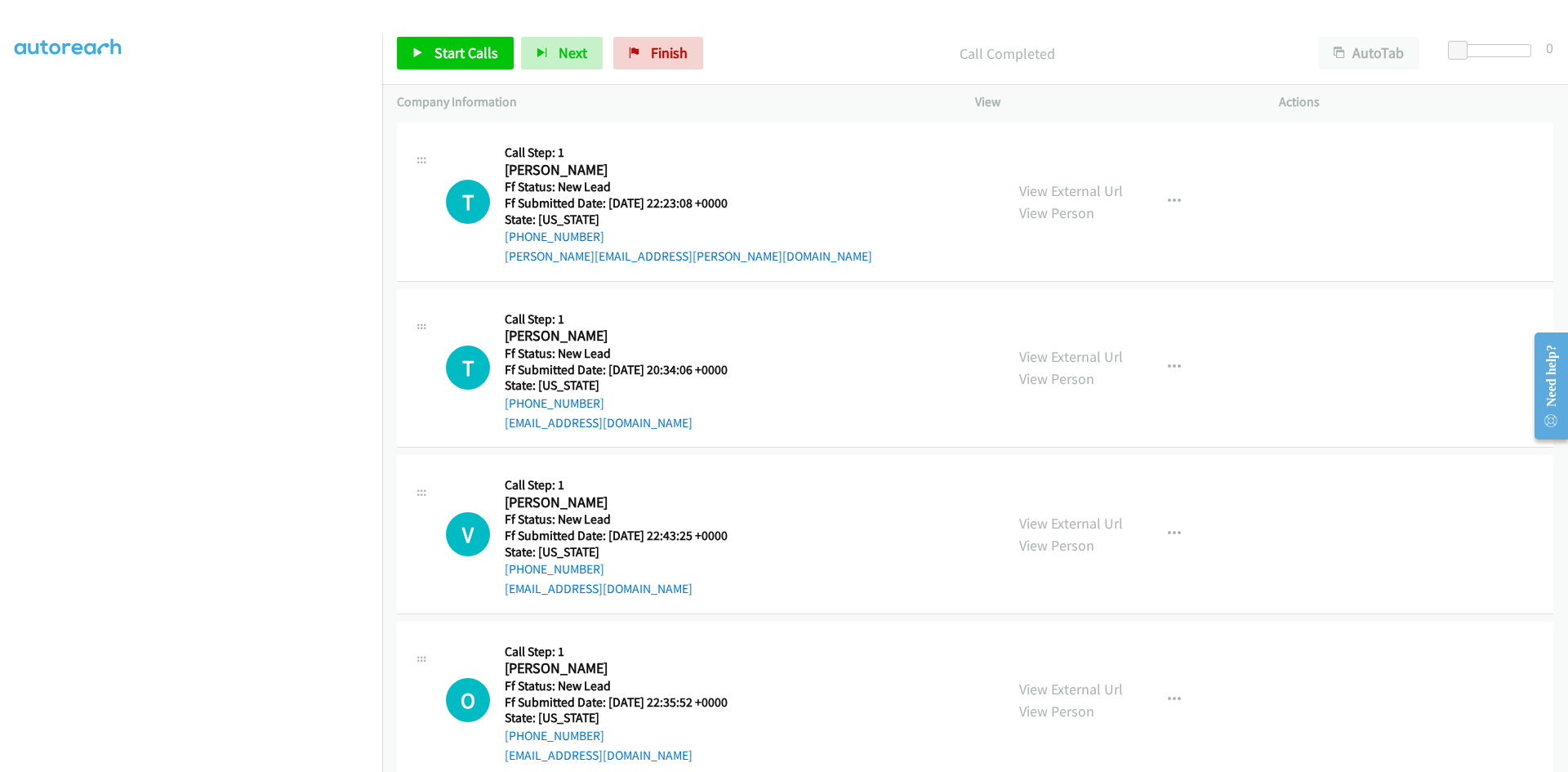
scroll to position [4049, 0]
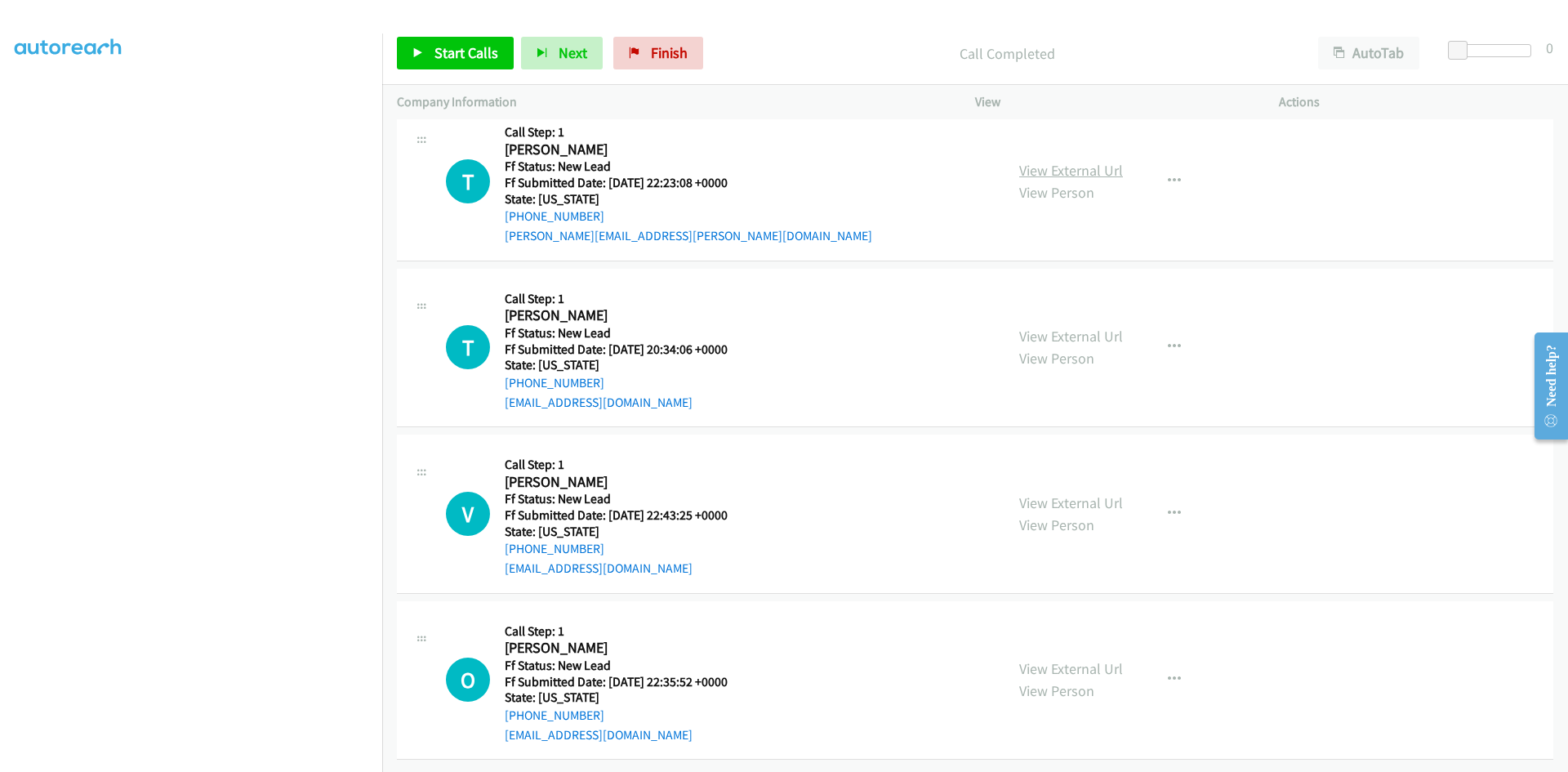
click at [1081, 170] on link "View External Url" at bounding box center [1071, 170] width 104 height 18
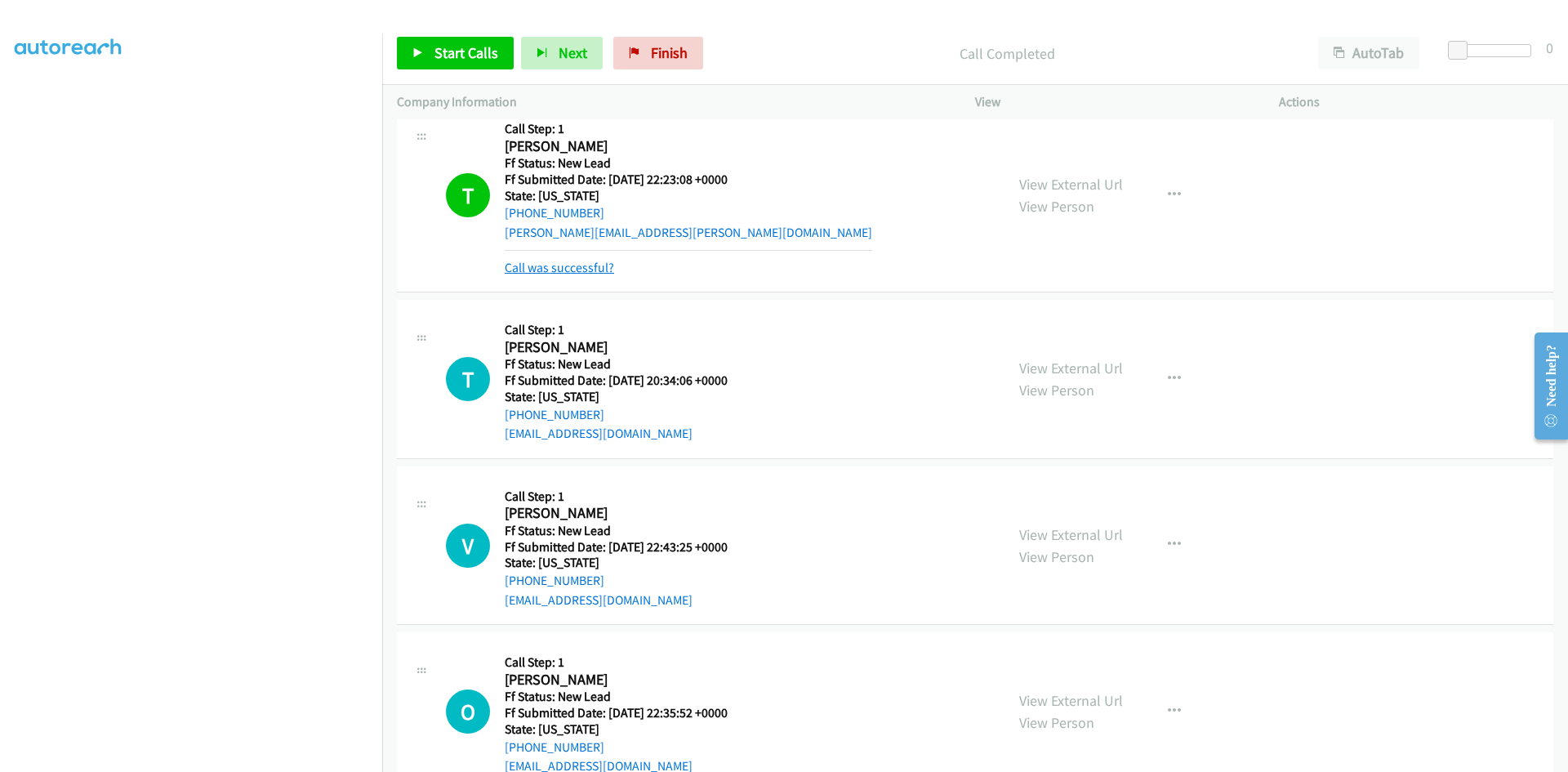
click at [596, 263] on link "Call was successful?" at bounding box center [559, 268] width 110 height 16
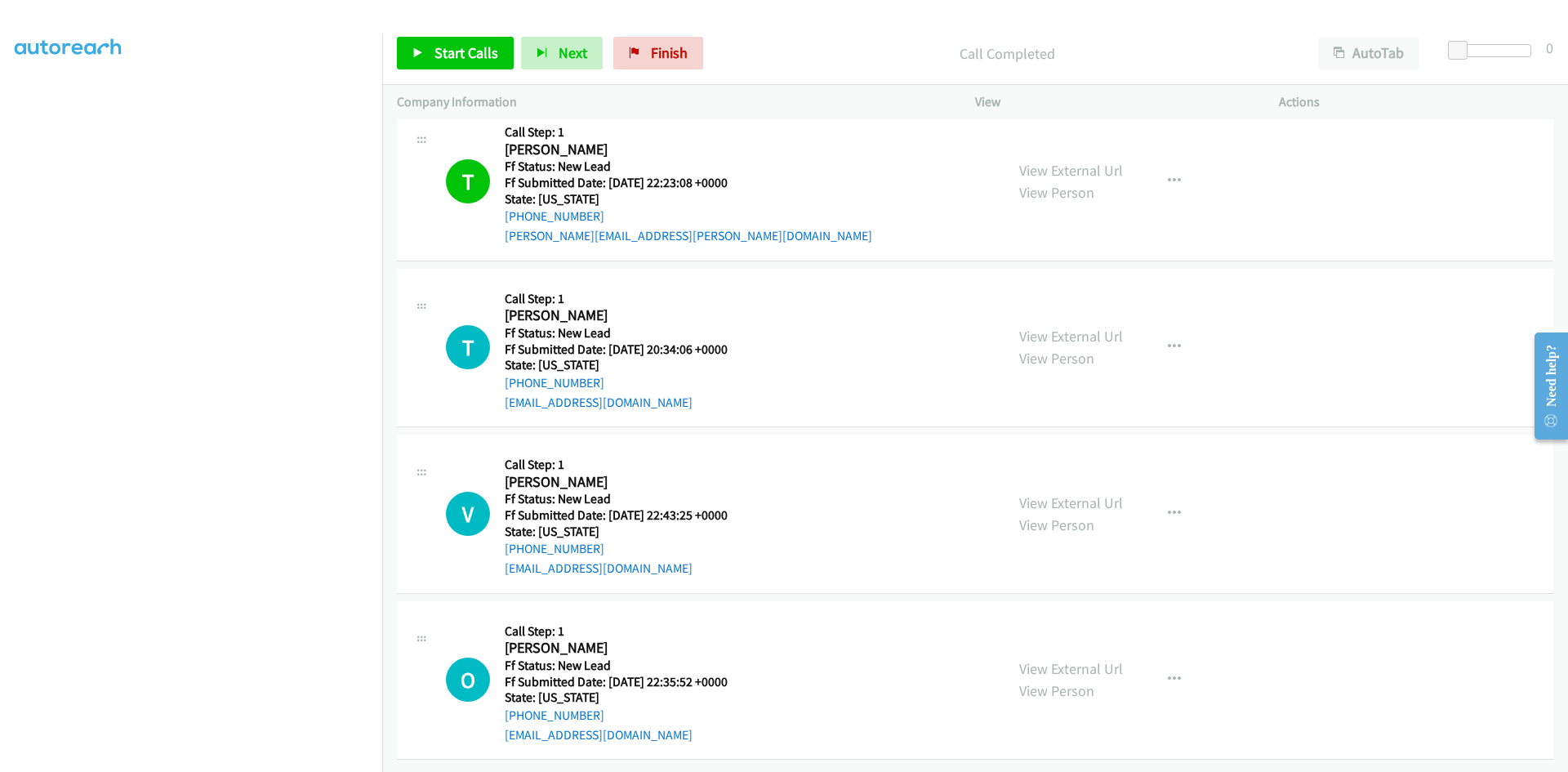
scroll to position [4057, 0]
click at [1050, 327] on link "View External Url" at bounding box center [1071, 336] width 104 height 18
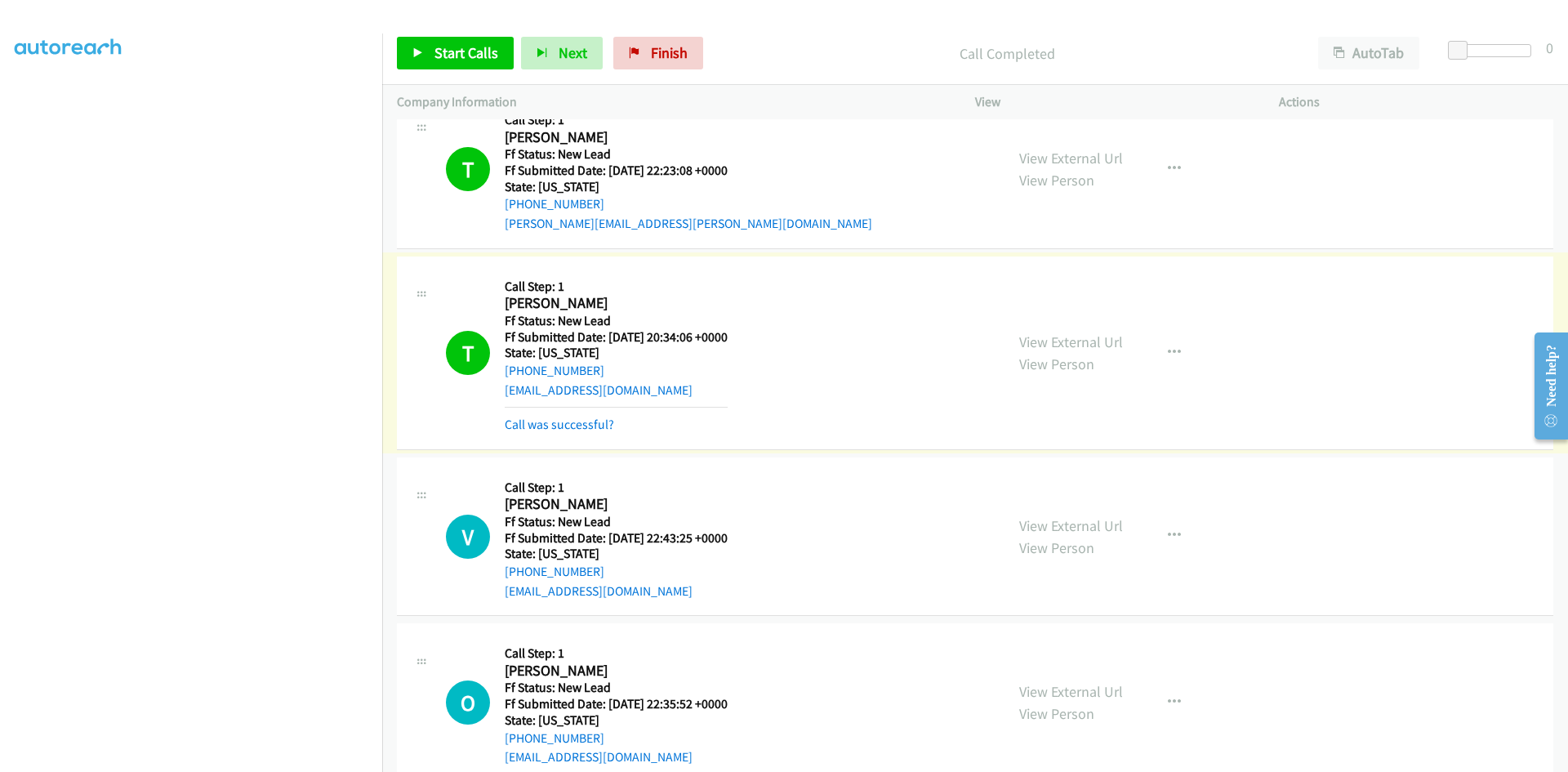
click at [579, 421] on link "Call was successful?" at bounding box center [559, 424] width 110 height 16
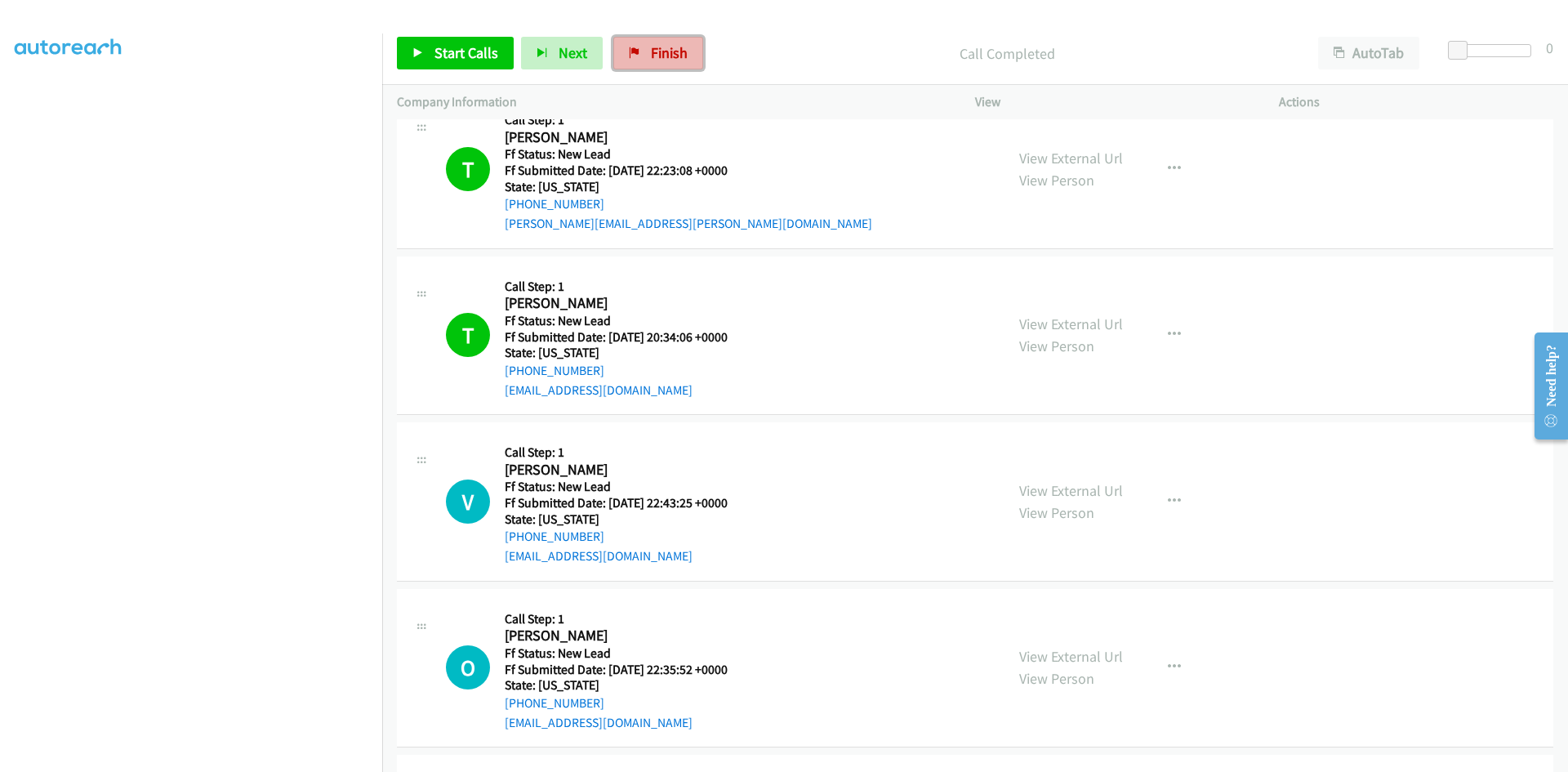
click at [651, 54] on span "Finish" at bounding box center [669, 53] width 37 height 18
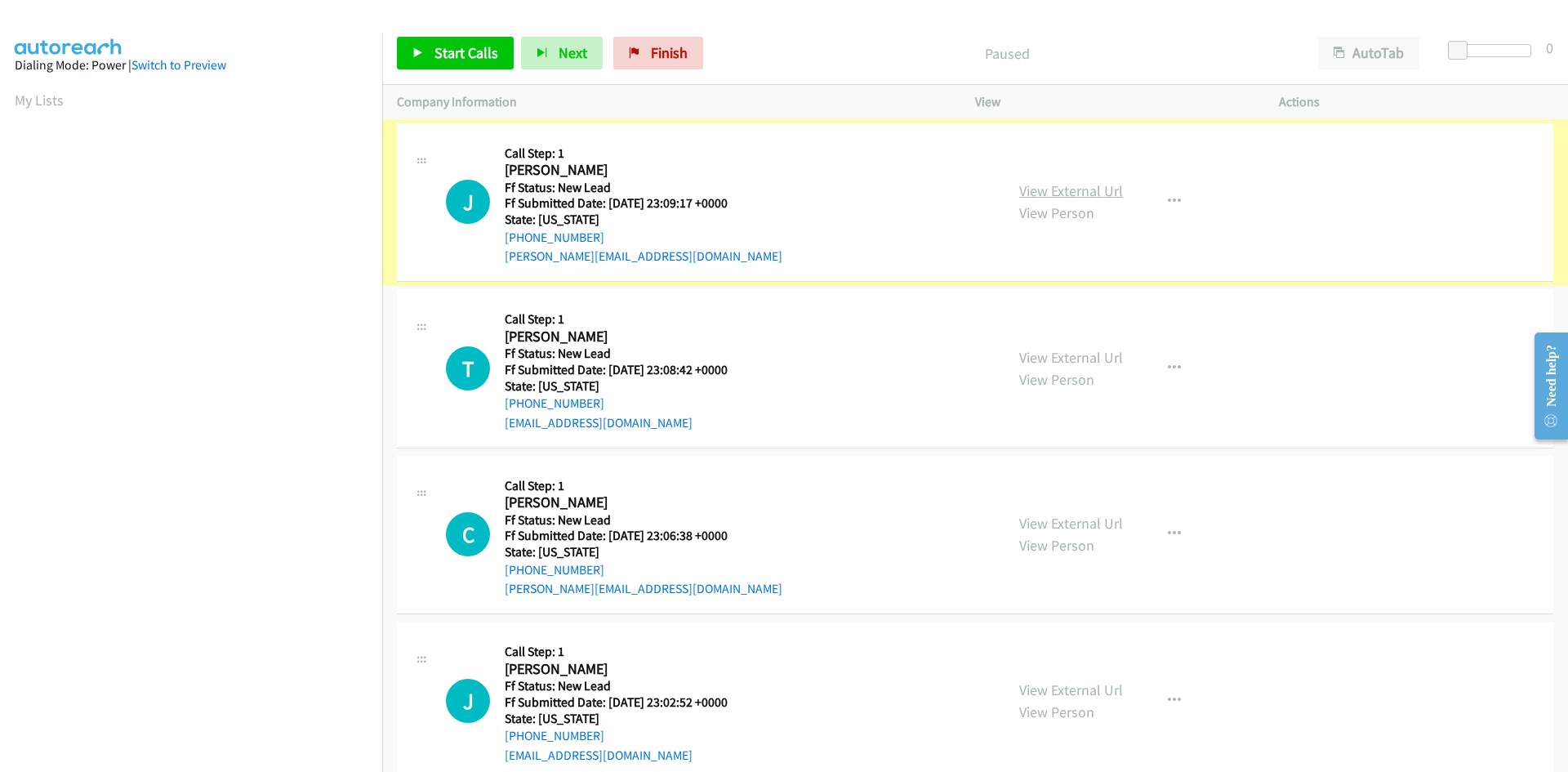
click at [1070, 190] on link "View External Url" at bounding box center [1071, 191] width 104 height 18
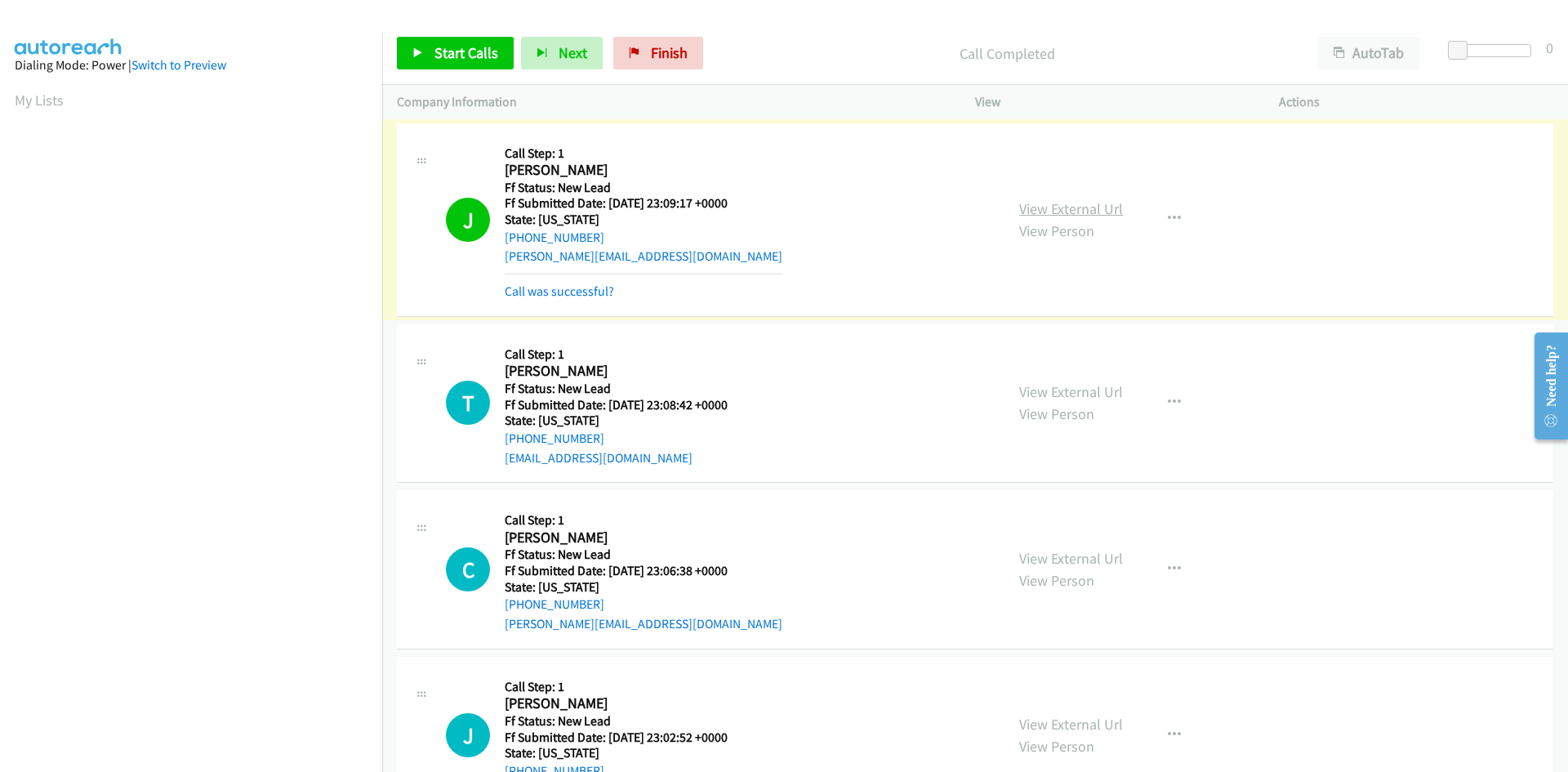
scroll to position [145, 0]
click at [609, 289] on link "Call was successful?" at bounding box center [559, 291] width 110 height 16
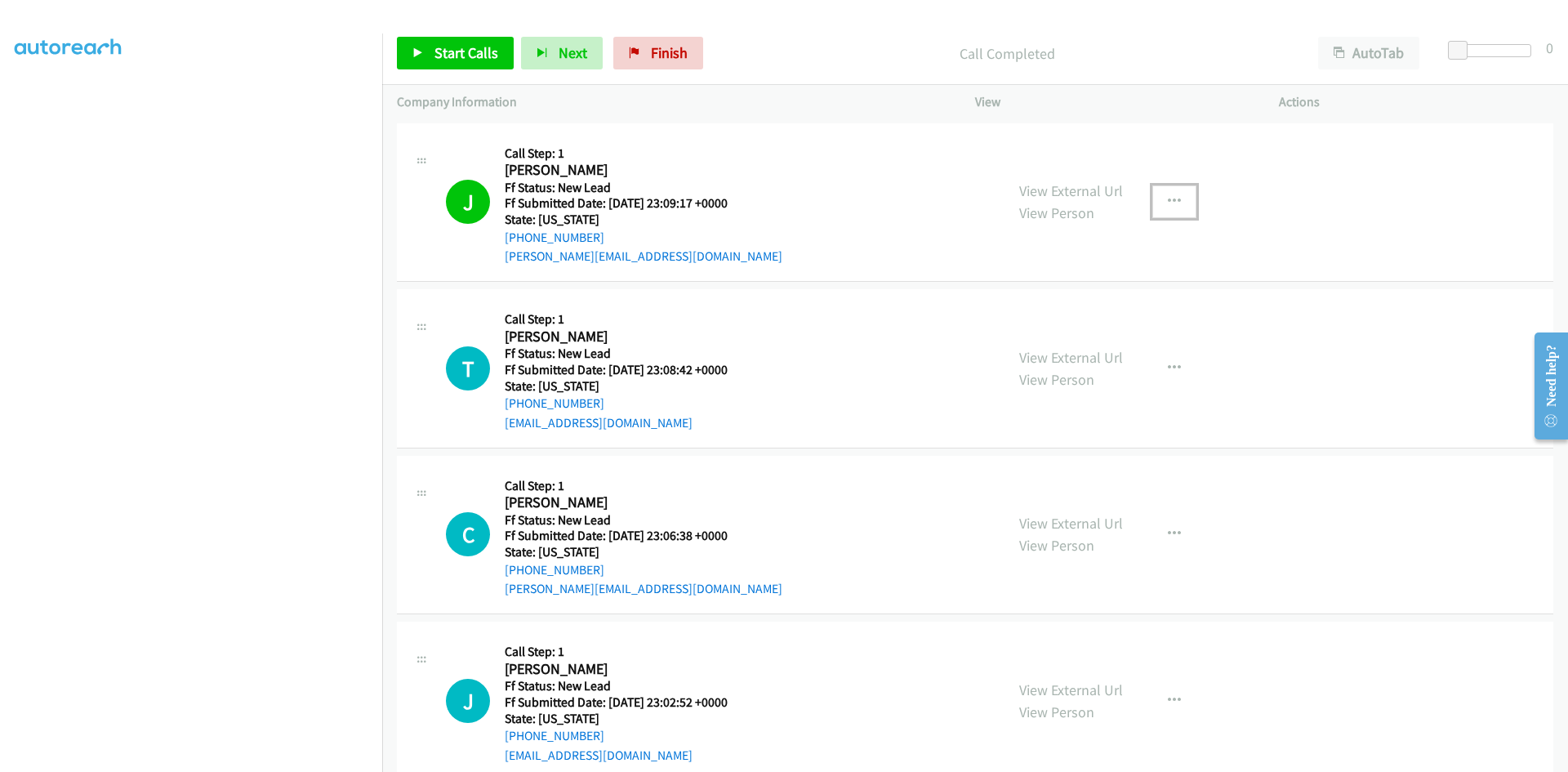
click at [1170, 202] on icon "button" at bounding box center [1175, 202] width 13 height 13
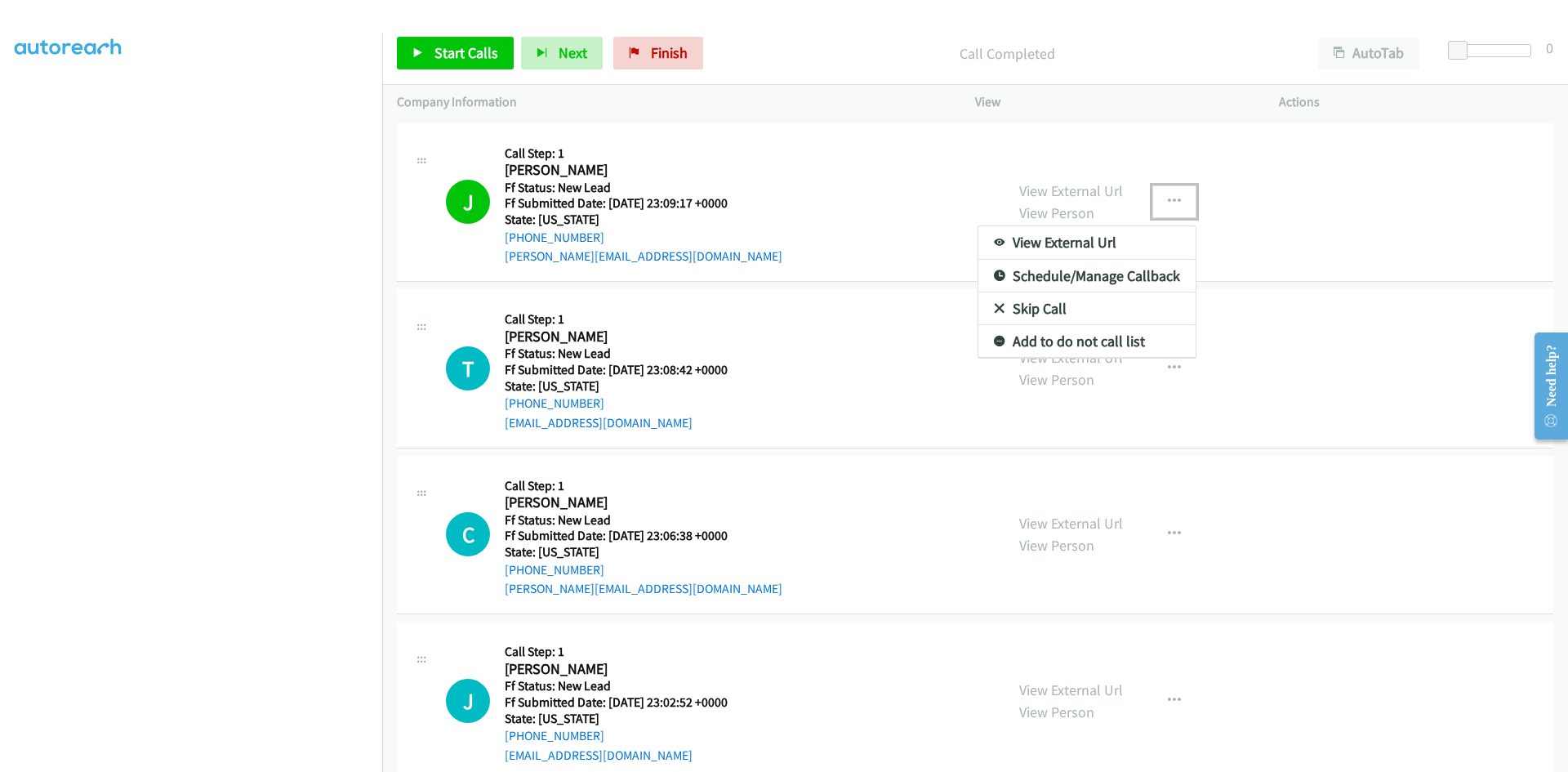
click at [1089, 334] on link "Add to do not call list" at bounding box center [1087, 341] width 217 height 33
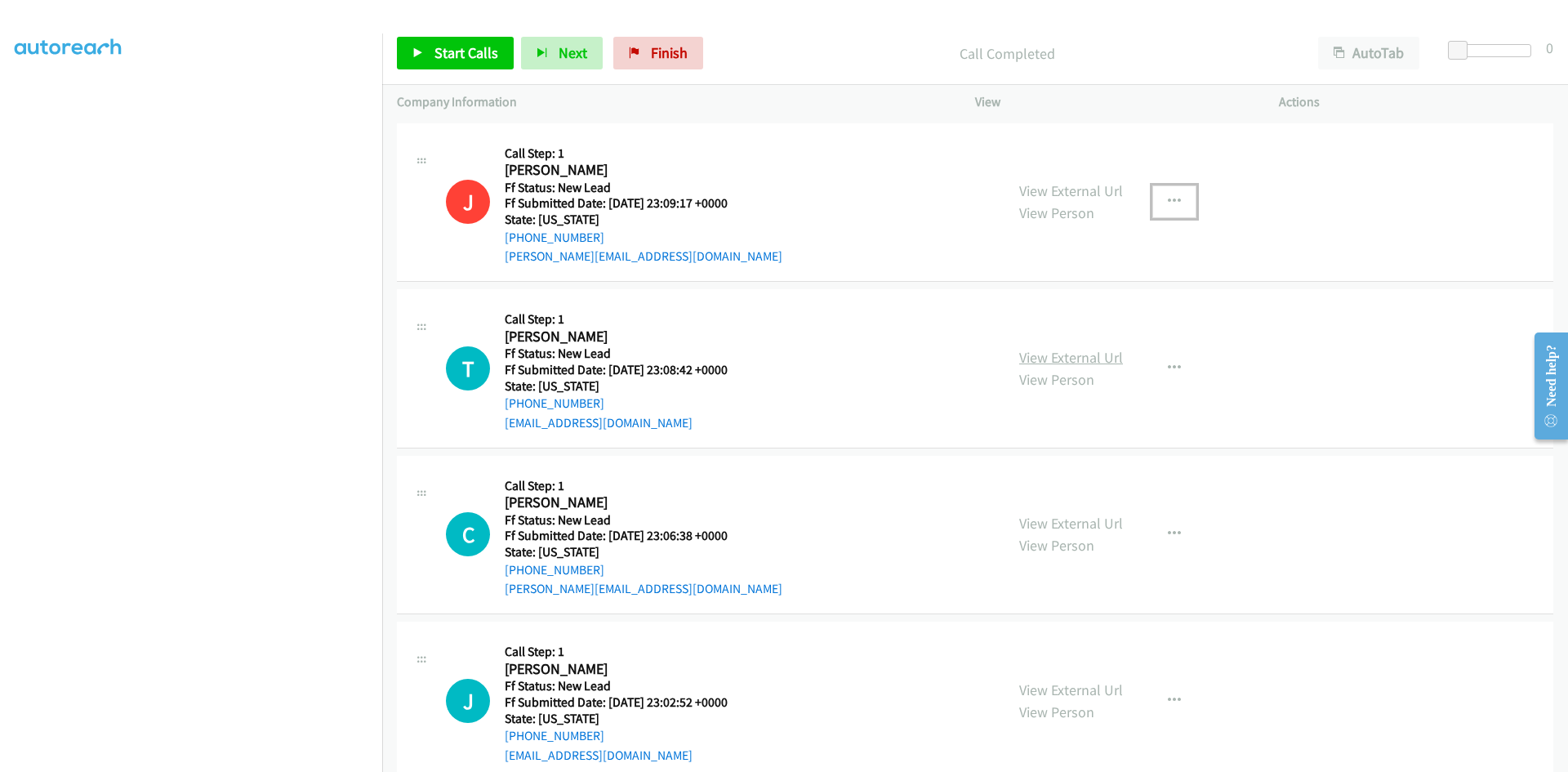
click at [1044, 361] on link "View External Url" at bounding box center [1071, 357] width 104 height 18
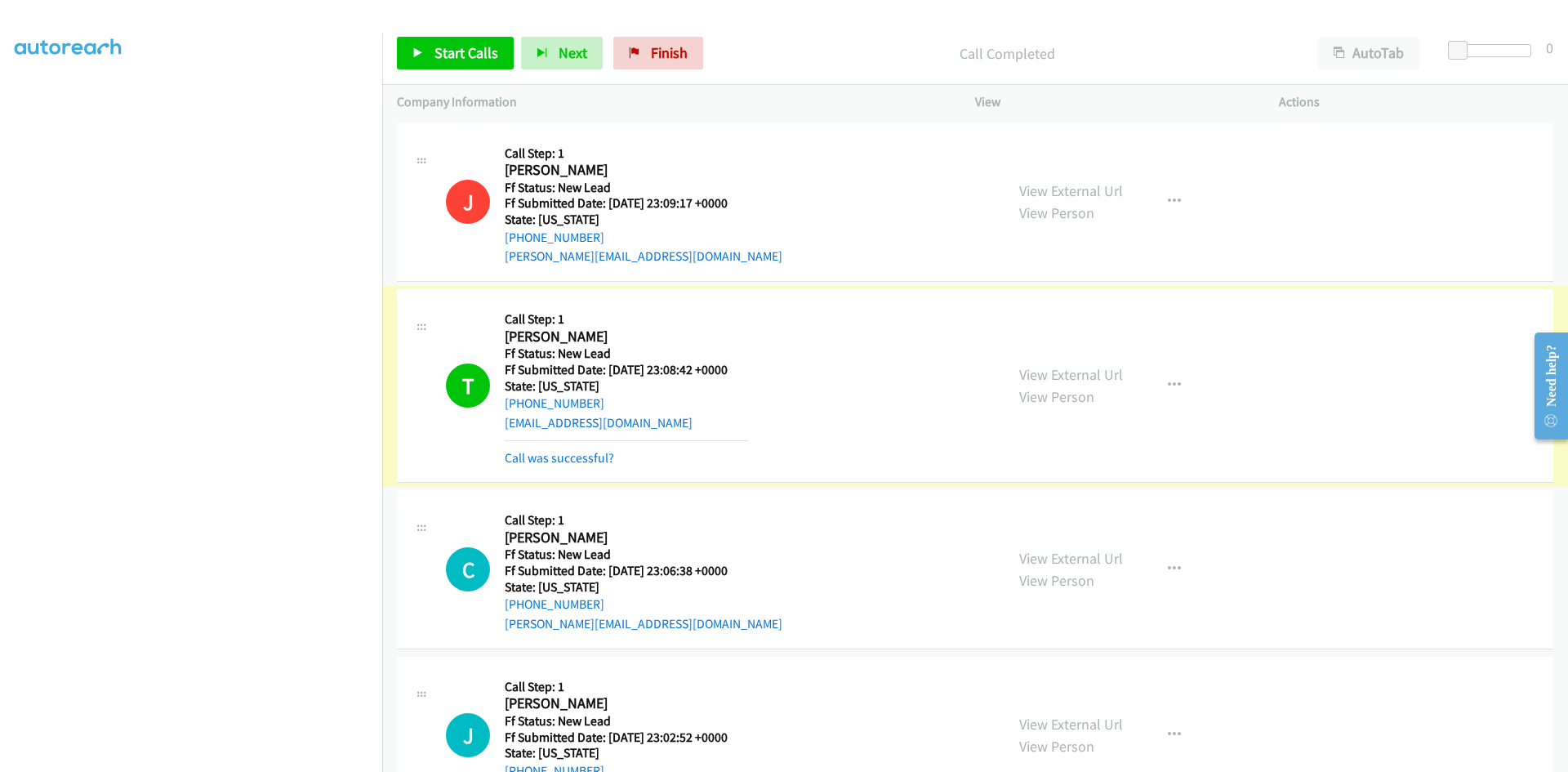
click at [547, 458] on link "Call was successful?" at bounding box center [559, 458] width 110 height 16
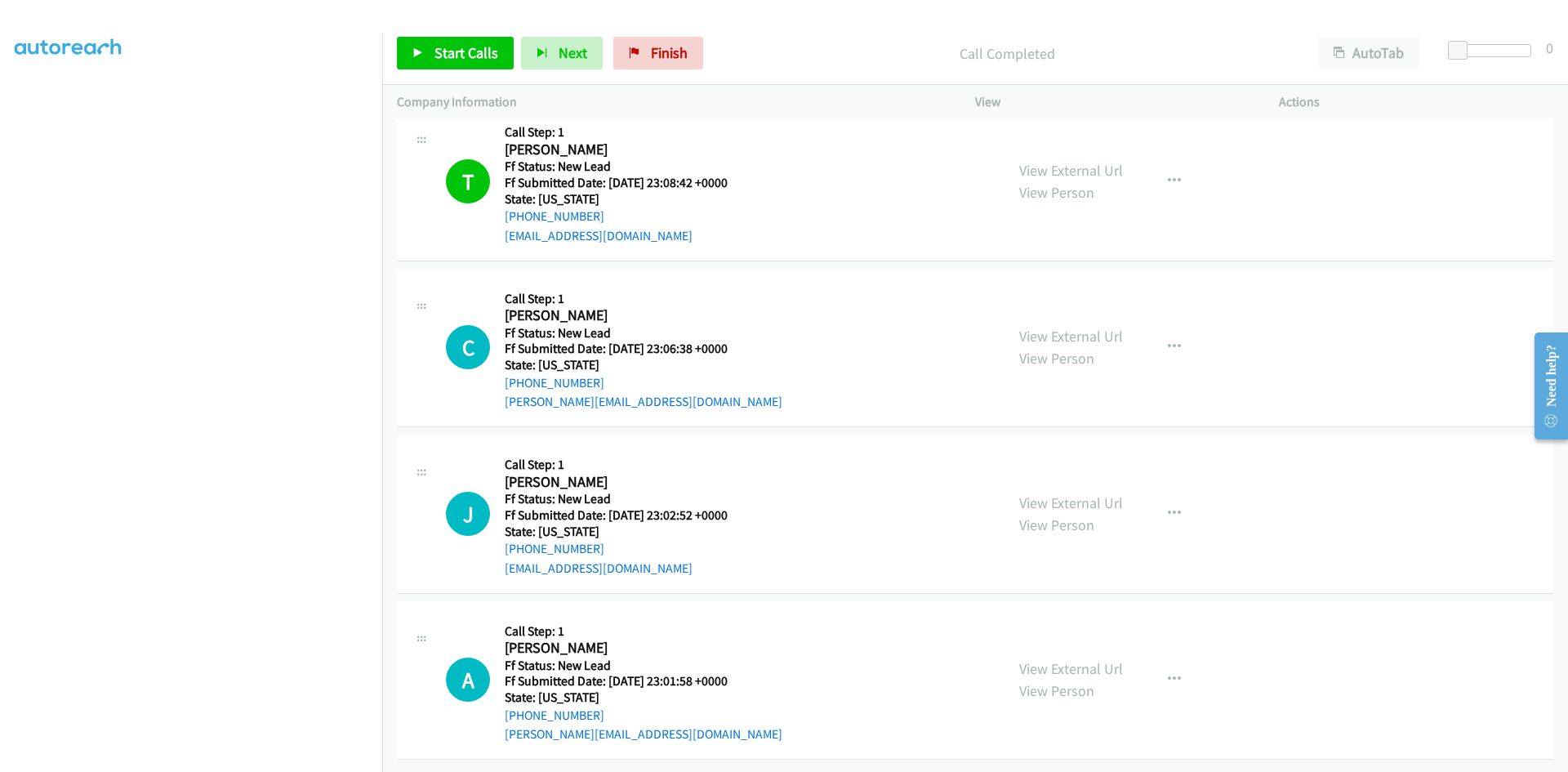
scroll to position [199, 0]
click at [1079, 327] on link "View External Url" at bounding box center [1071, 336] width 104 height 18
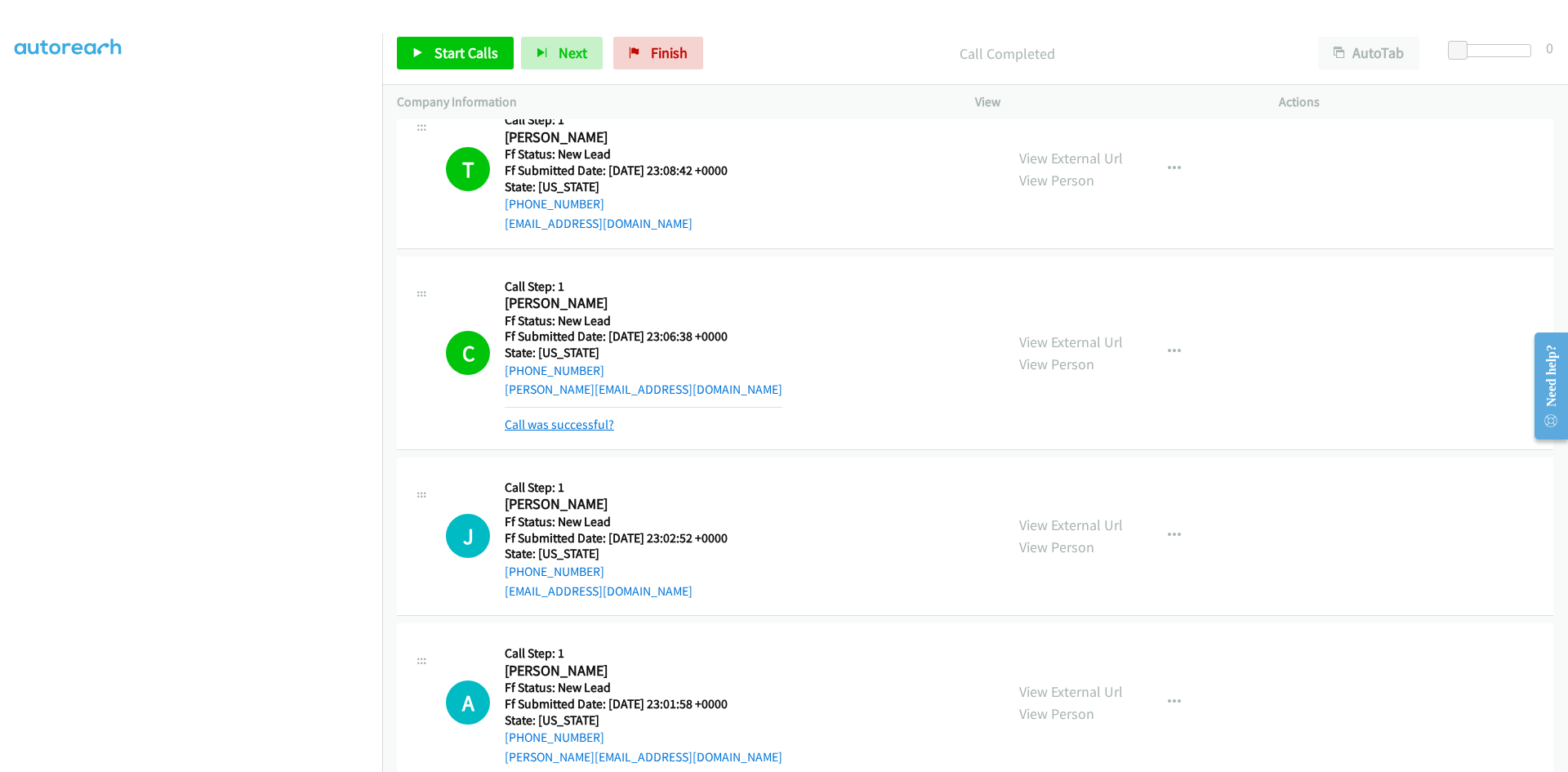
click at [603, 426] on link "Call was successful?" at bounding box center [559, 424] width 110 height 16
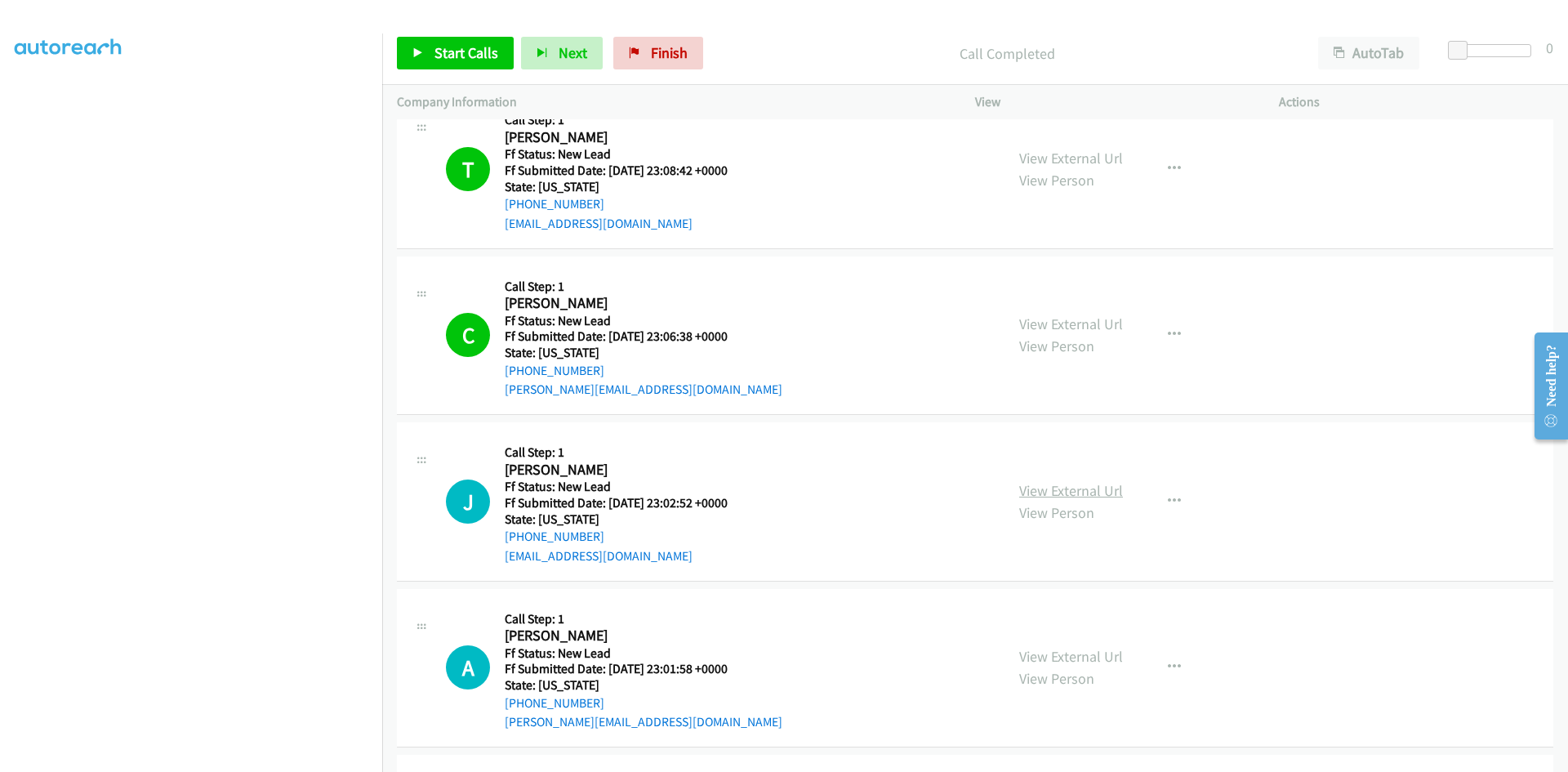
click at [1109, 488] on link "View External Url" at bounding box center [1071, 490] width 104 height 18
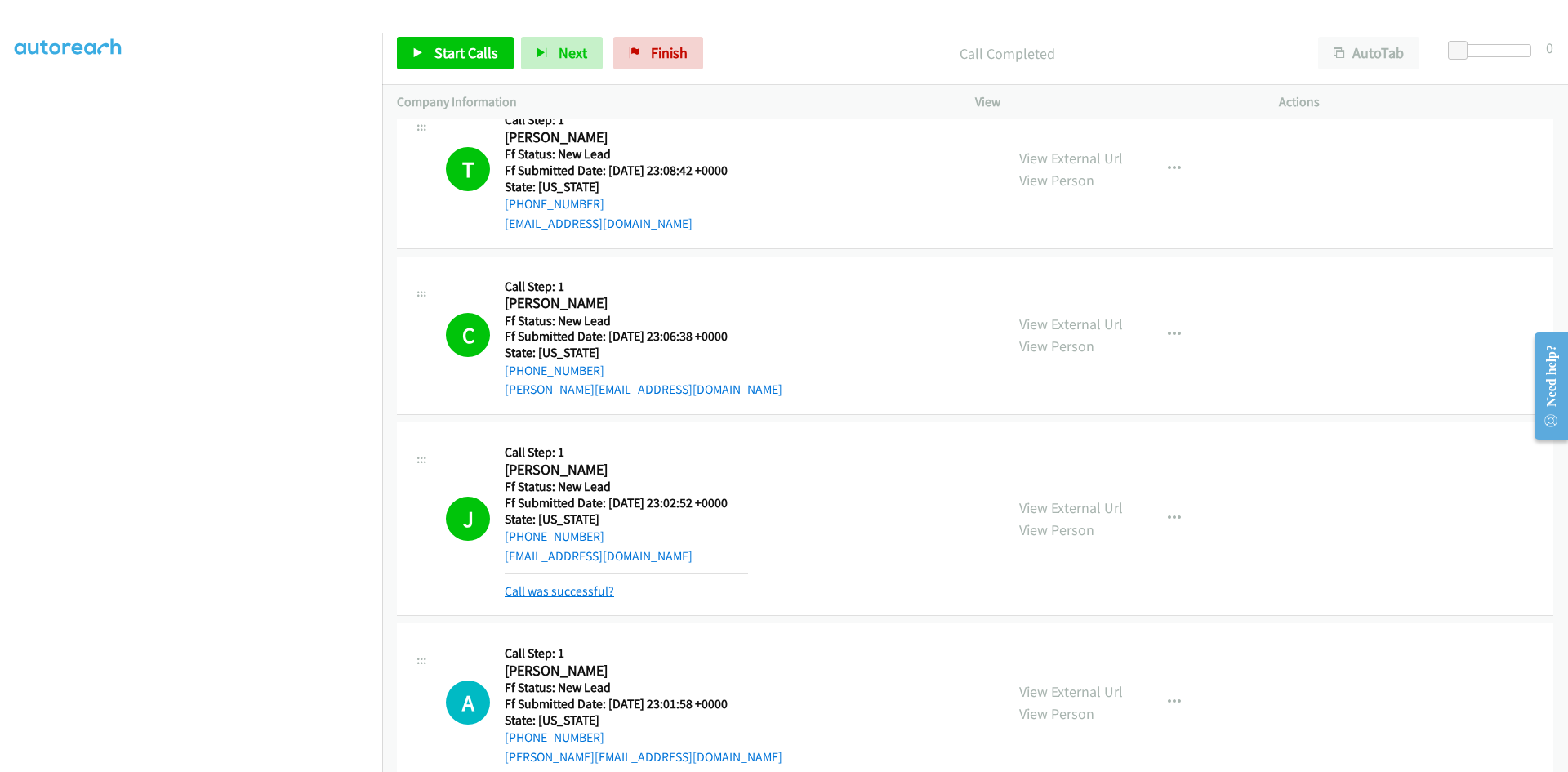
click at [550, 587] on link "Call was successful?" at bounding box center [559, 591] width 110 height 16
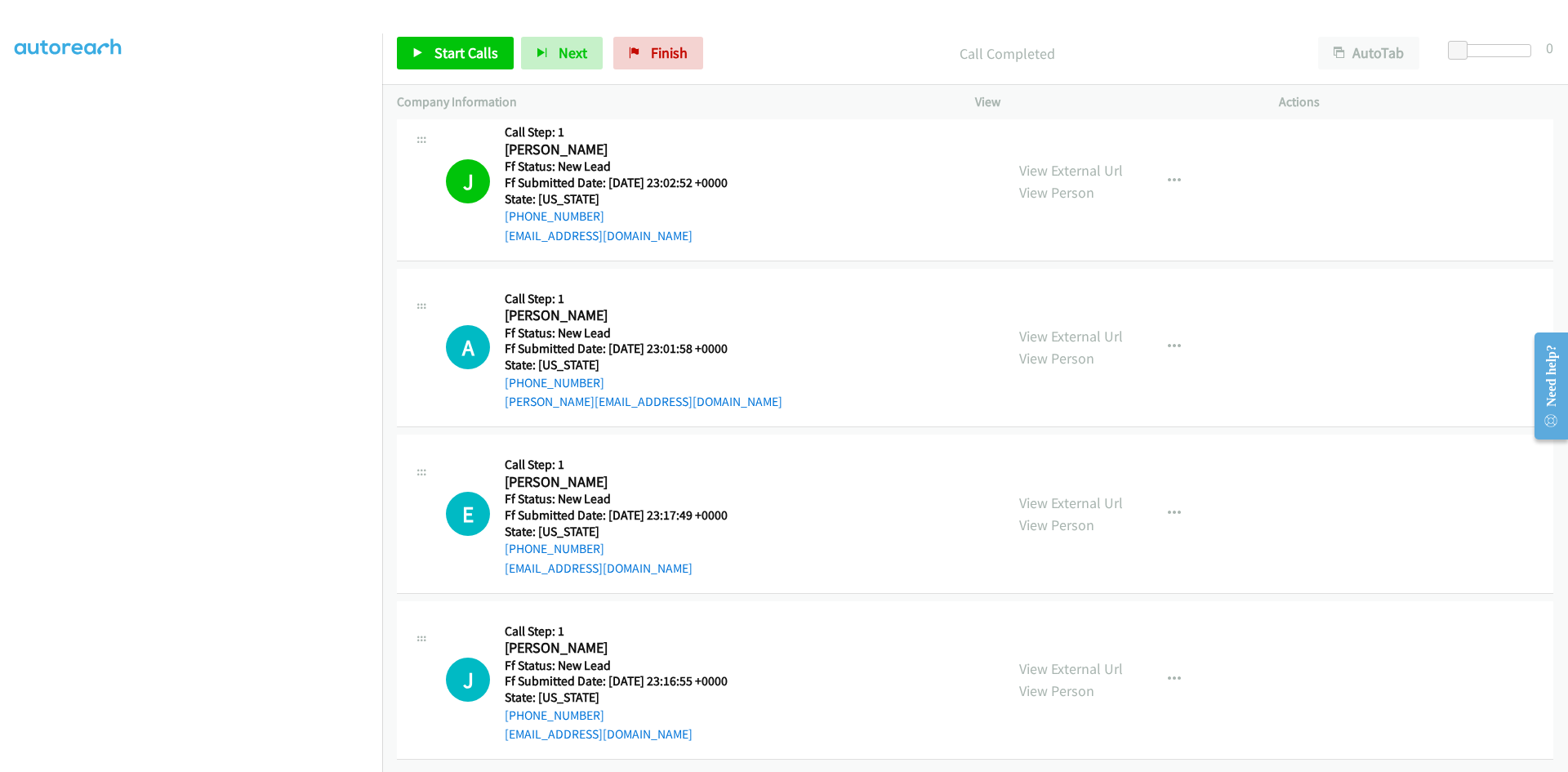
scroll to position [532, 0]
click at [1090, 327] on link "View External Url" at bounding box center [1071, 336] width 104 height 18
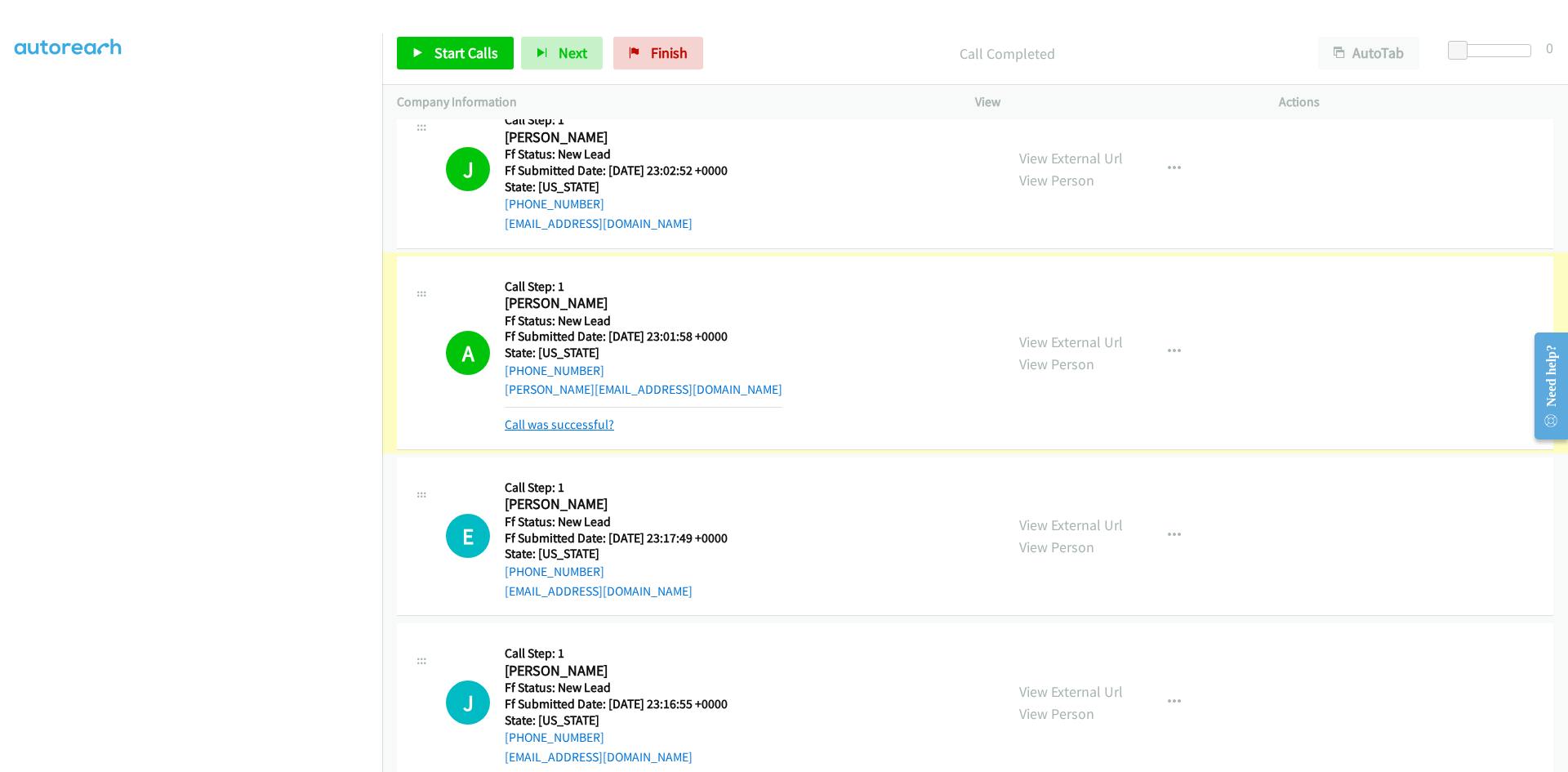
click at [580, 426] on link "Call was successful?" at bounding box center [559, 424] width 110 height 16
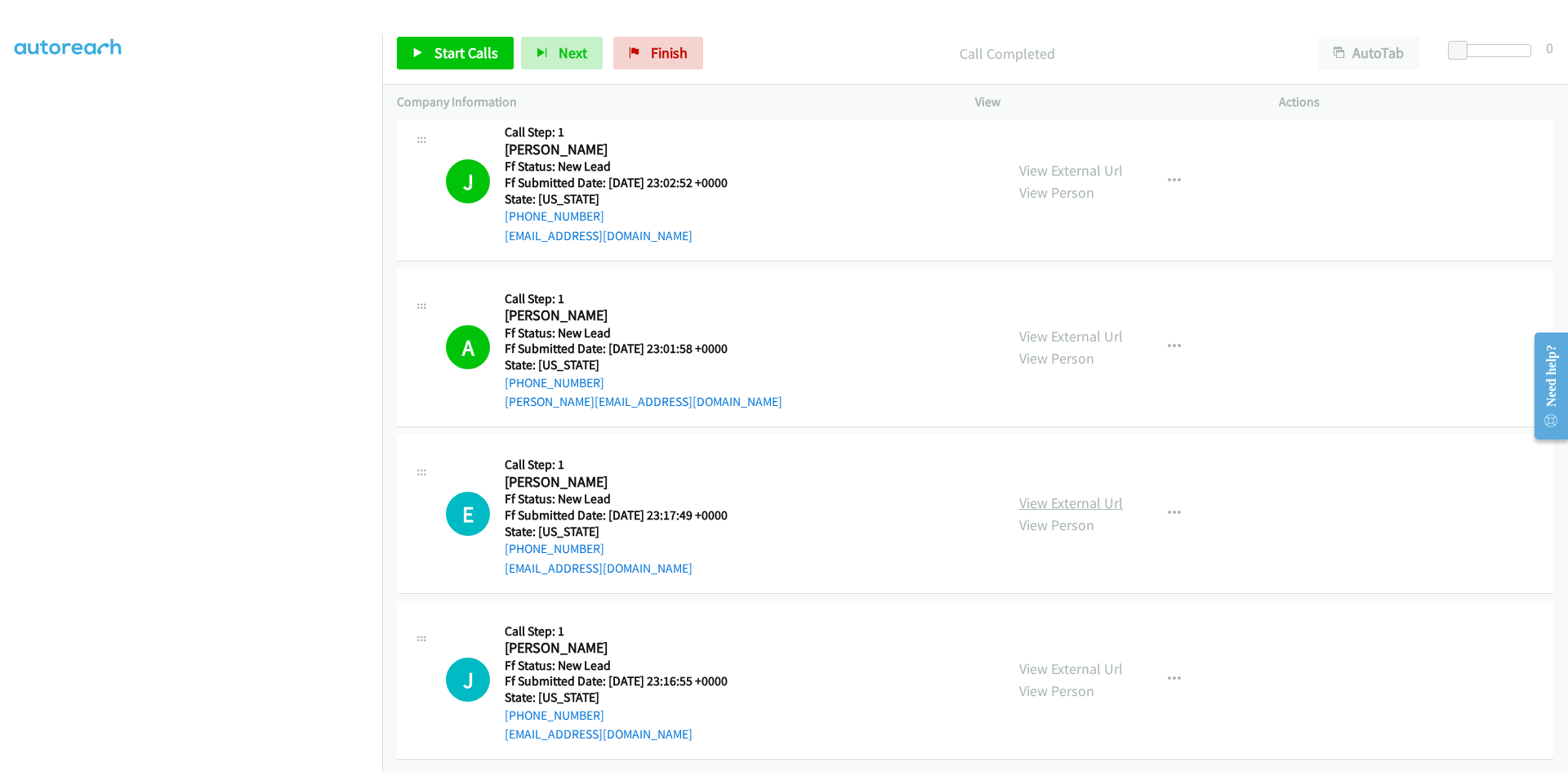
click at [1100, 493] on link "View External Url" at bounding box center [1071, 503] width 104 height 18
click at [1169, 508] on icon "button" at bounding box center [1175, 514] width 13 height 13
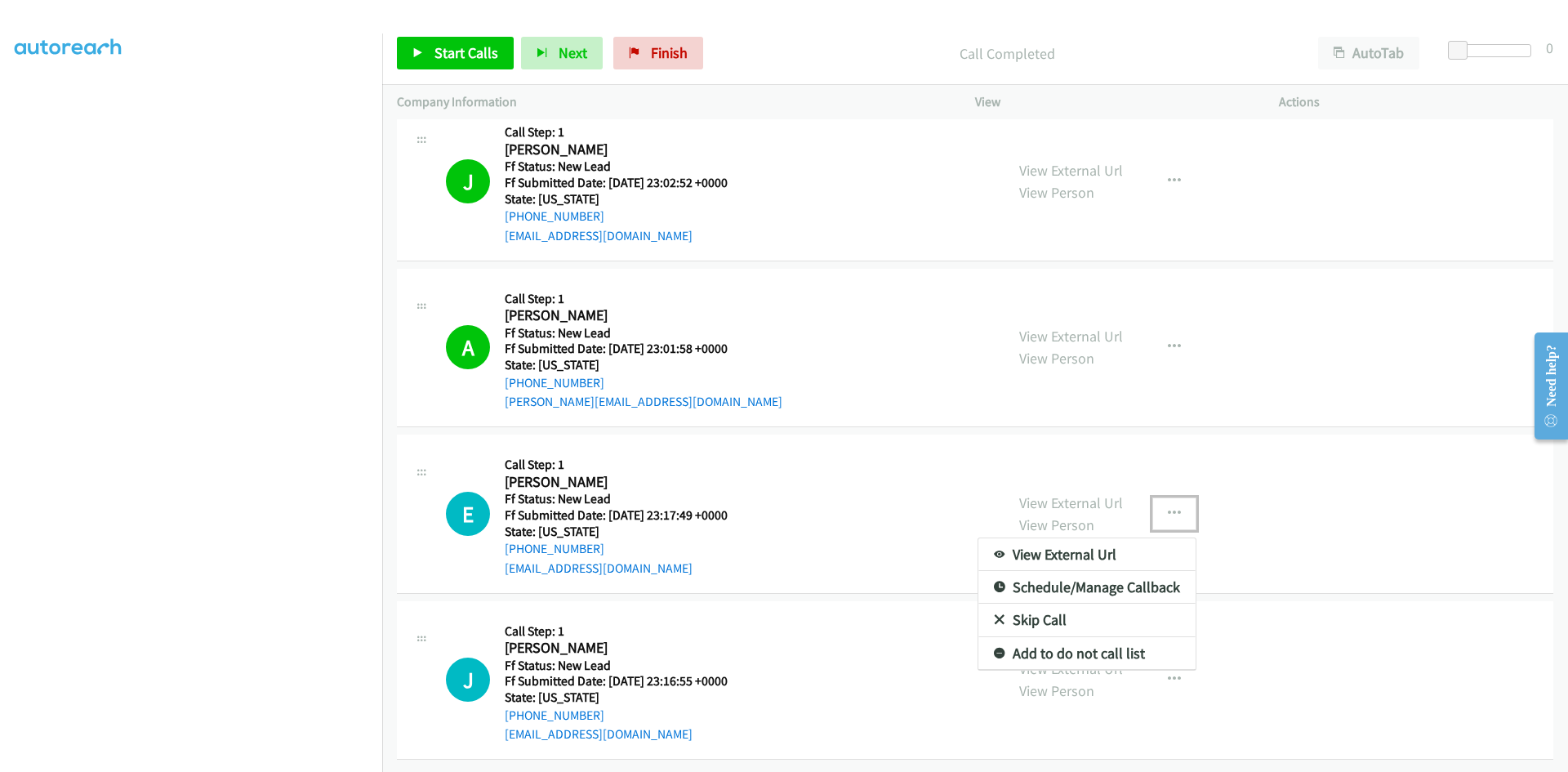
click at [1100, 604] on link "Skip Call" at bounding box center [1087, 620] width 217 height 33
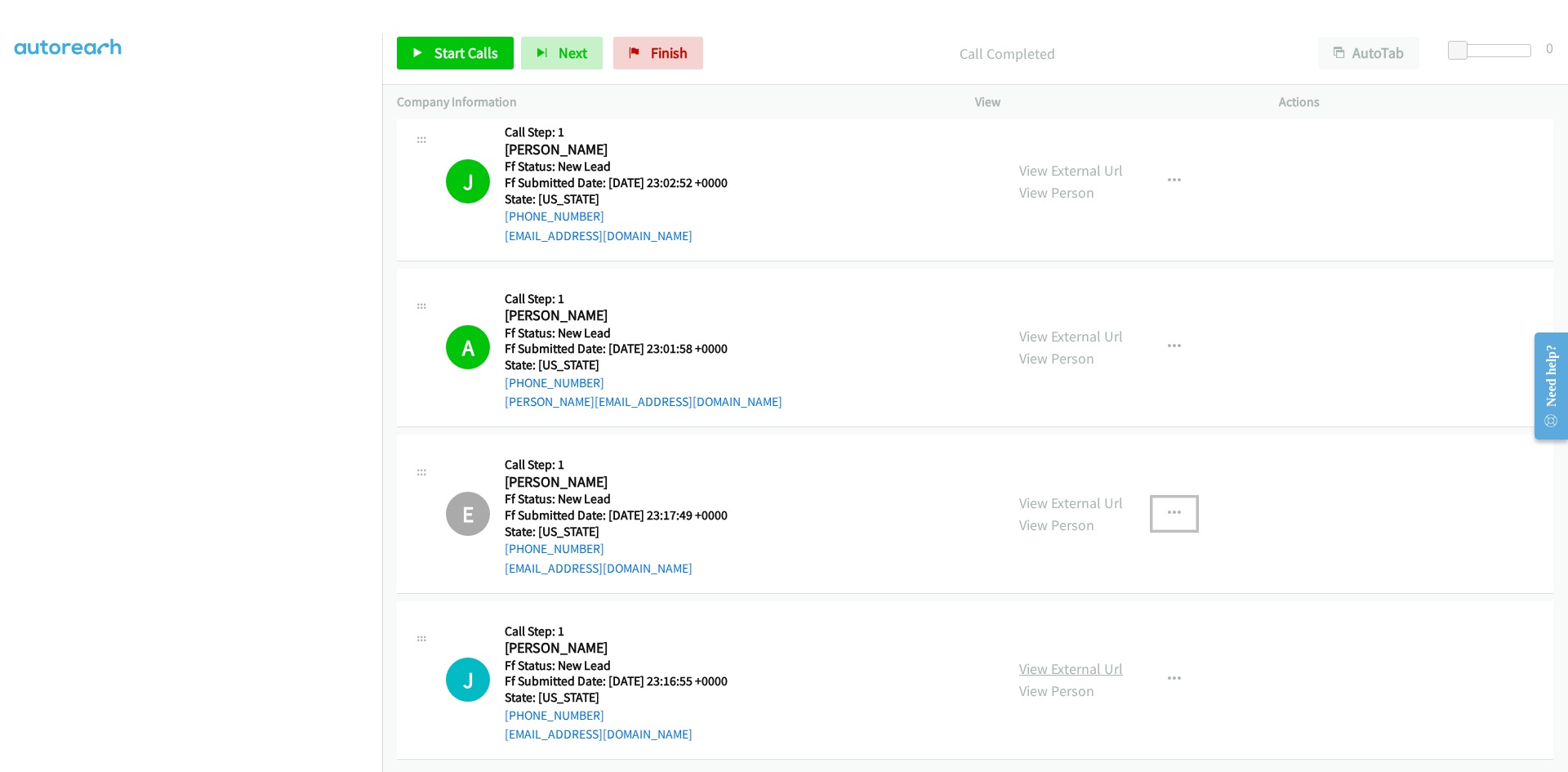
click at [1024, 659] on link "View External Url" at bounding box center [1071, 668] width 104 height 18
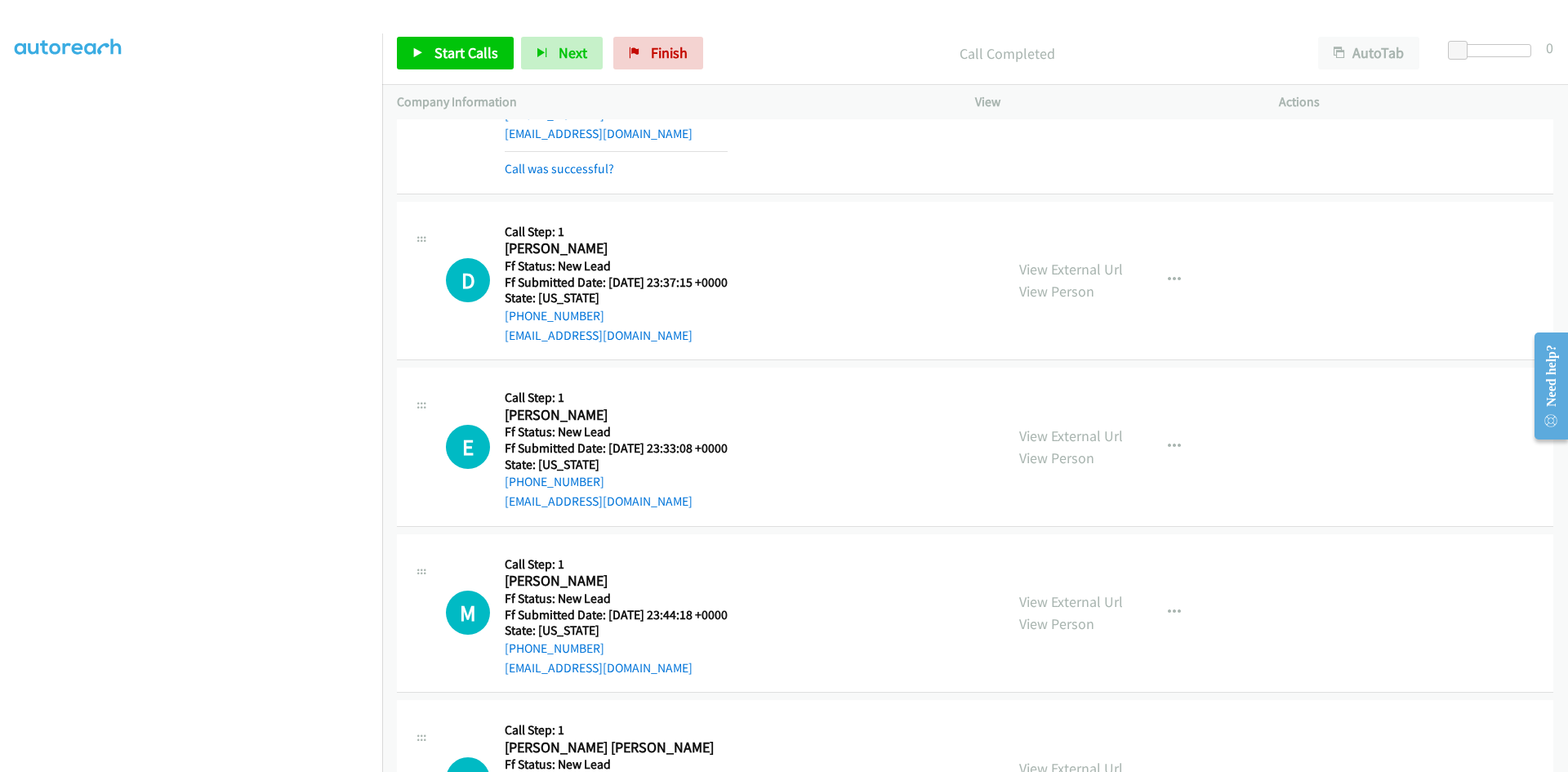
scroll to position [1022, 0]
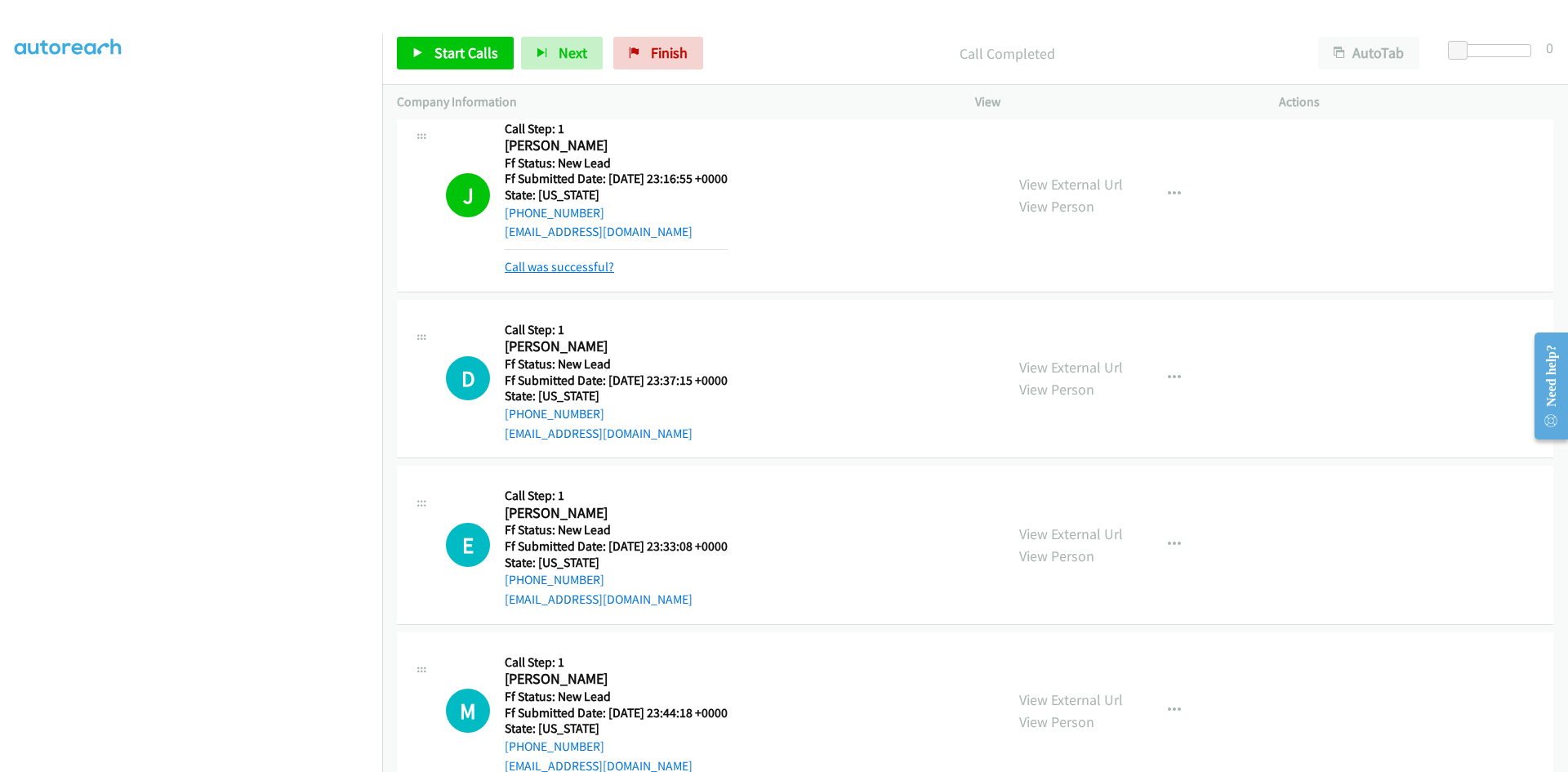
click at [595, 268] on link "Call was successful?" at bounding box center [559, 267] width 110 height 16
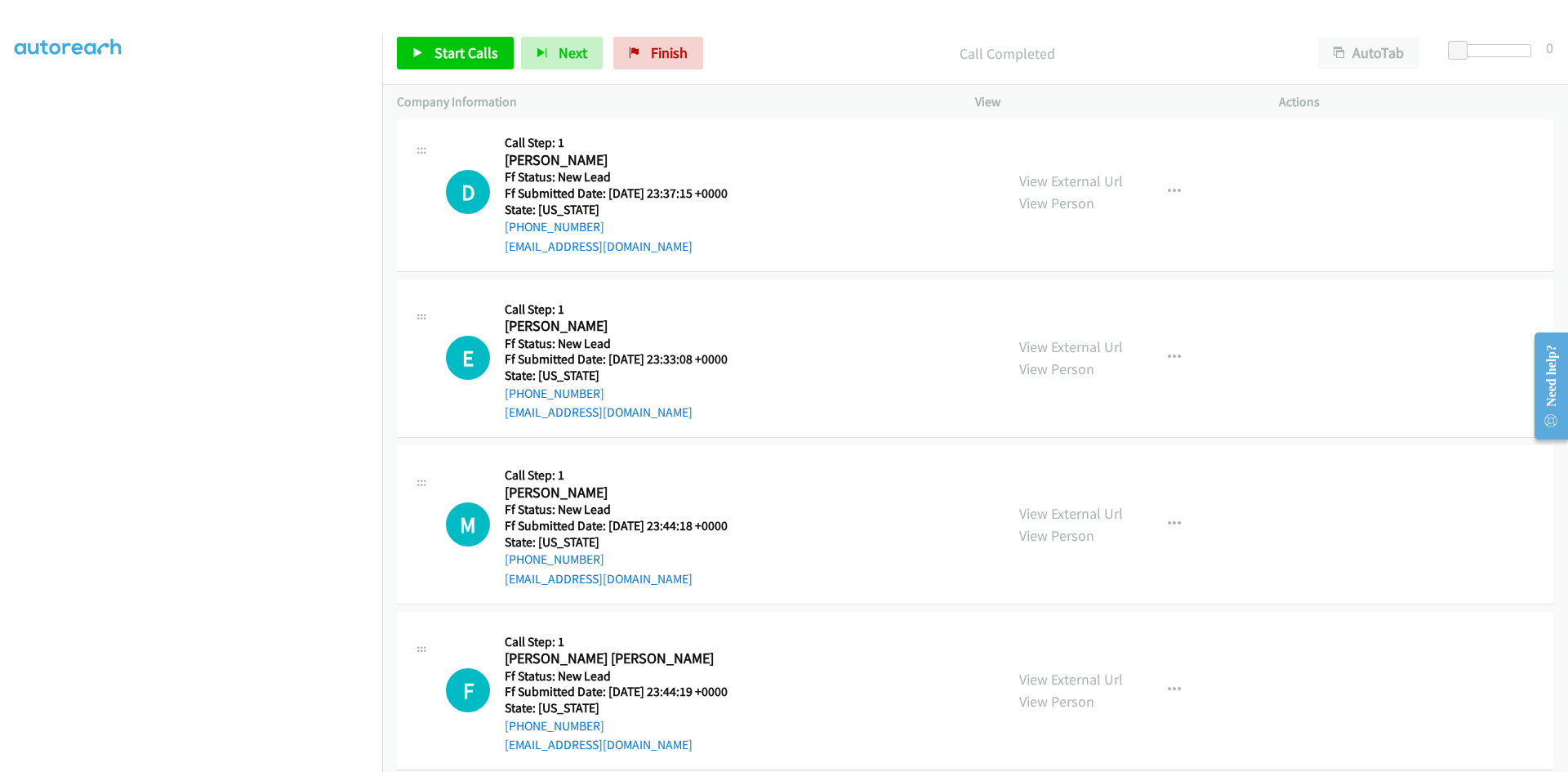
scroll to position [1185, 0]
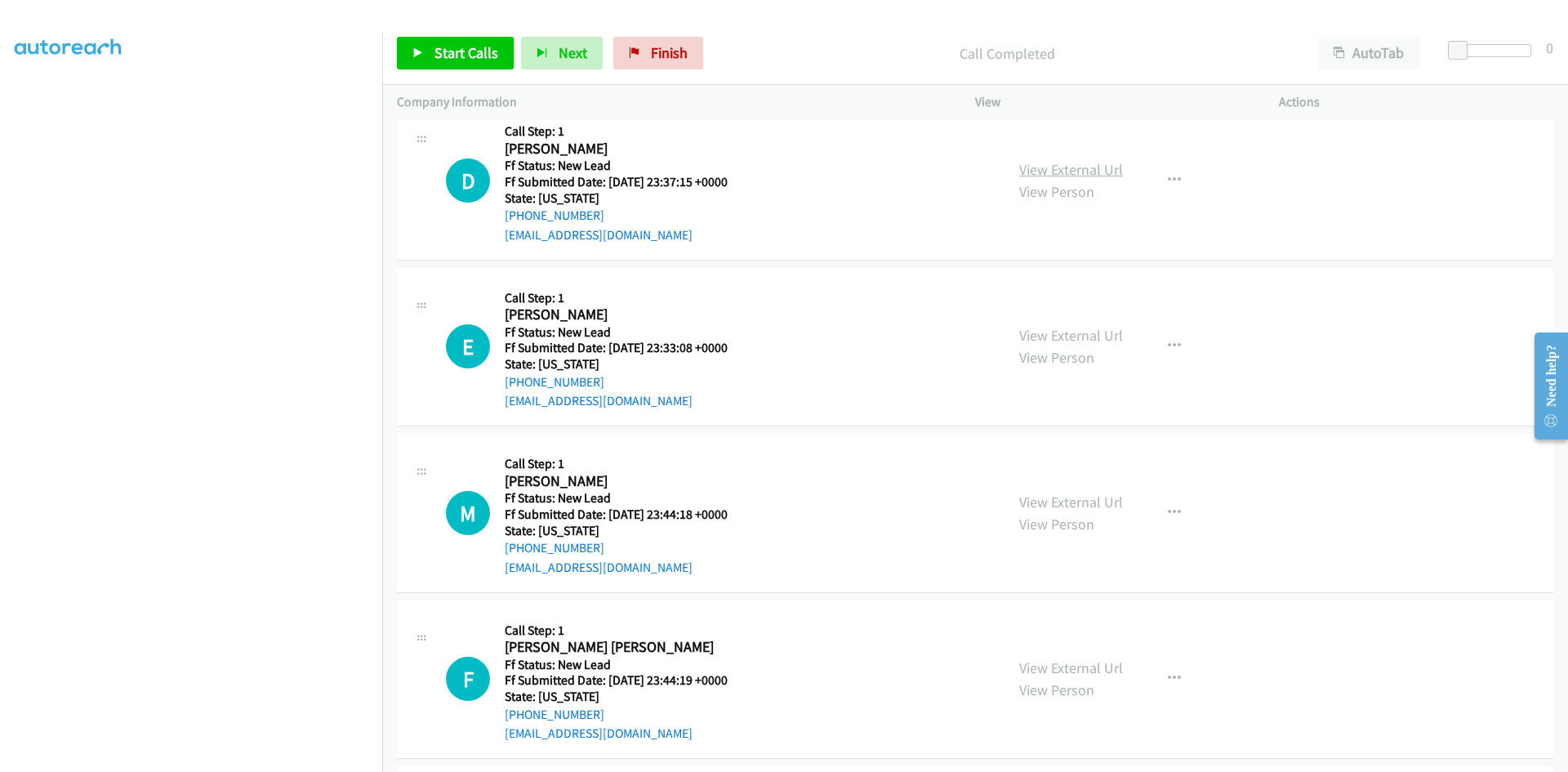
click at [1105, 173] on link "View External Url" at bounding box center [1071, 169] width 104 height 18
click at [1168, 176] on icon "button" at bounding box center [1175, 181] width 13 height 13
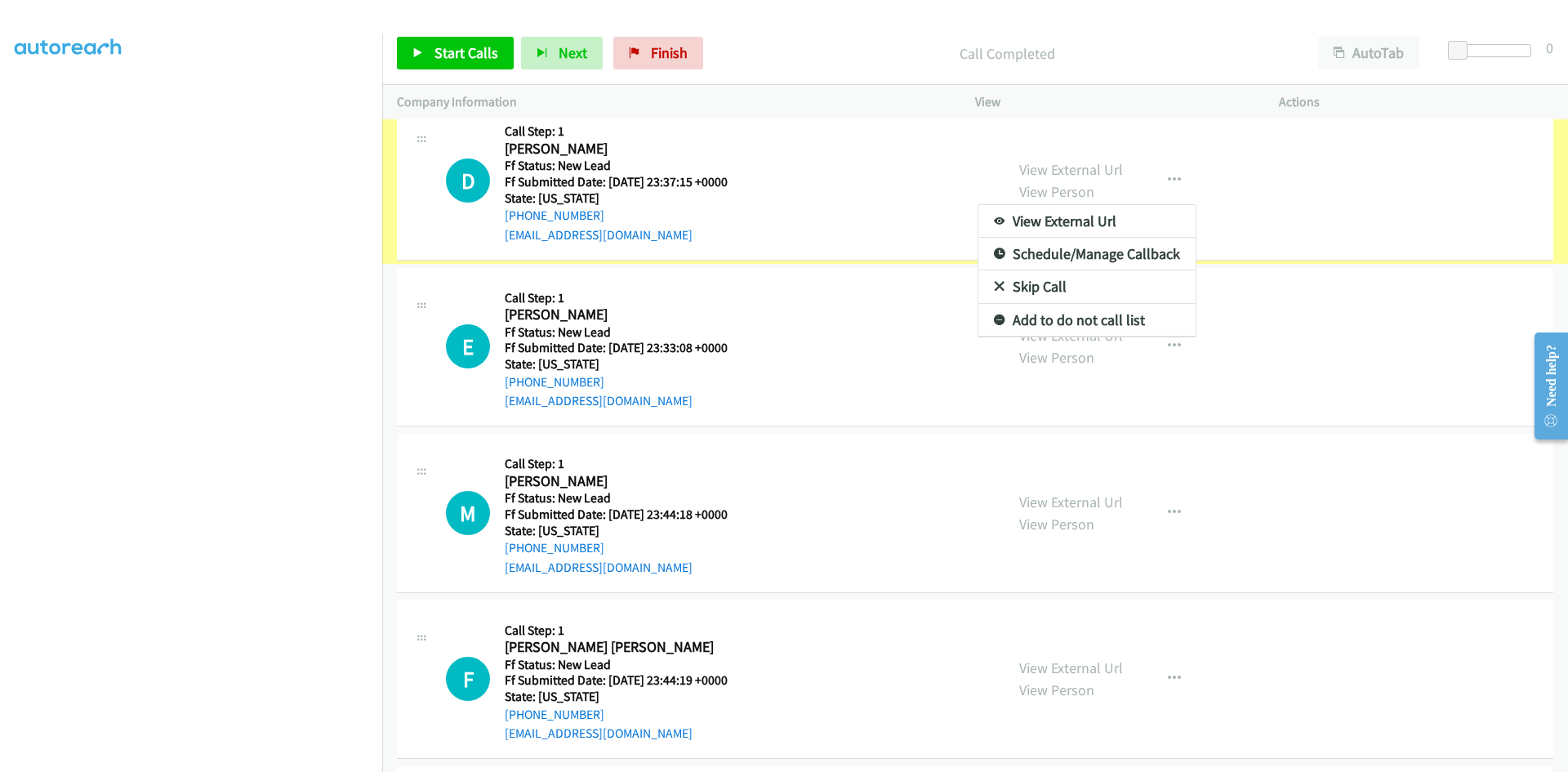
scroll to position [1049, 0]
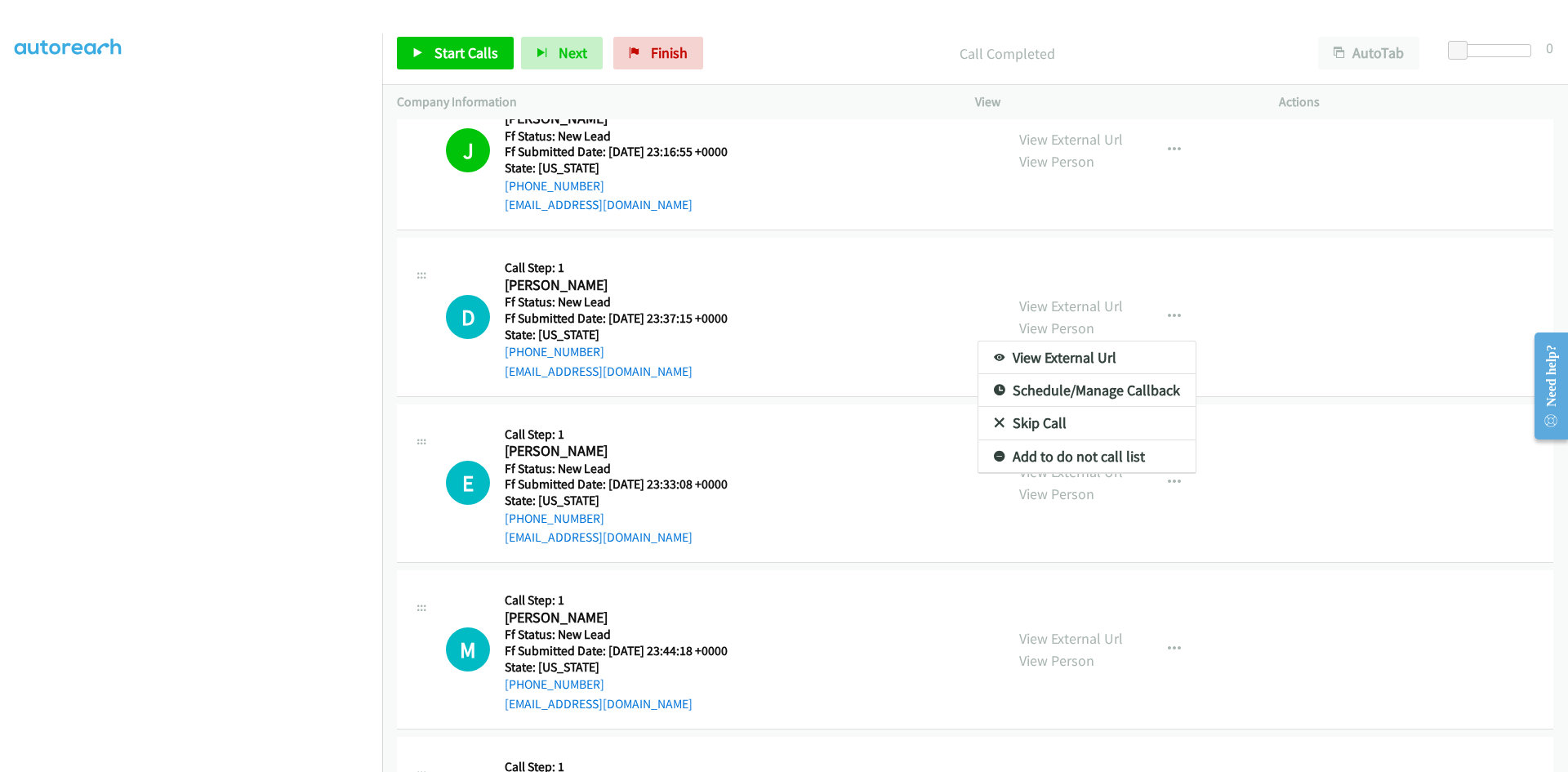
click at [1040, 425] on link "Skip Call" at bounding box center [1087, 422] width 217 height 33
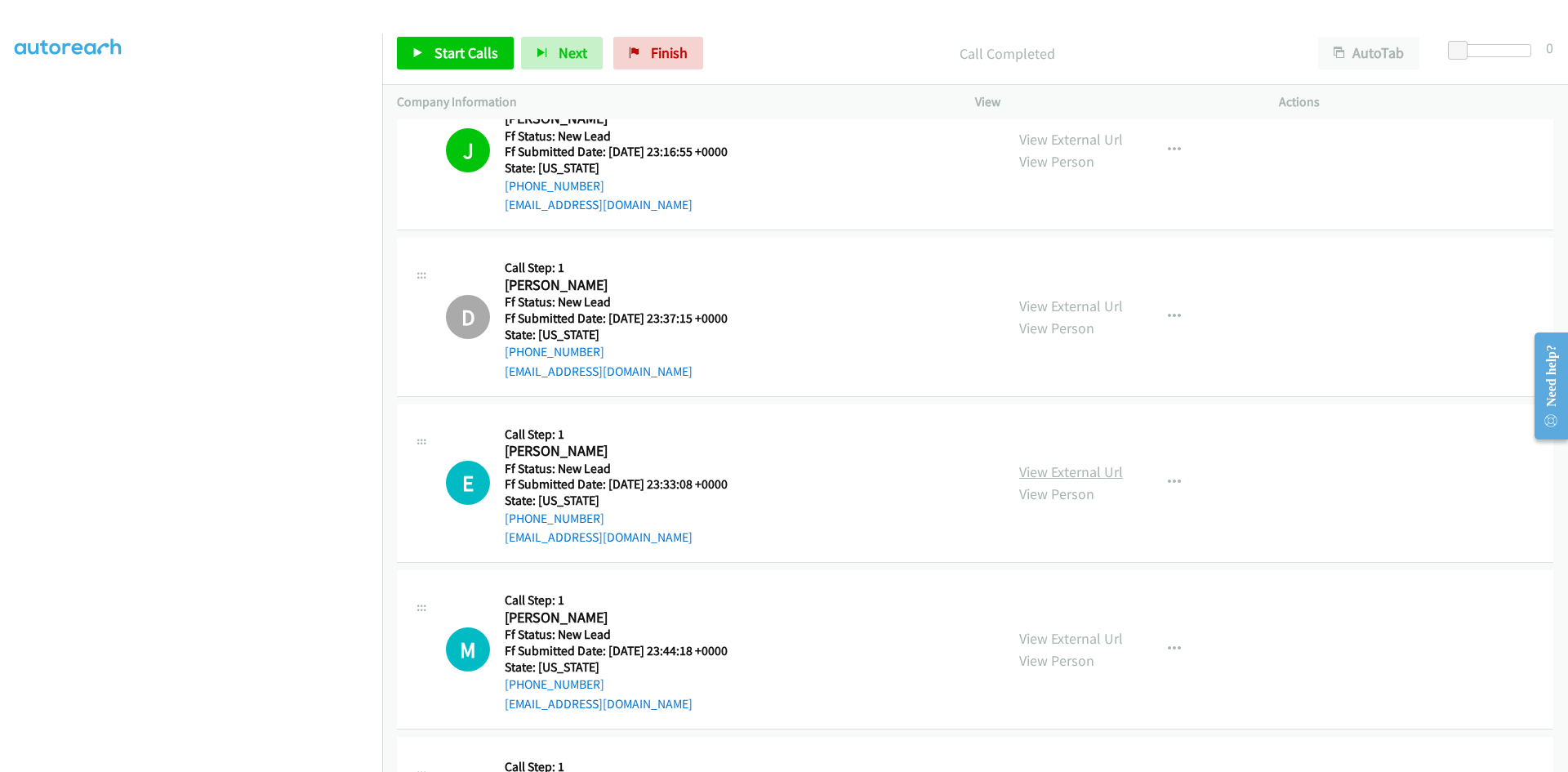
click at [1086, 466] on link "View External Url" at bounding box center [1071, 472] width 104 height 18
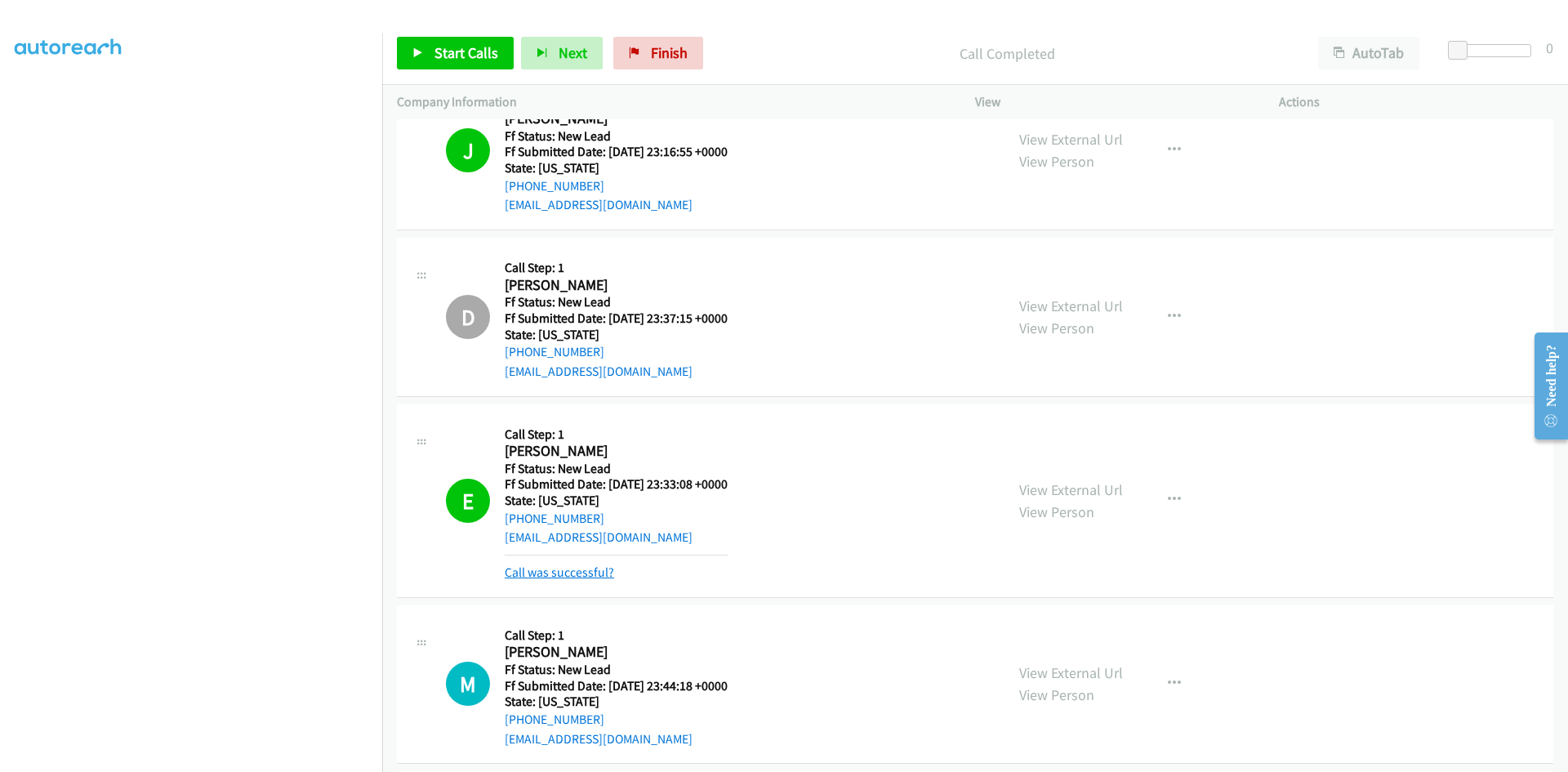
click at [570, 570] on link "Call was successful?" at bounding box center [559, 572] width 110 height 16
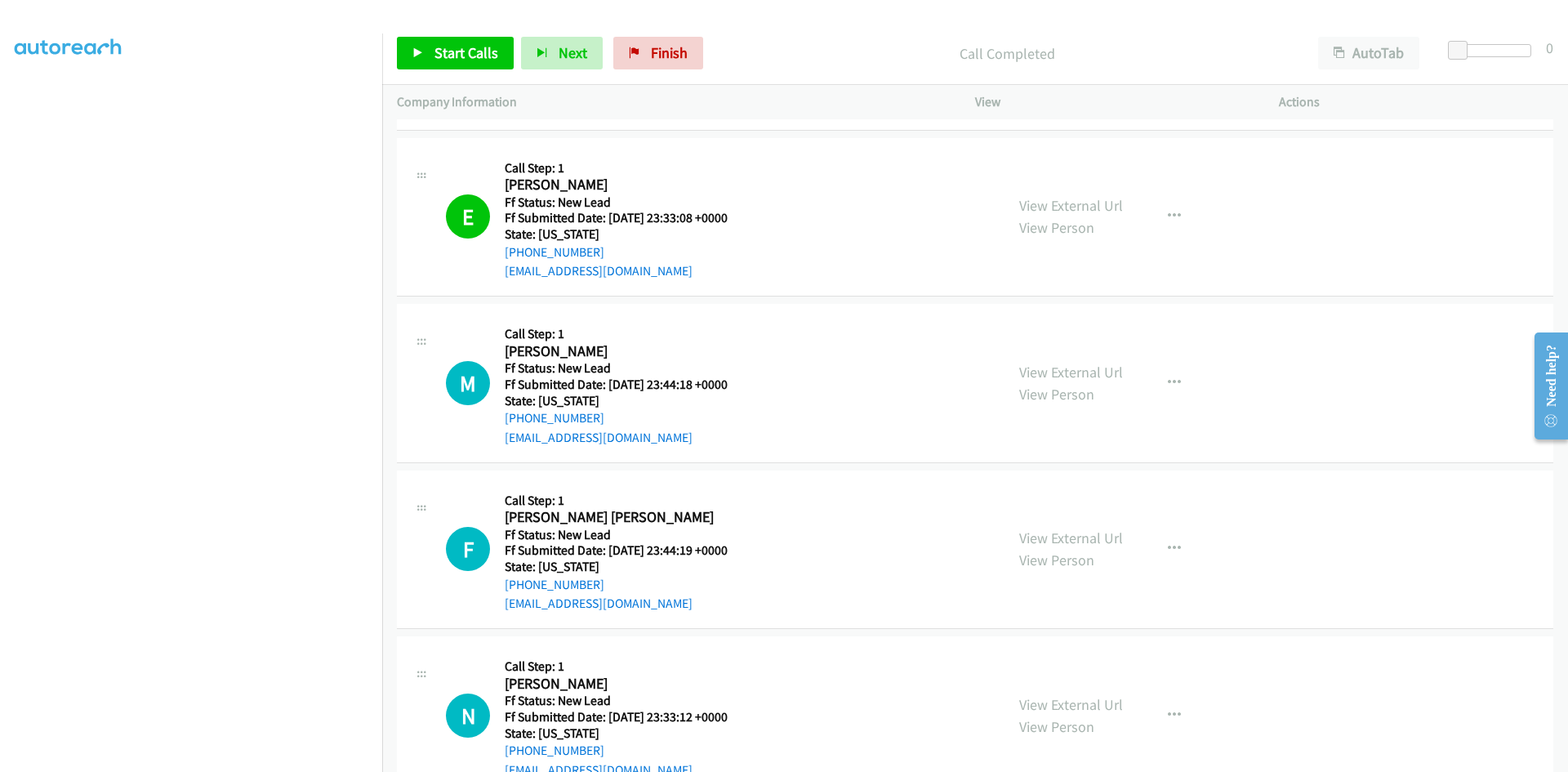
scroll to position [1363, 0]
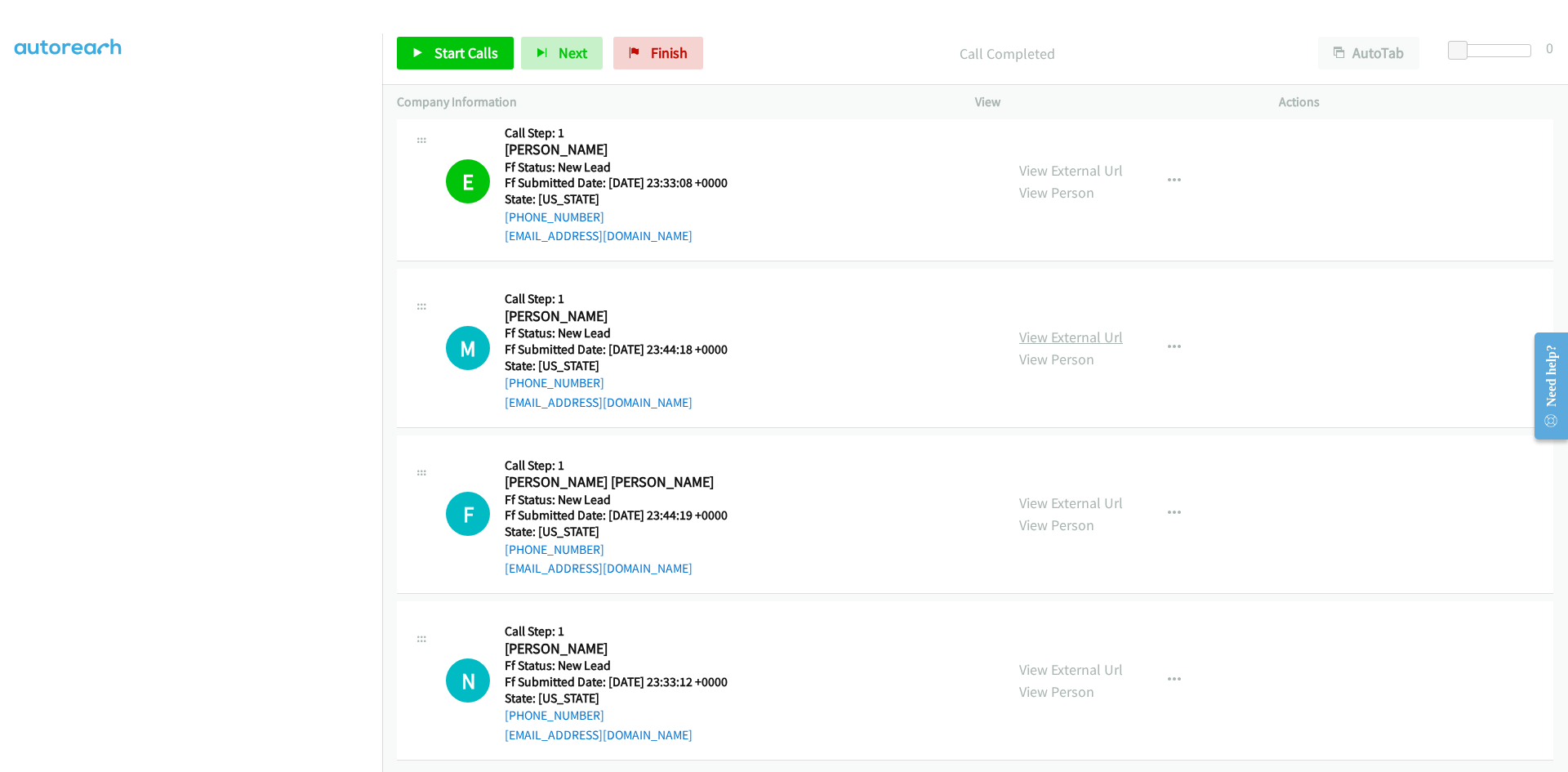
click at [1096, 328] on link "View External Url" at bounding box center [1071, 337] width 104 height 18
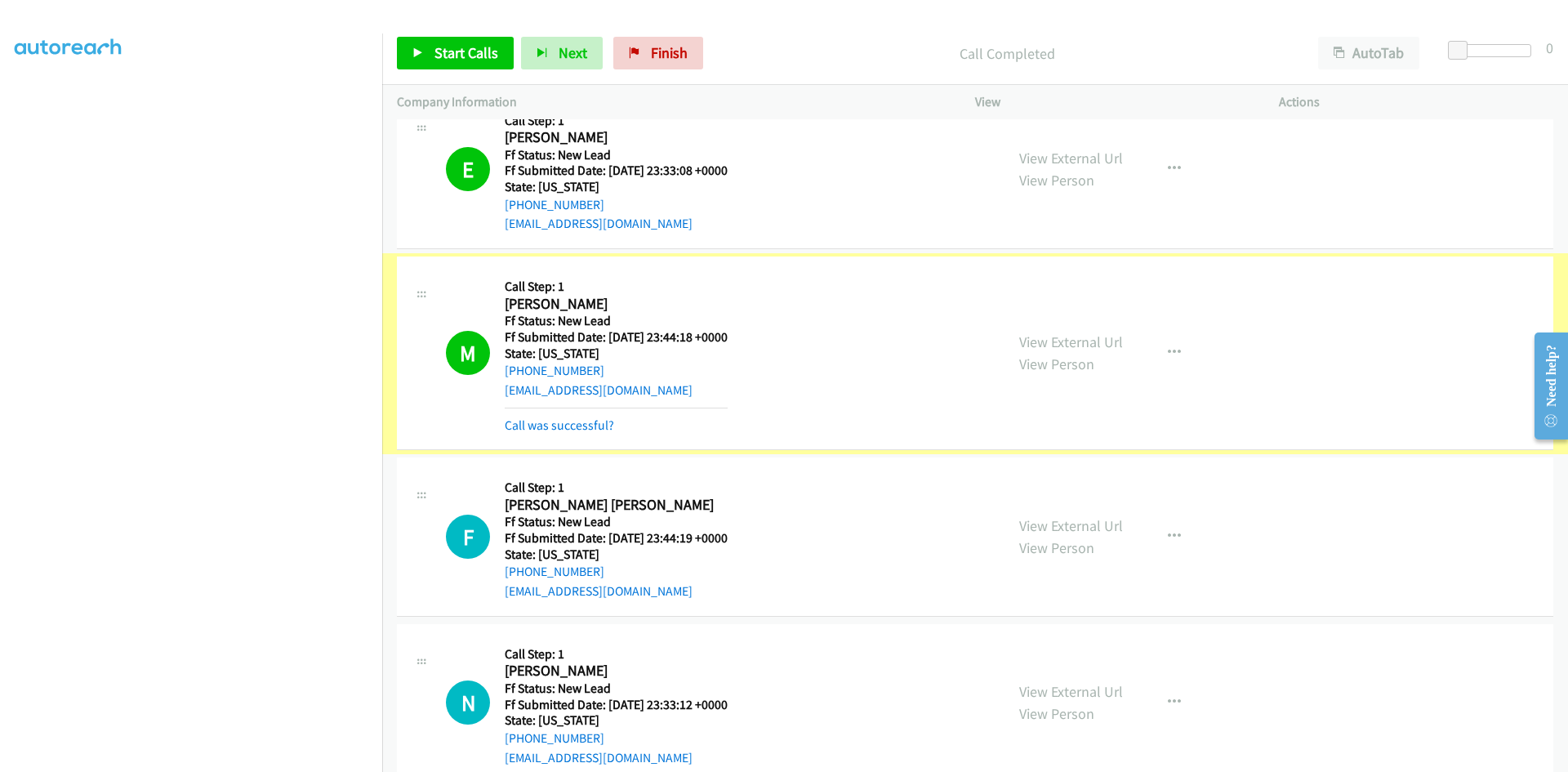
click at [580, 428] on link "Call was successful?" at bounding box center [559, 425] width 110 height 16
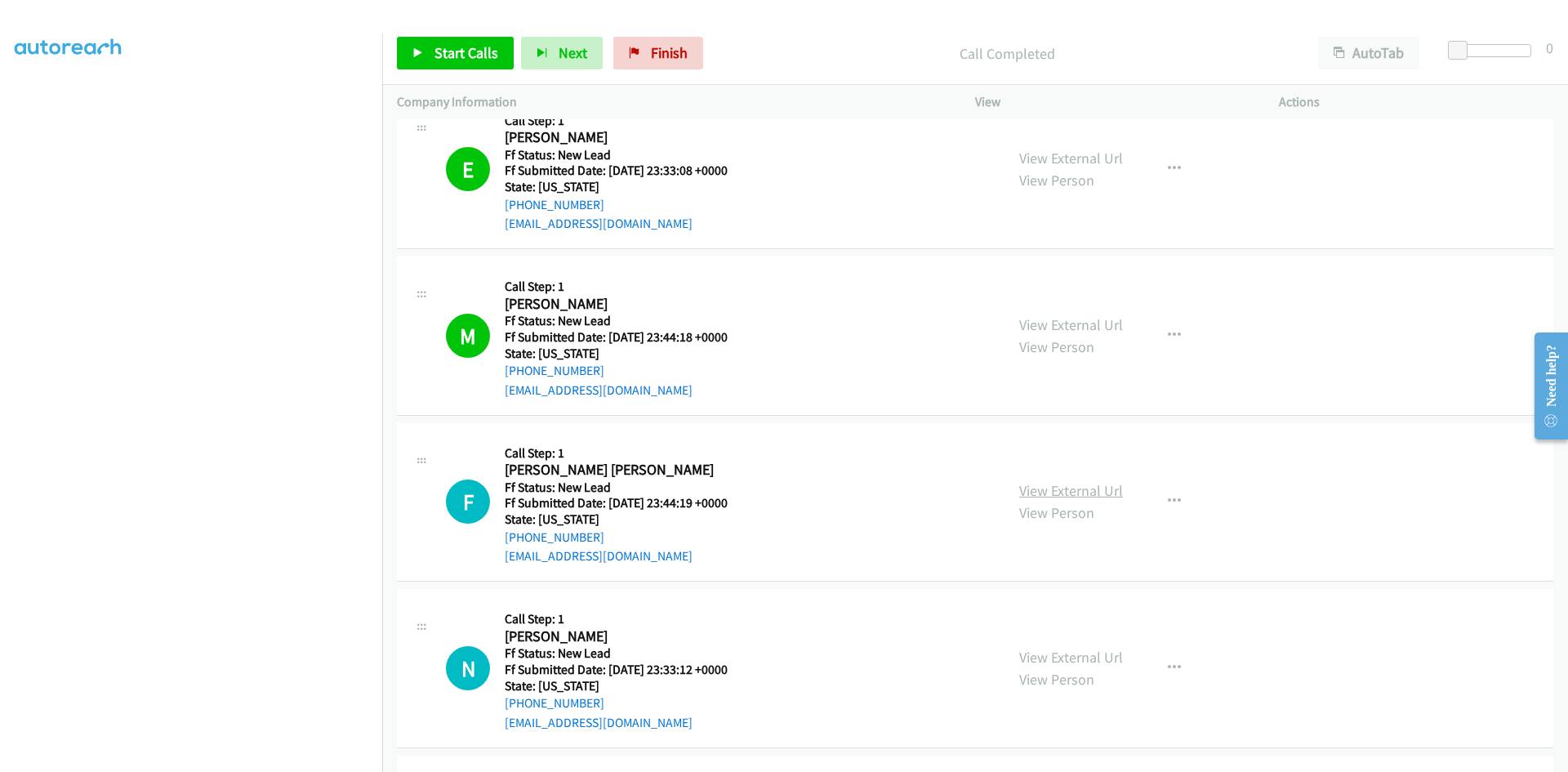
click at [1051, 492] on link "View External Url" at bounding box center [1071, 490] width 104 height 18
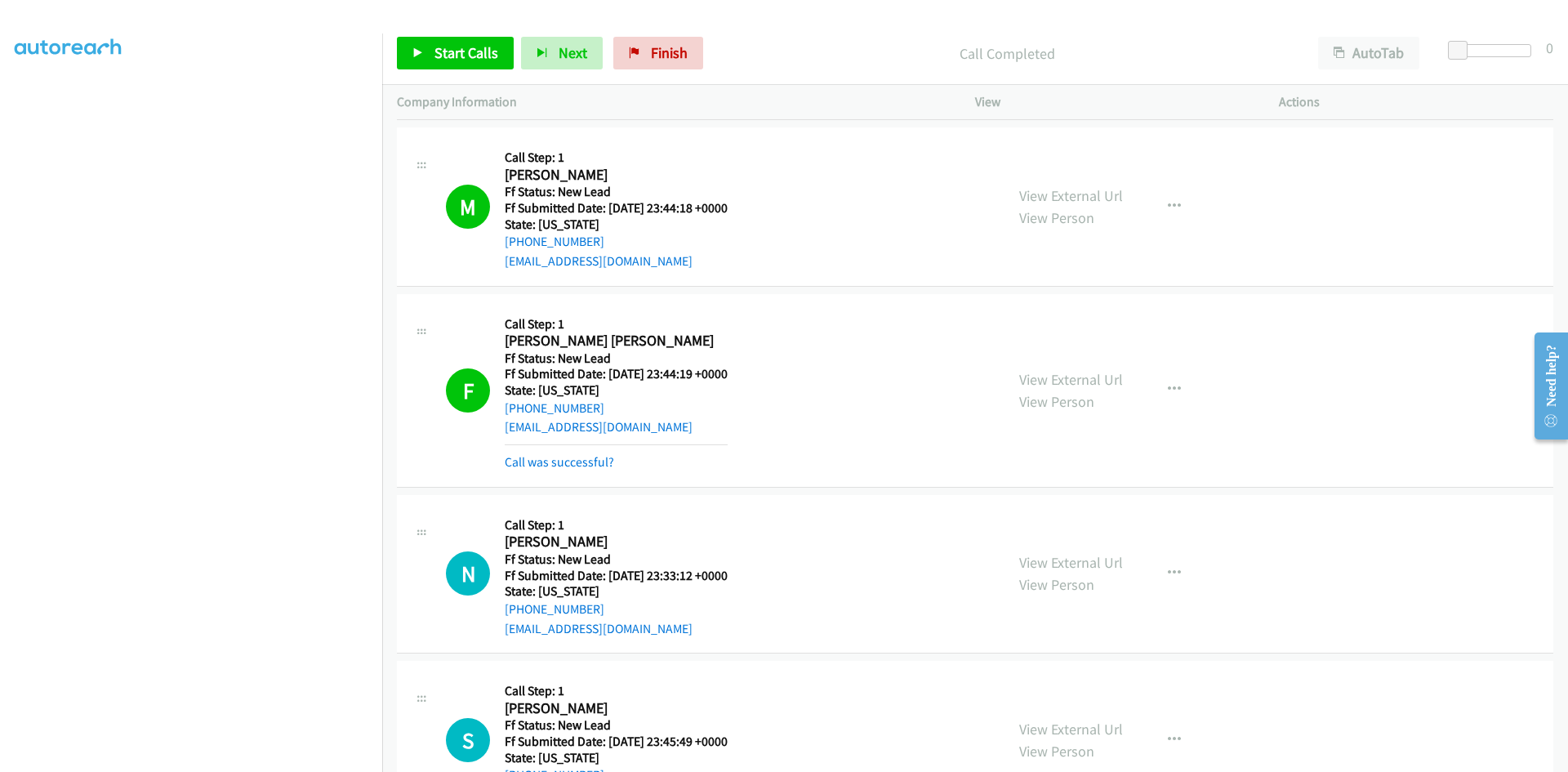
scroll to position [1526, 0]
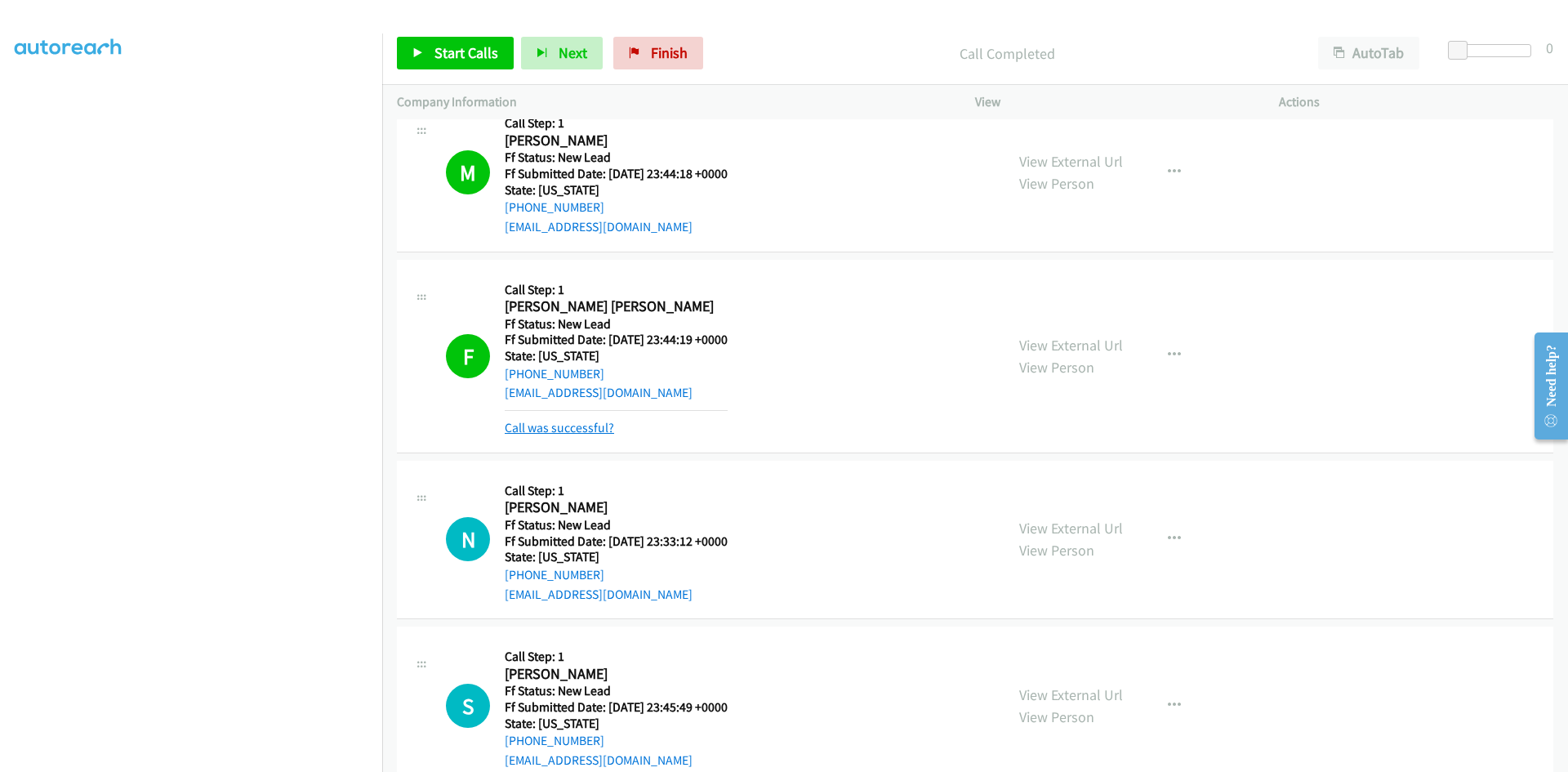
click at [563, 433] on link "Call was successful?" at bounding box center [559, 427] width 110 height 16
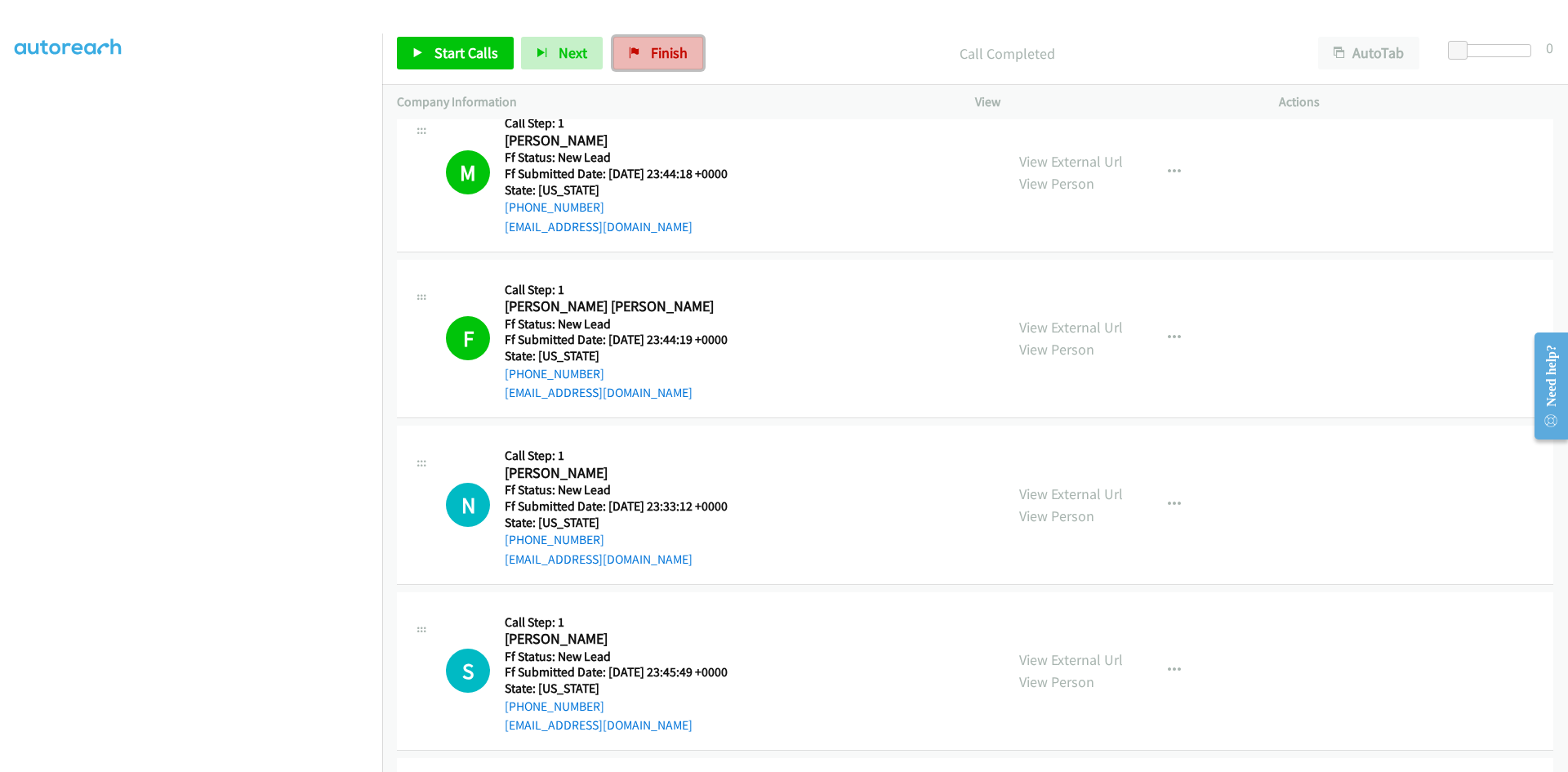
click at [651, 49] on span "Finish" at bounding box center [669, 53] width 37 height 18
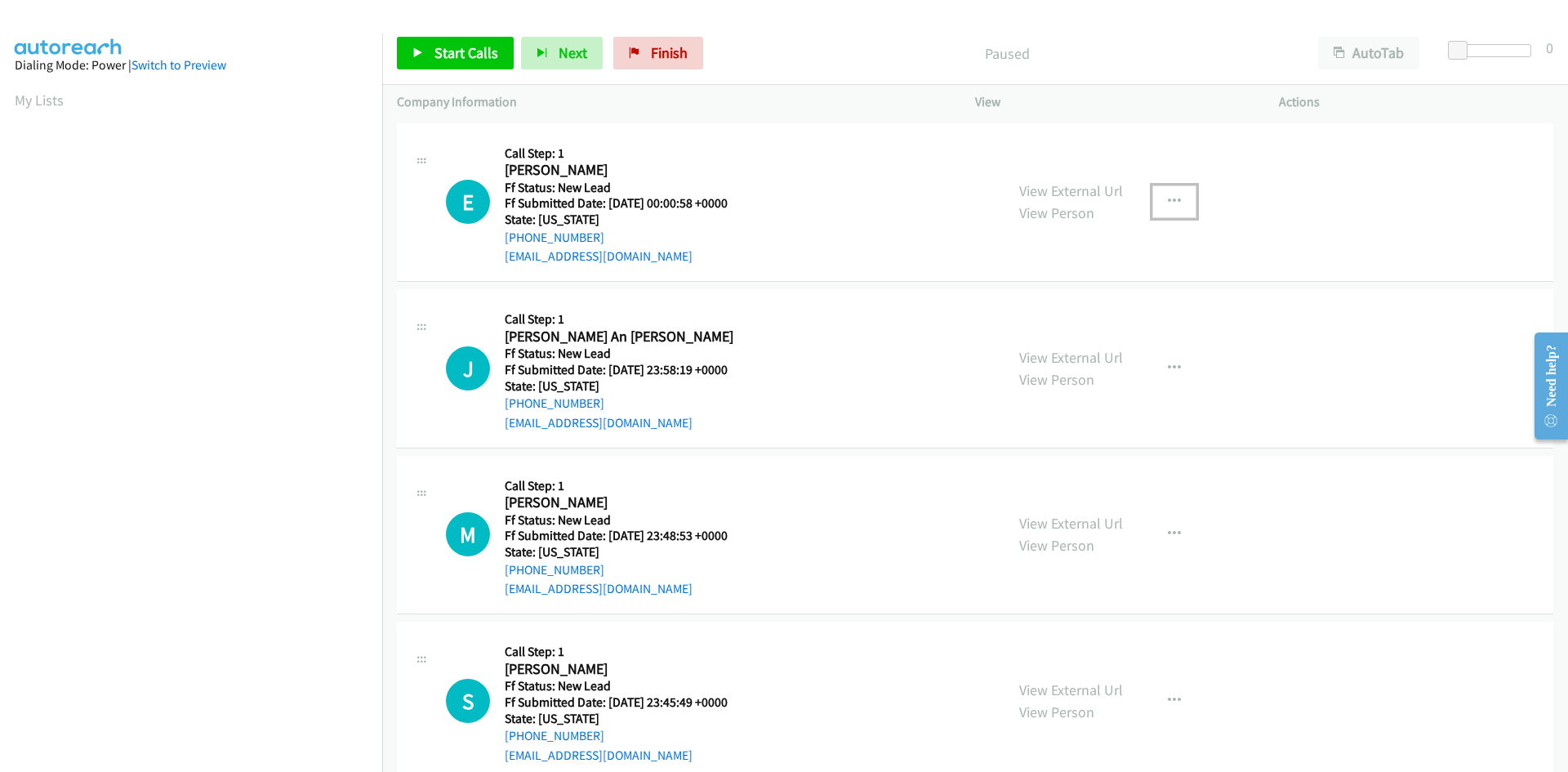
click at [1168, 200] on icon "button" at bounding box center [1175, 202] width 13 height 13
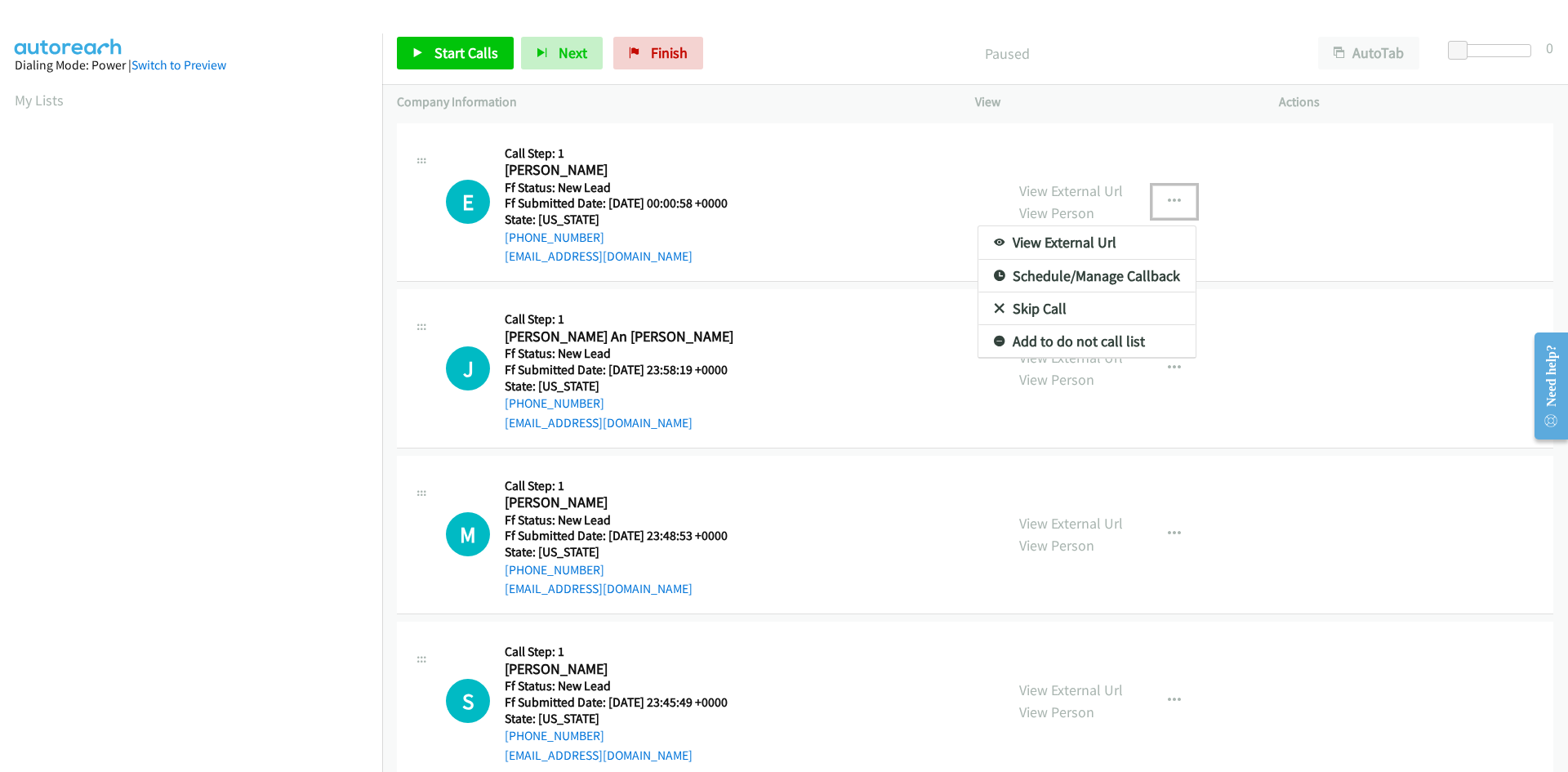
click at [1064, 305] on link "Skip Call" at bounding box center [1087, 309] width 217 height 33
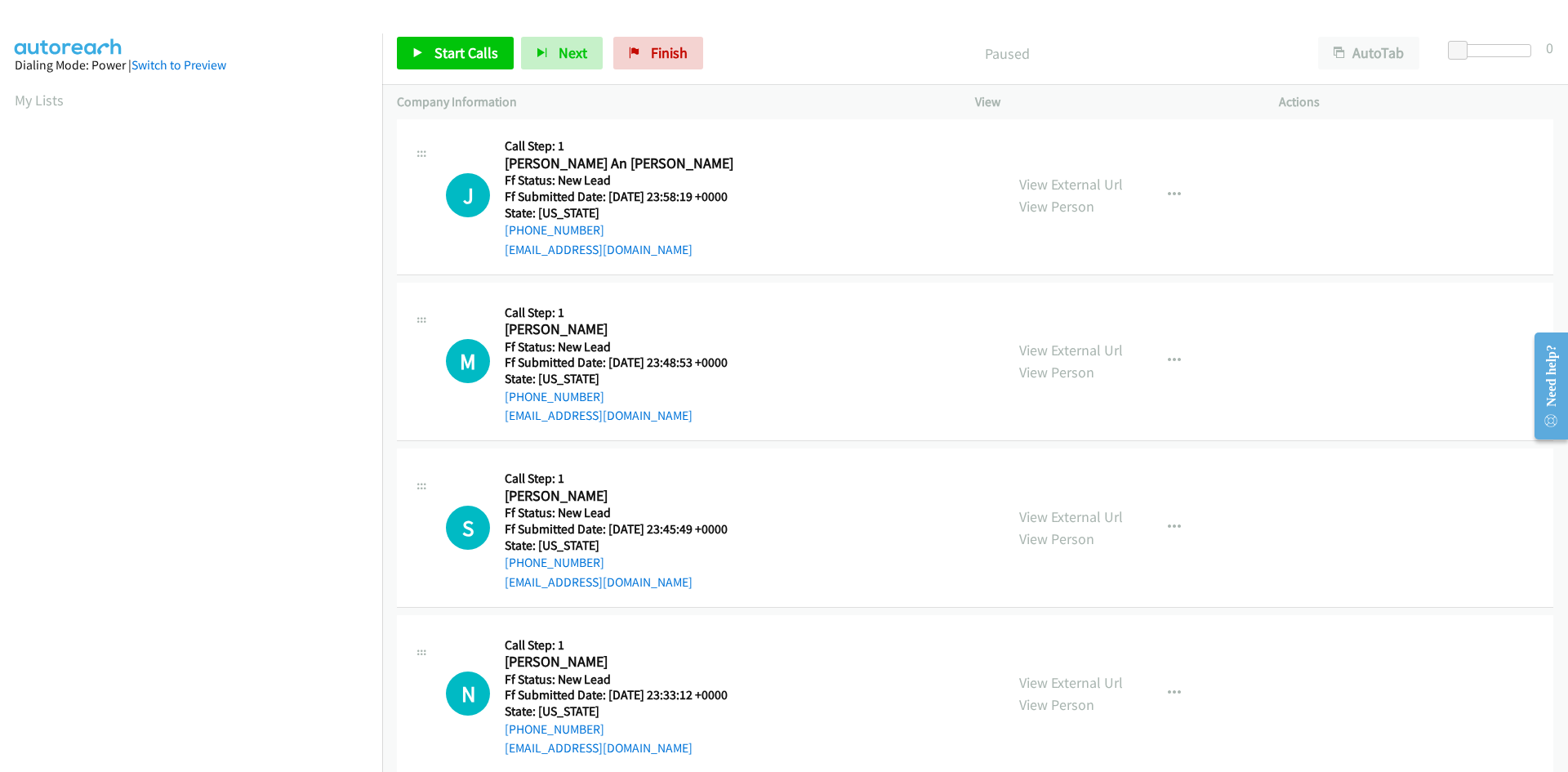
scroll to position [199, 0]
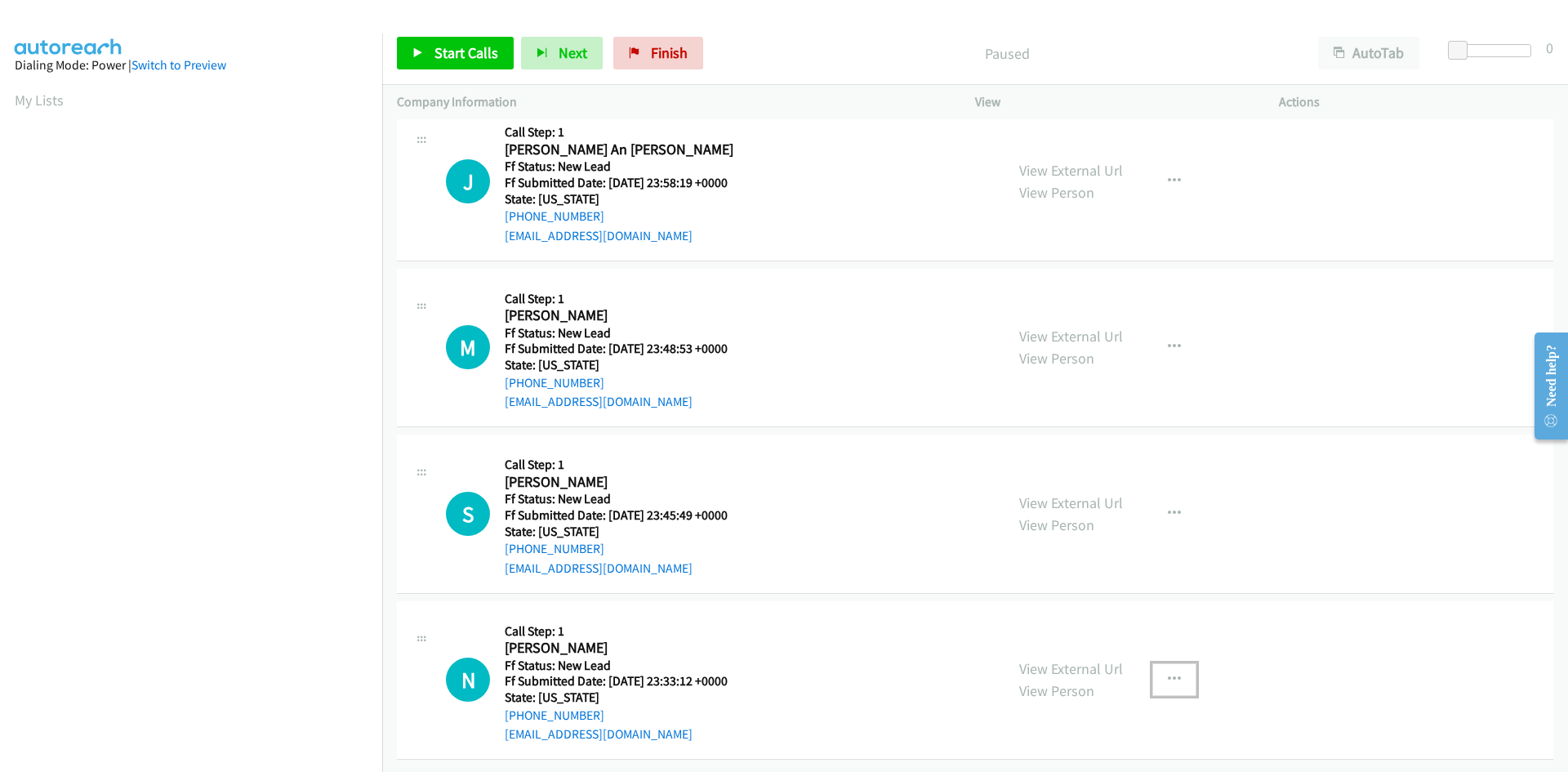
click at [1168, 673] on icon "button" at bounding box center [1175, 680] width 13 height 13
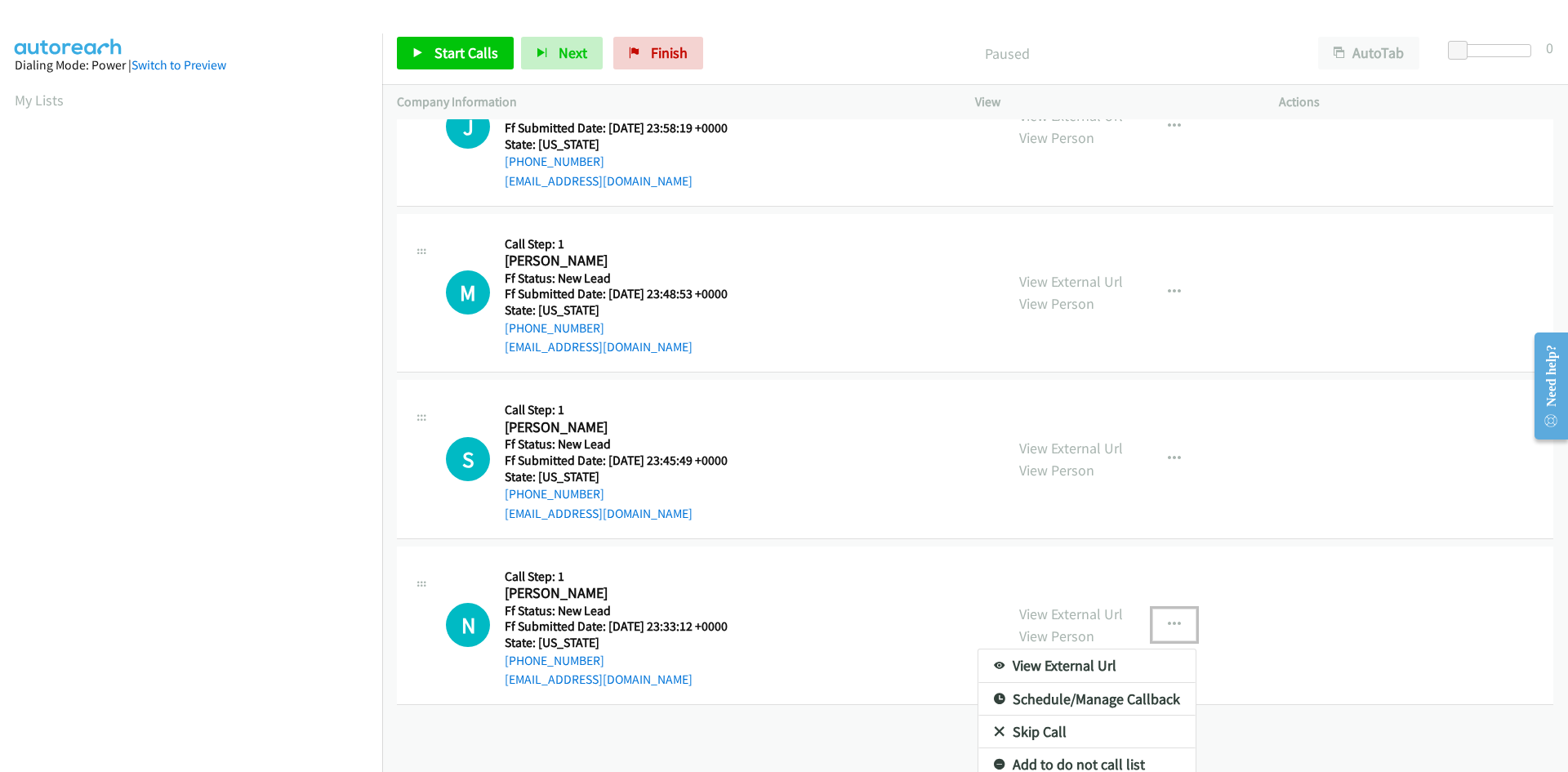
scroll to position [263, 0]
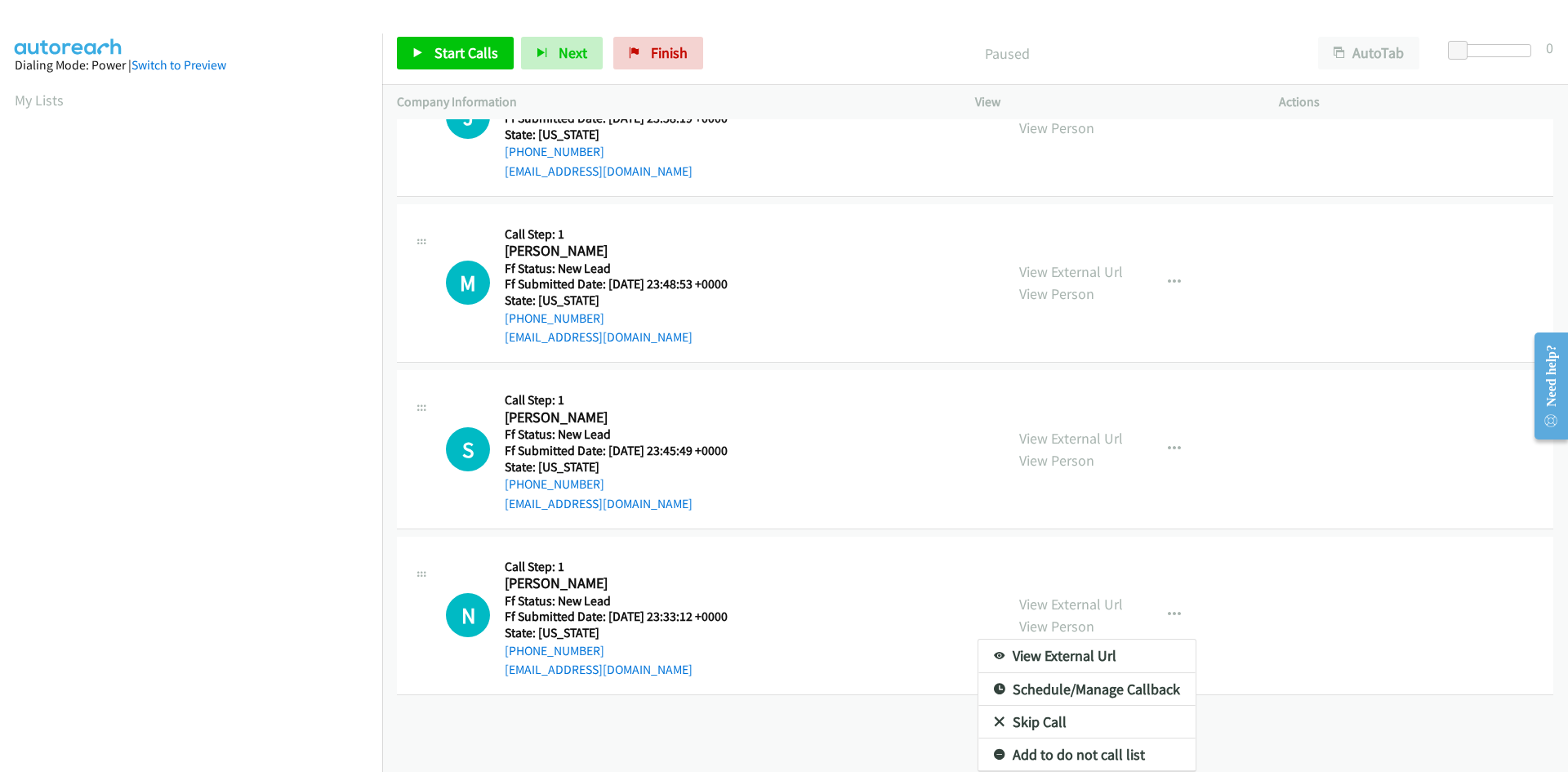
click at [1041, 713] on link "Skip Call" at bounding box center [1087, 722] width 217 height 33
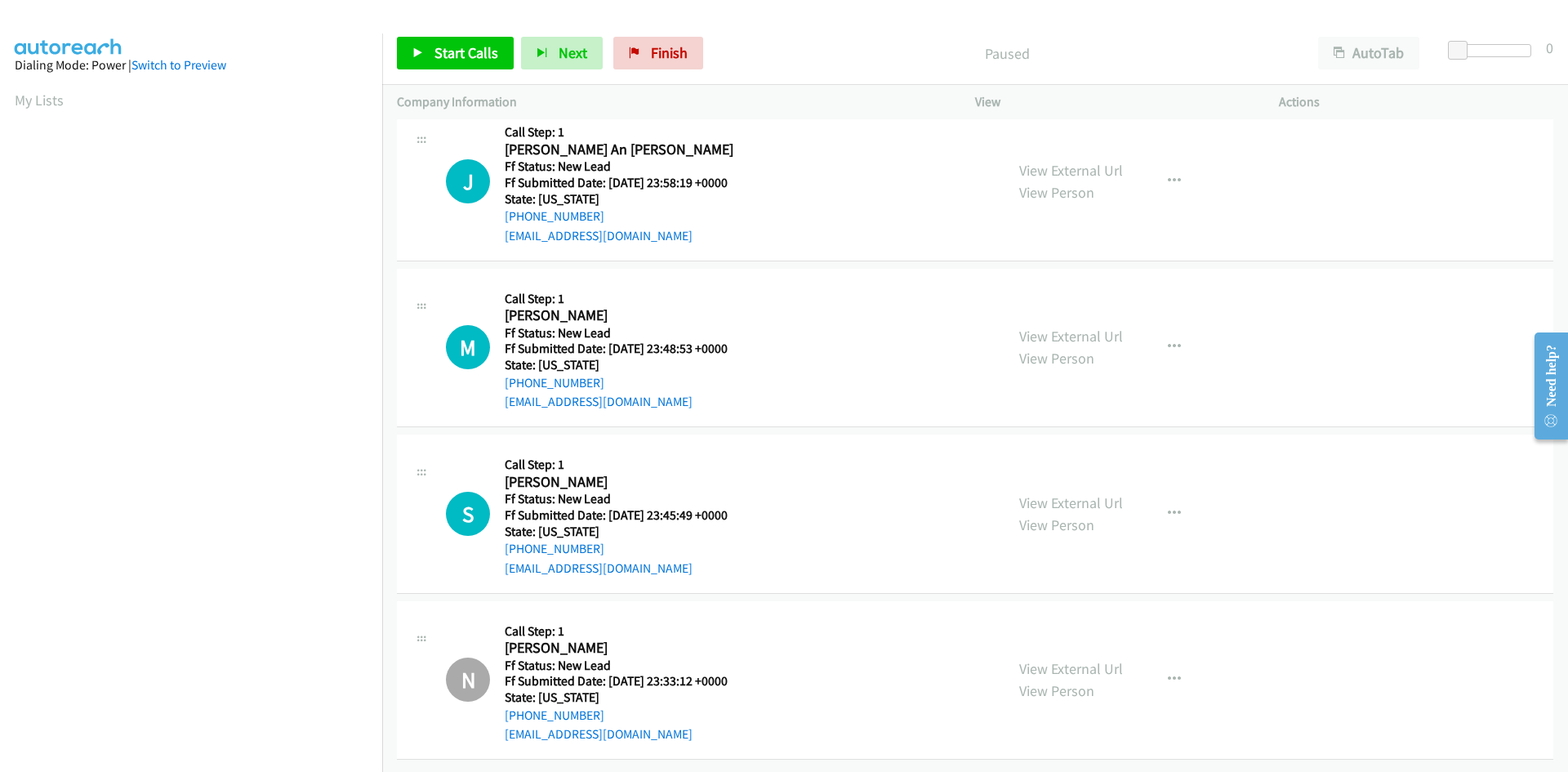
scroll to position [0, 0]
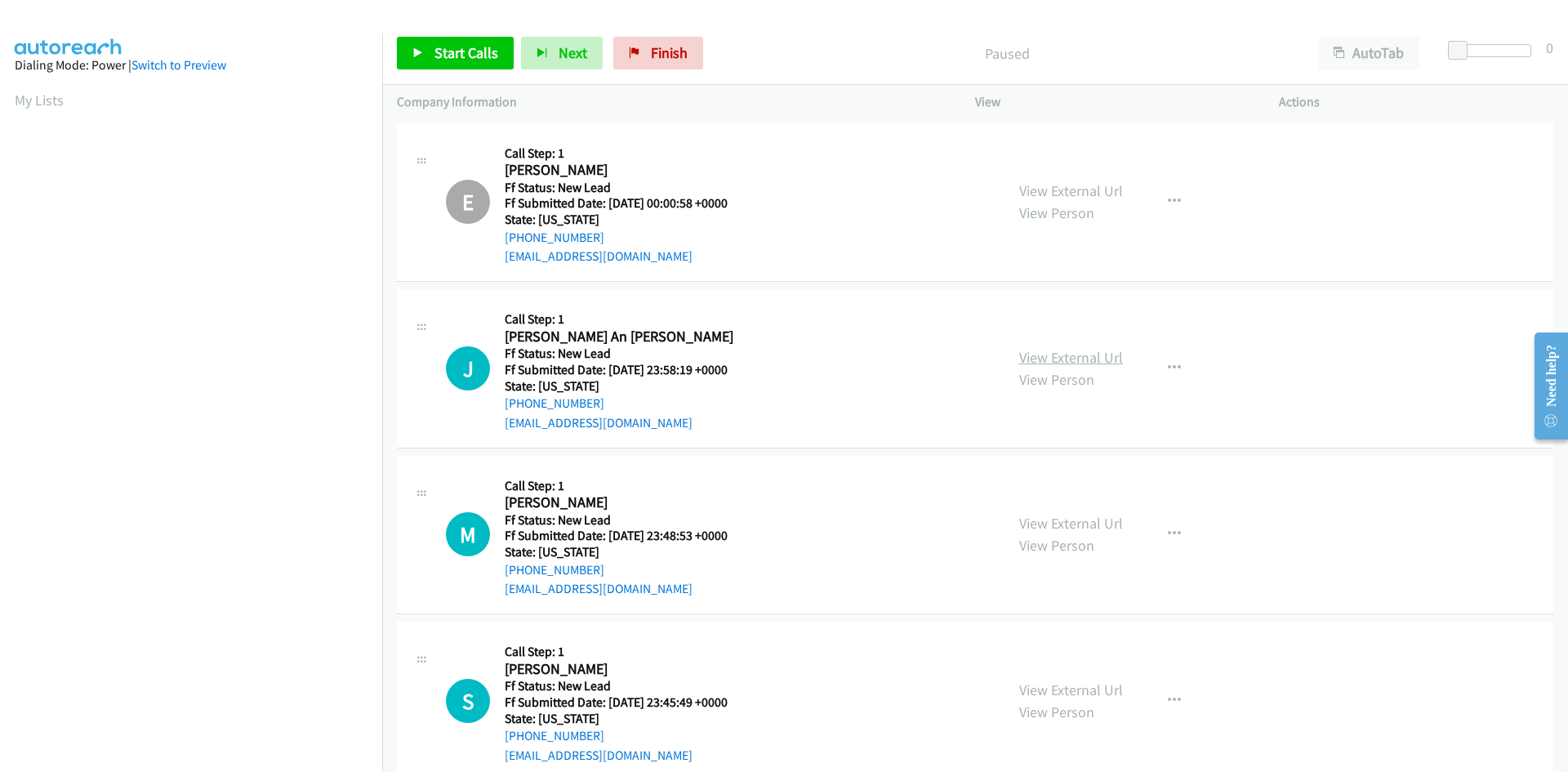
click at [1096, 357] on link "View External Url" at bounding box center [1071, 357] width 104 height 18
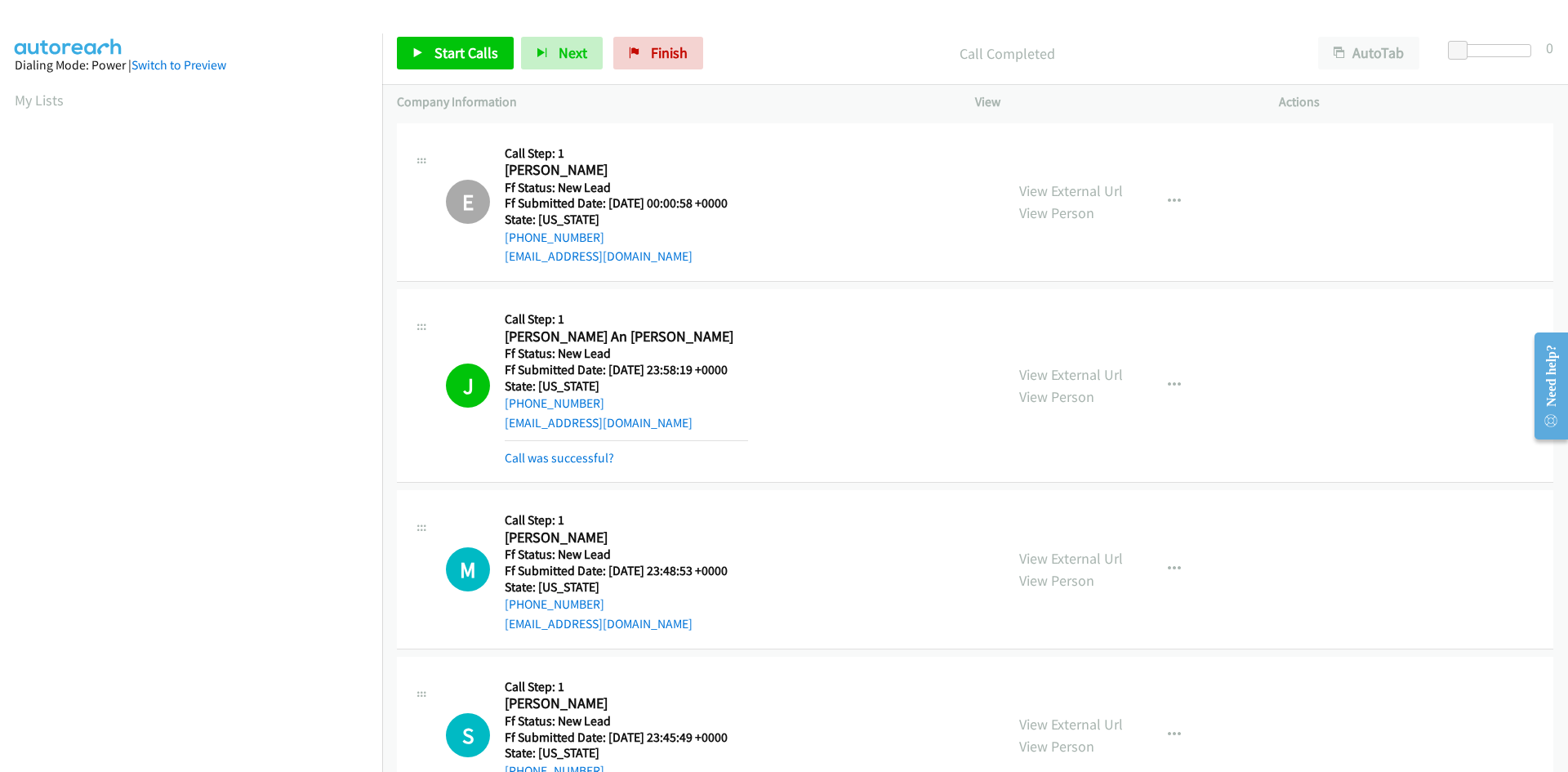
scroll to position [145, 0]
click at [560, 458] on link "Call was successful?" at bounding box center [559, 458] width 110 height 16
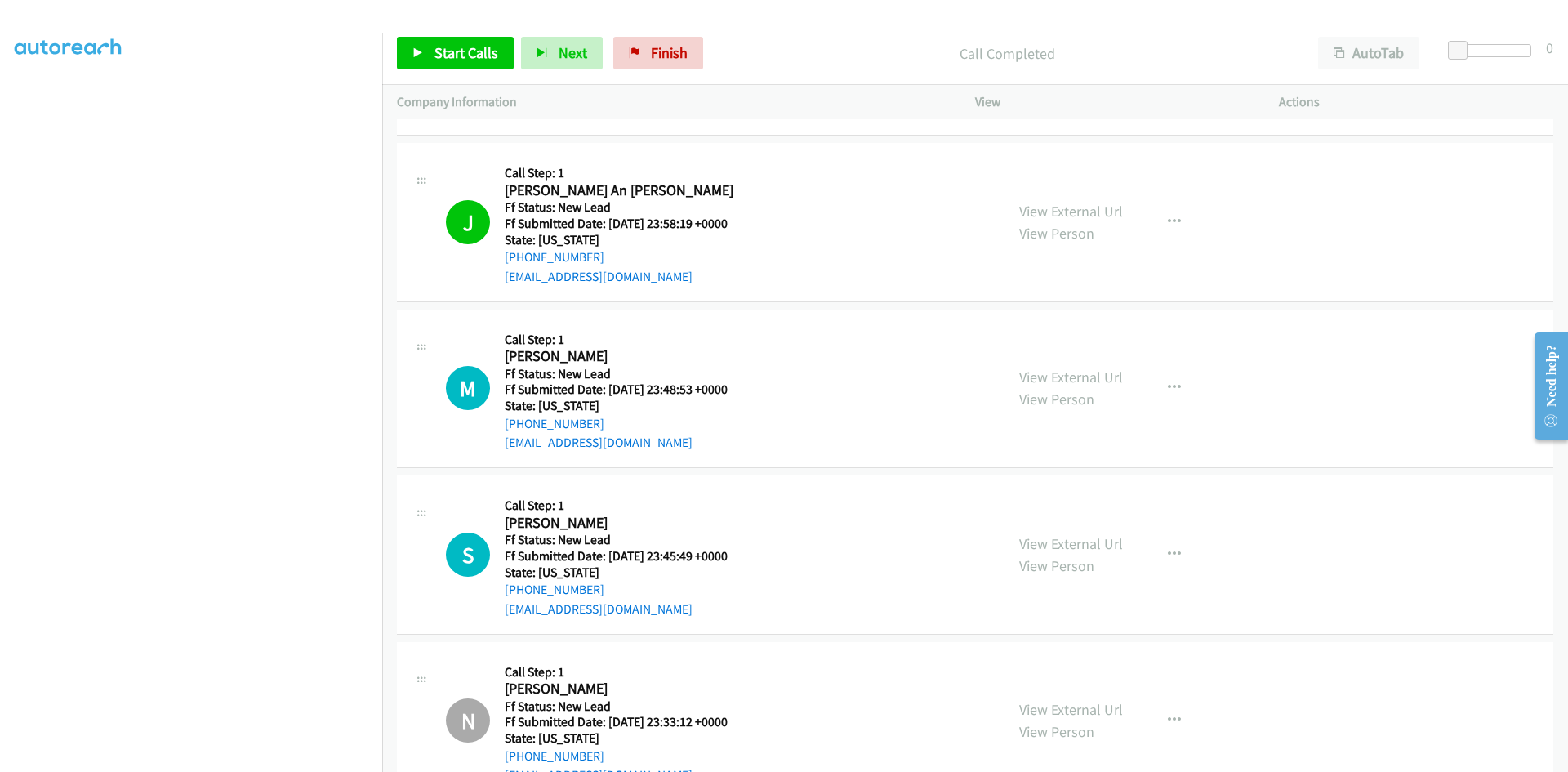
scroll to position [199, 0]
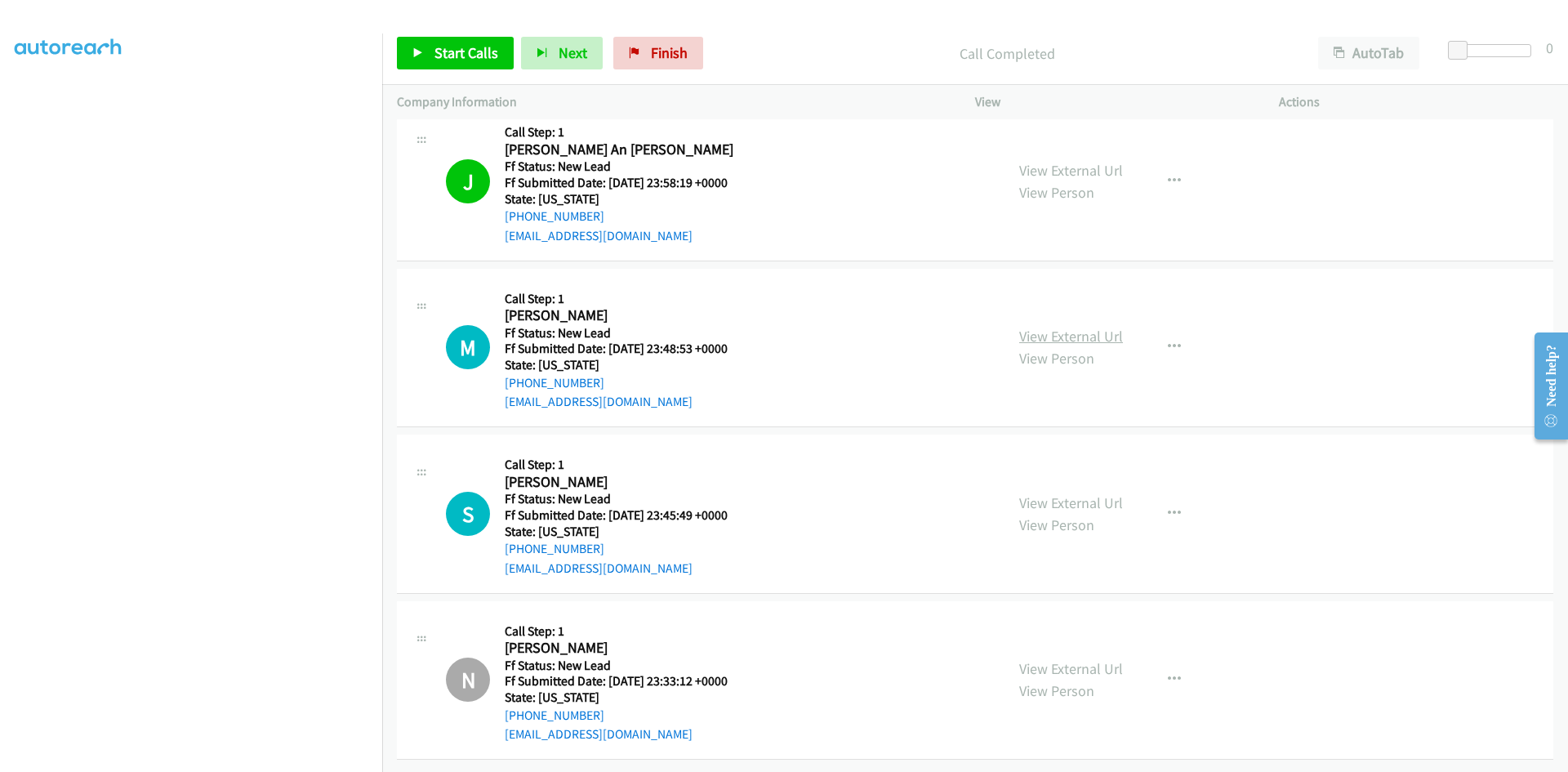
click at [1096, 327] on link "View External Url" at bounding box center [1071, 336] width 104 height 18
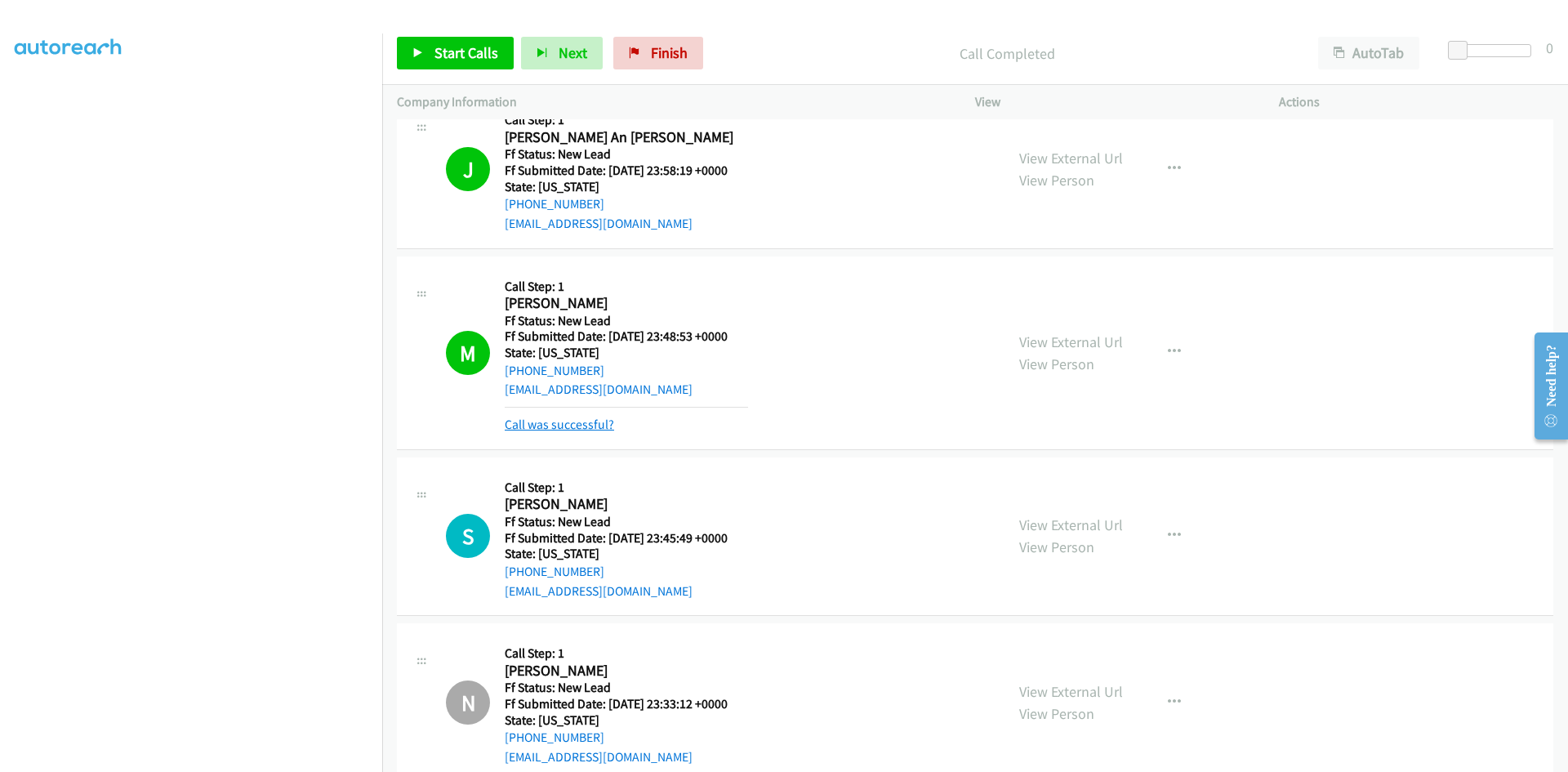
click at [560, 419] on link "Call was successful?" at bounding box center [559, 424] width 110 height 16
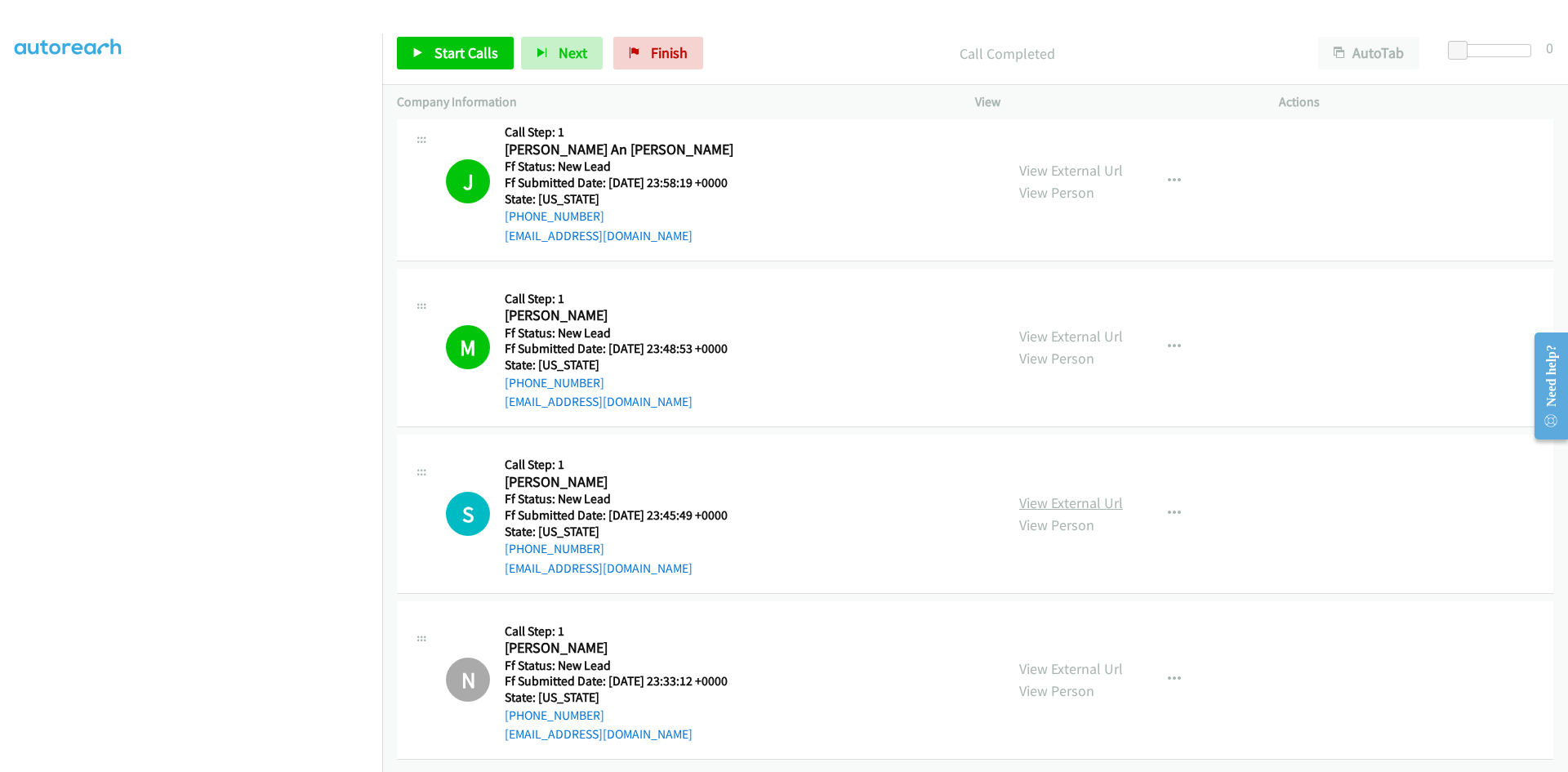
click at [1088, 493] on link "View External Url" at bounding box center [1071, 503] width 104 height 18
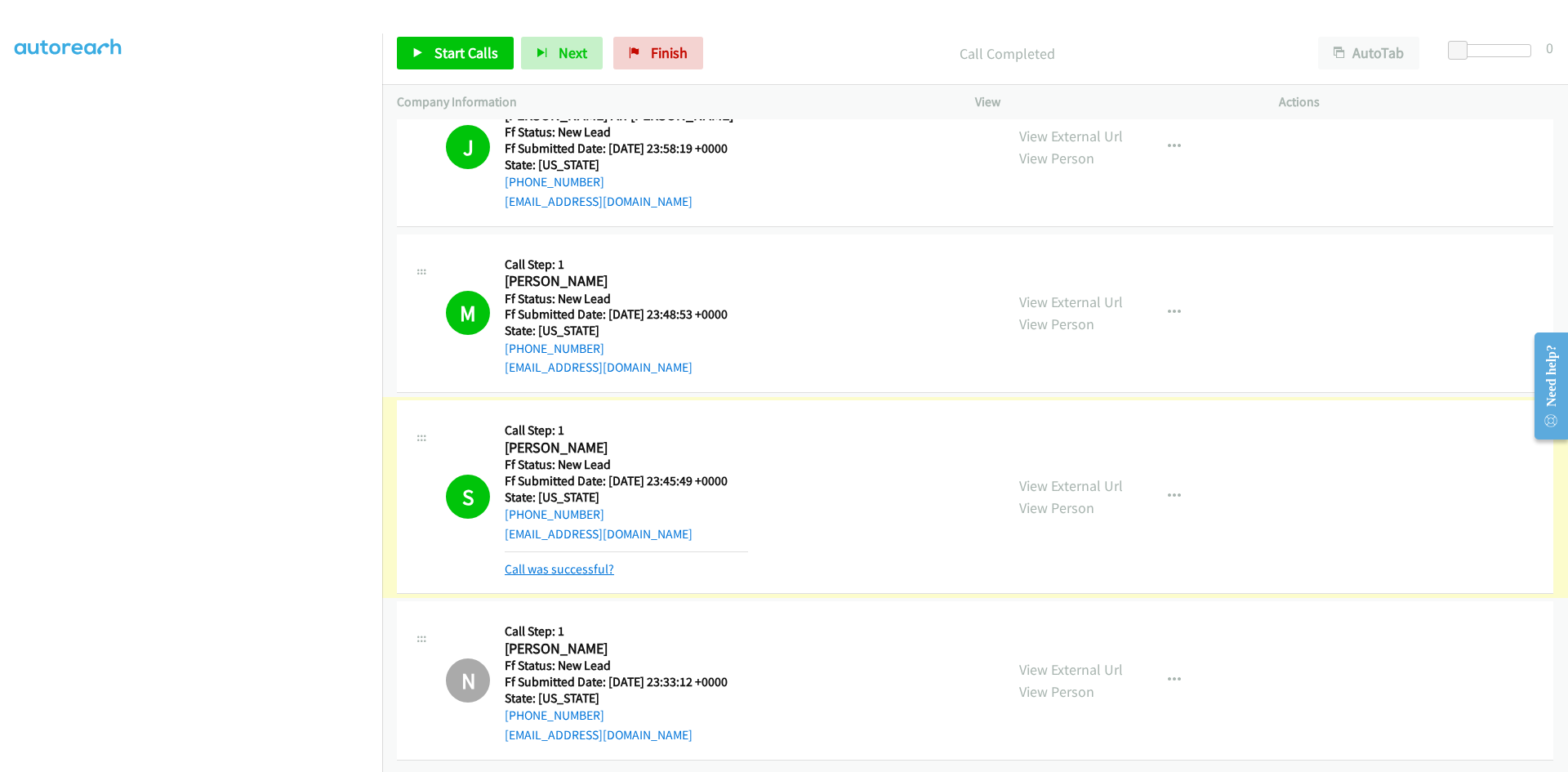
click at [563, 562] on link "Call was successful?" at bounding box center [559, 569] width 110 height 16
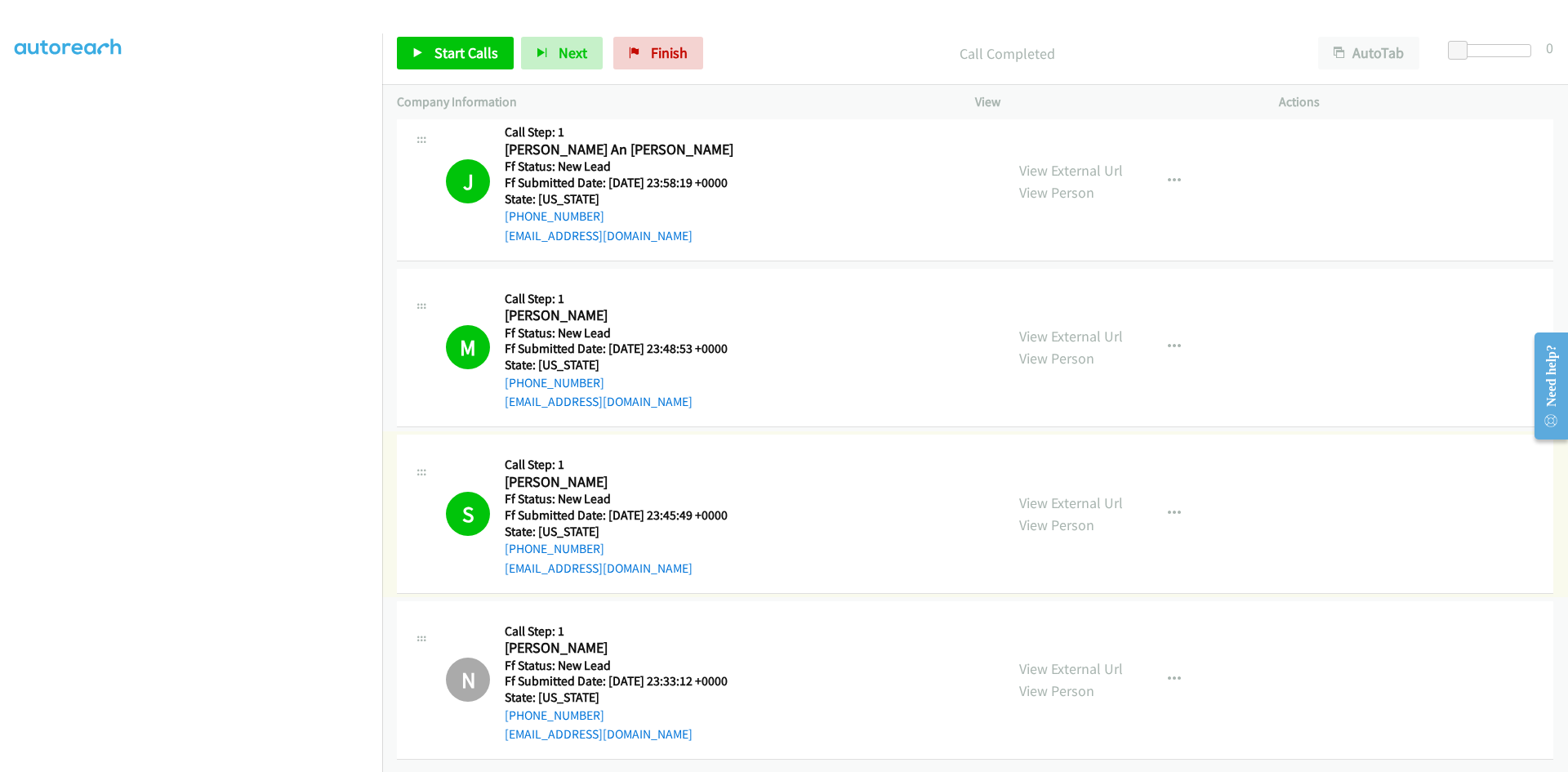
scroll to position [252, 0]
click at [629, 51] on icon at bounding box center [635, 54] width 12 height 12
